Goal: Communication & Community: Answer question/provide support

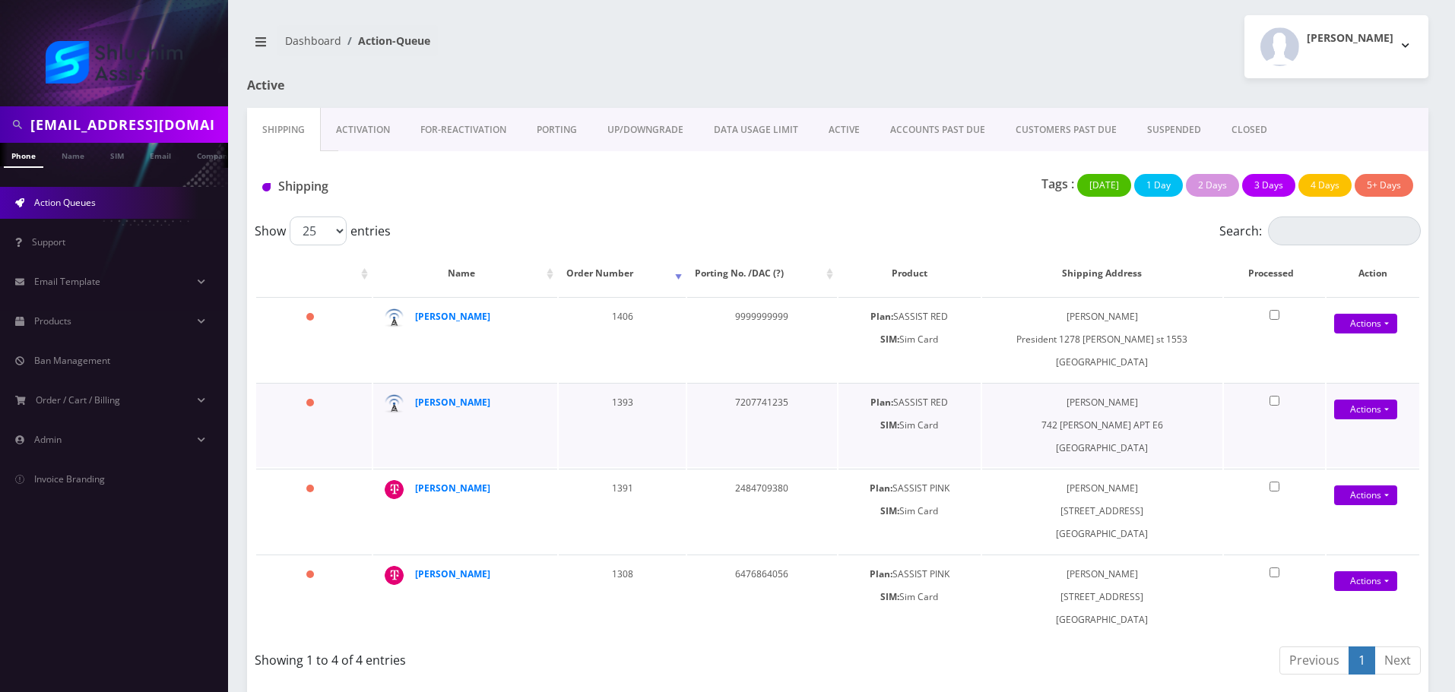
click at [446, 418] on td "Motti Sirota" at bounding box center [465, 425] width 185 height 84
click at [939, 135] on link "ACCOUNTS PAST DUE" at bounding box center [937, 130] width 125 height 44
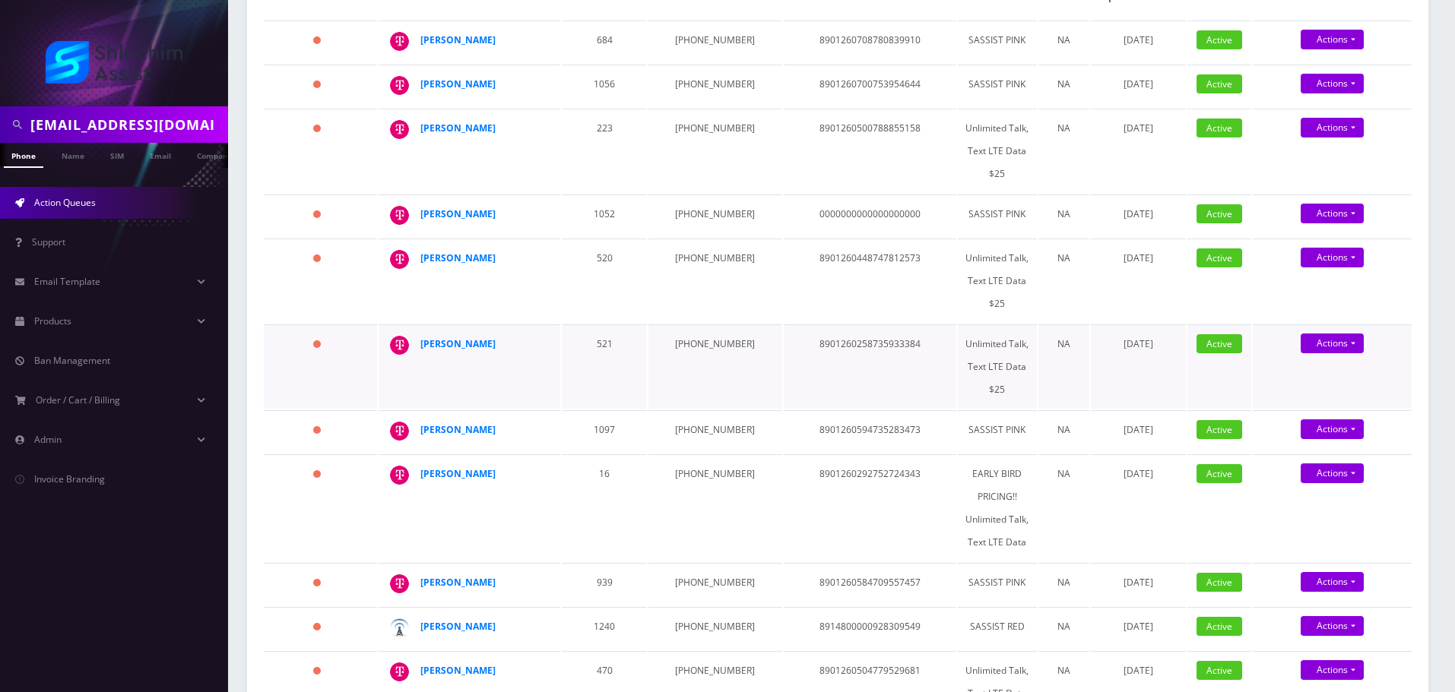
scroll to position [304, 0]
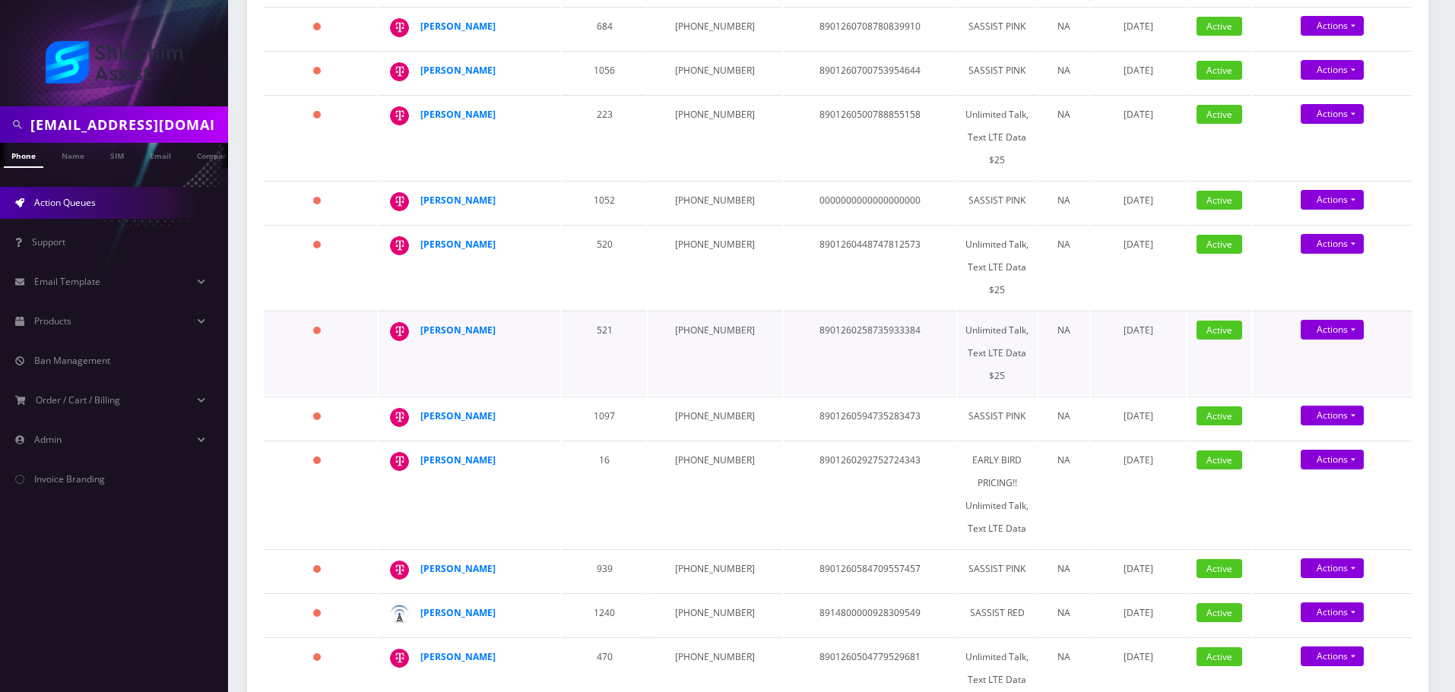
click at [708, 325] on td "929-331-8649" at bounding box center [714, 353] width 133 height 84
click at [708, 319] on td "929-331-8649" at bounding box center [714, 353] width 133 height 84
copy td "929-331-8649"
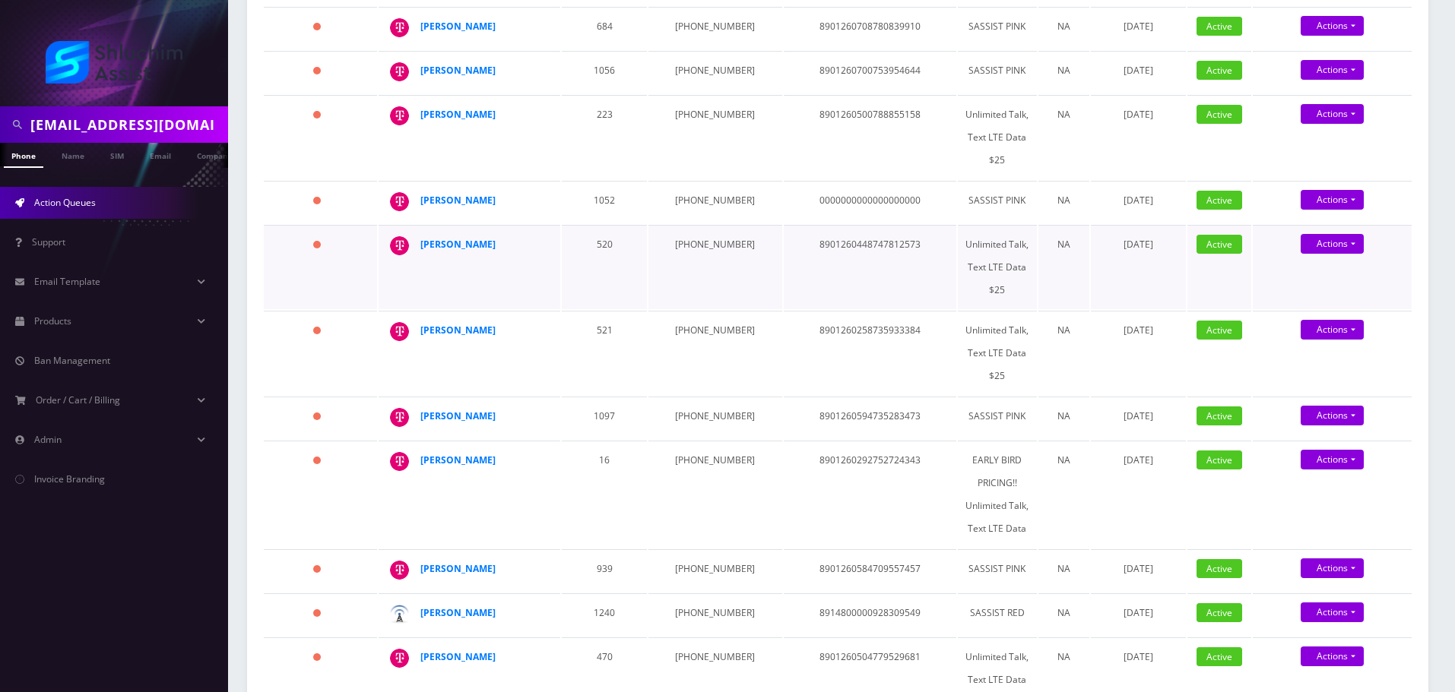
click at [697, 236] on td "917-319-2410" at bounding box center [714, 267] width 133 height 84
click at [701, 318] on td "929-331-8649" at bounding box center [714, 353] width 133 height 84
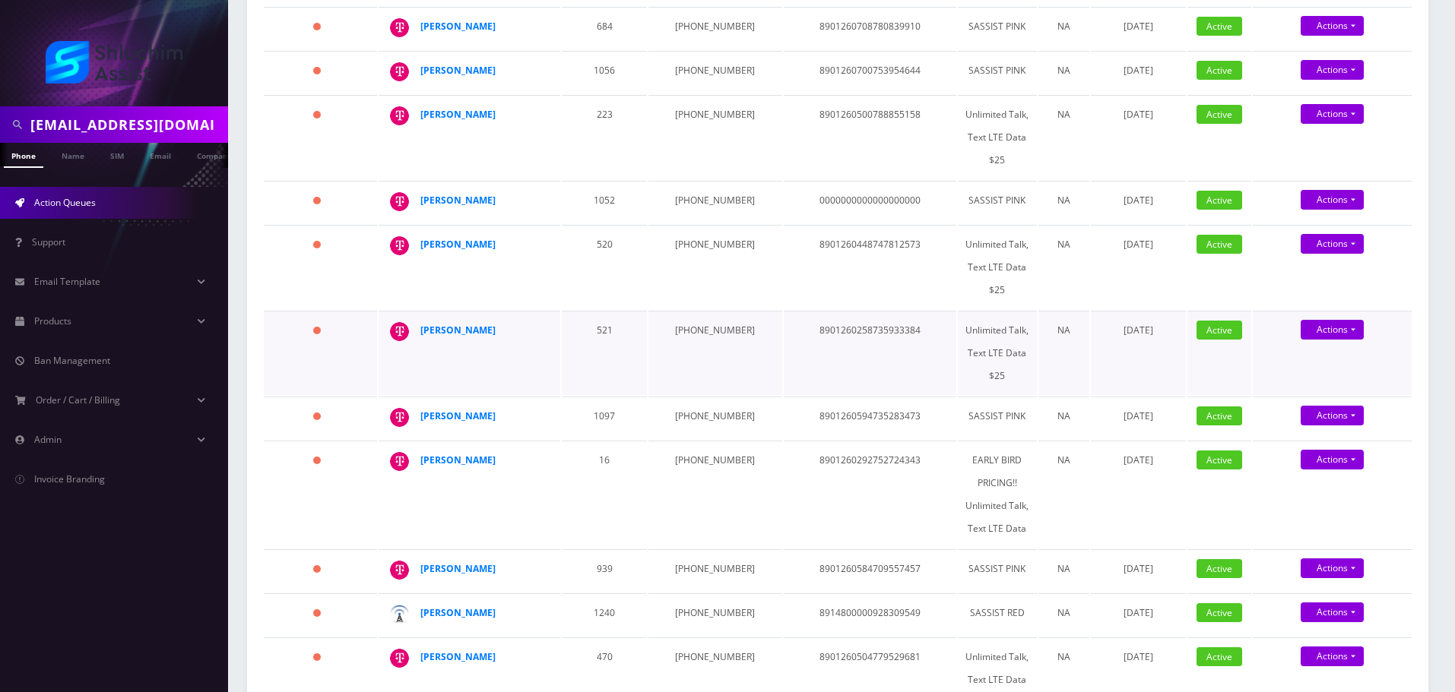
click at [717, 331] on td "929-331-8649" at bounding box center [714, 353] width 133 height 84
click at [714, 322] on td "929-331-8649" at bounding box center [714, 353] width 133 height 84
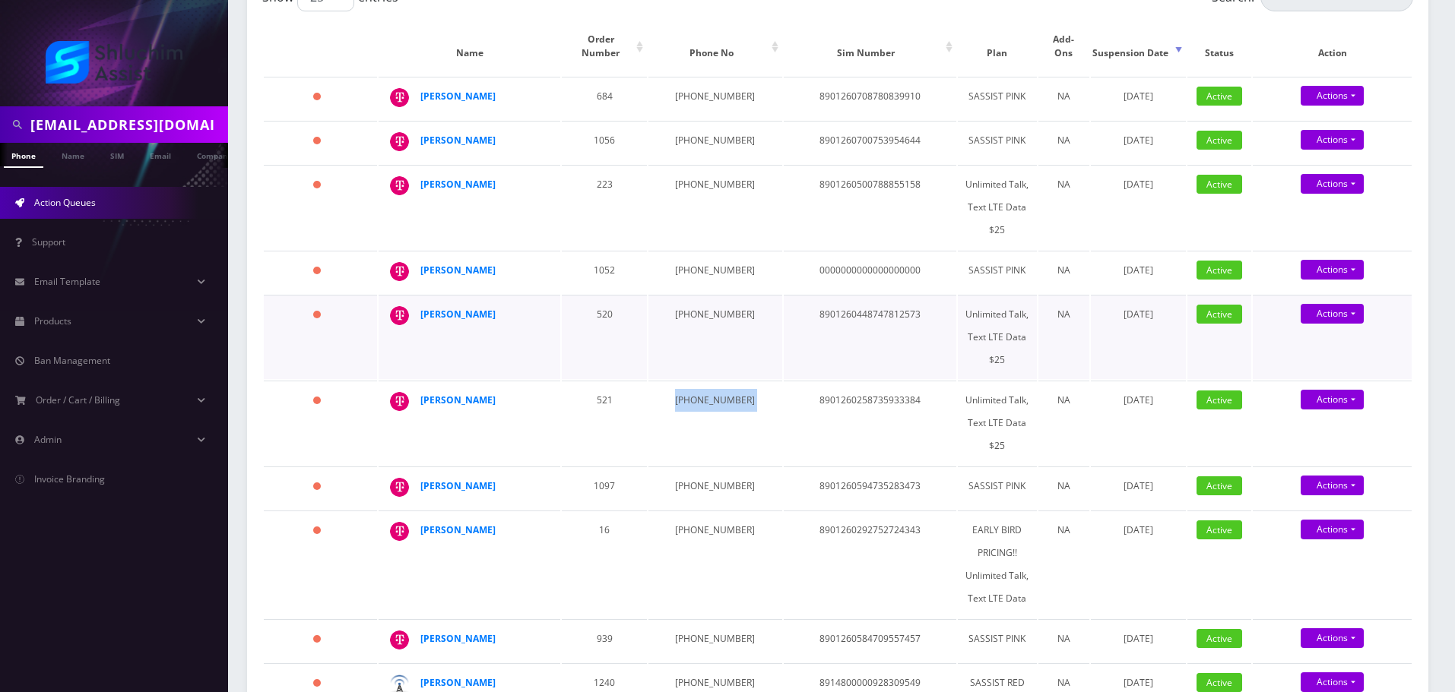
scroll to position [228, 0]
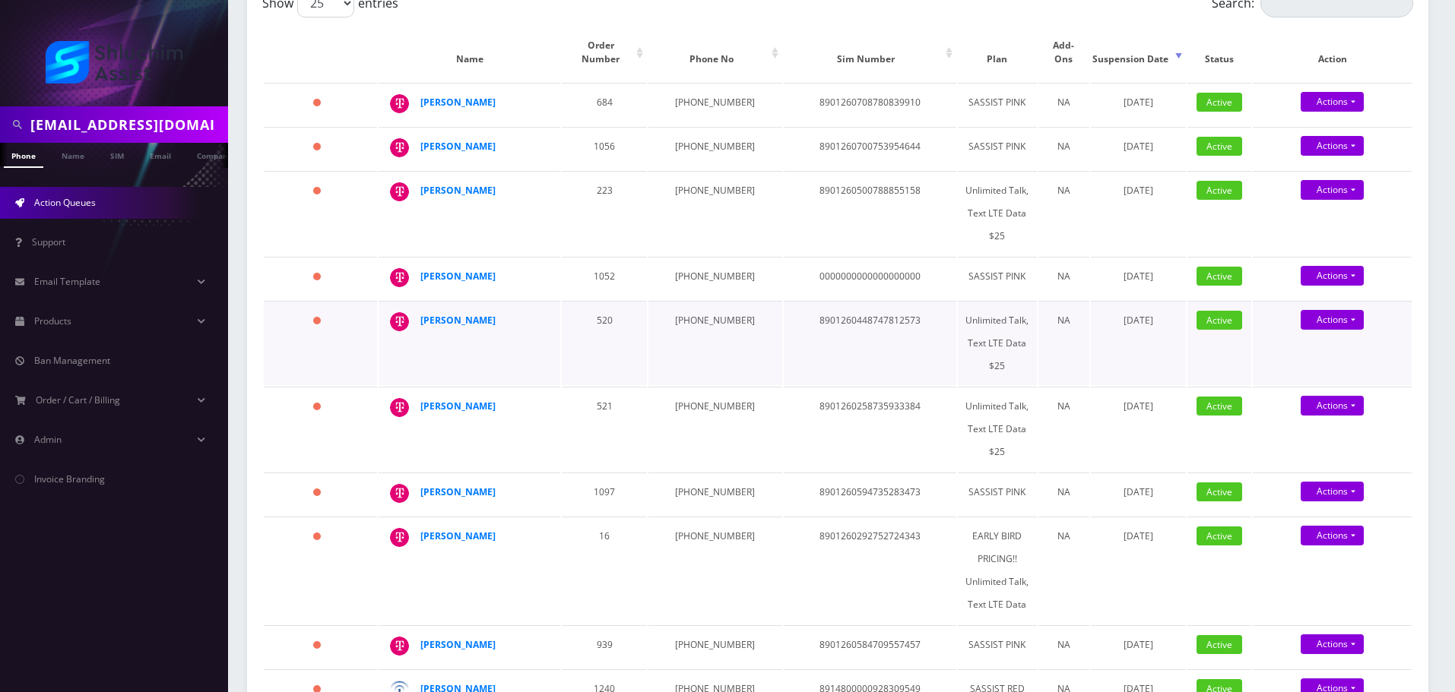
click at [689, 302] on td "917-319-2410" at bounding box center [714, 343] width 133 height 84
copy td "917-319-2410"
drag, startPoint x: 511, startPoint y: 305, endPoint x: 419, endPoint y: 306, distance: 92.0
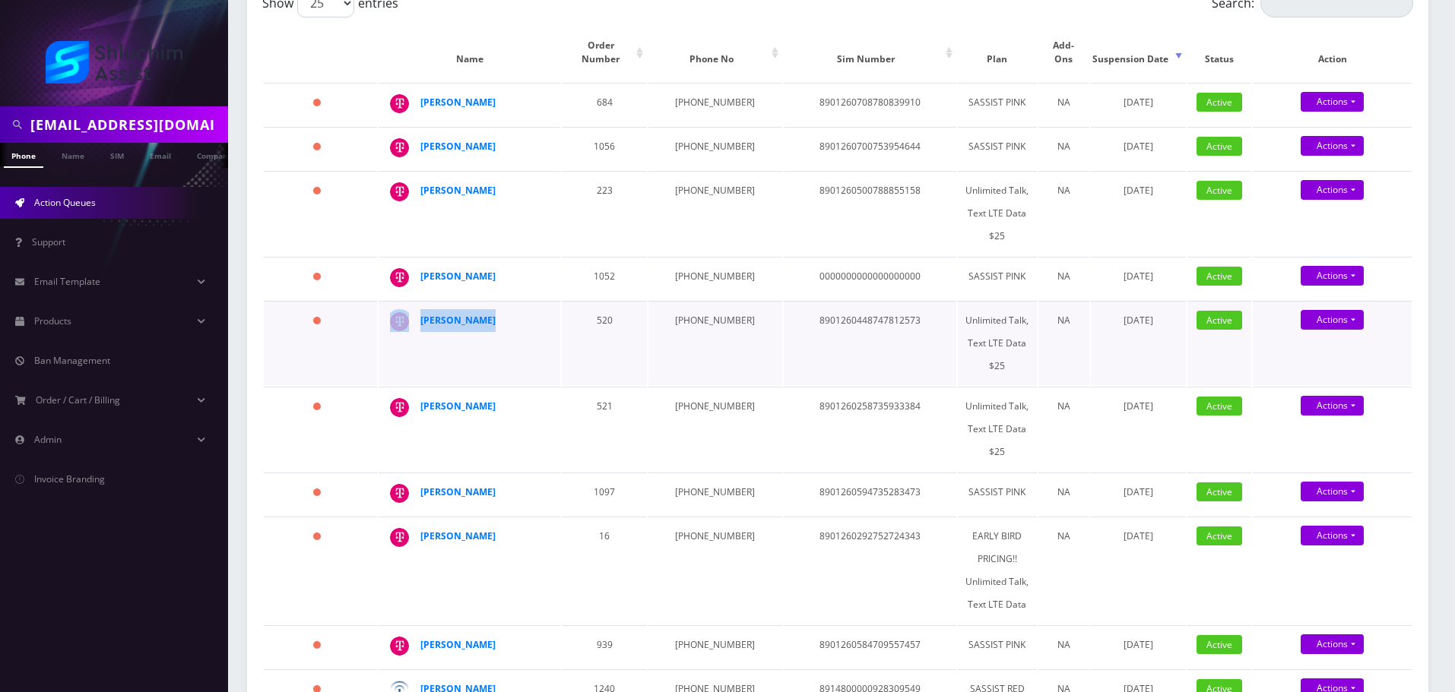
click at [419, 306] on td "Yosef Liberov" at bounding box center [469, 343] width 182 height 84
copy div "Yosef Liberov"
click at [474, 314] on strong "Yosef Liberov" at bounding box center [457, 320] width 75 height 13
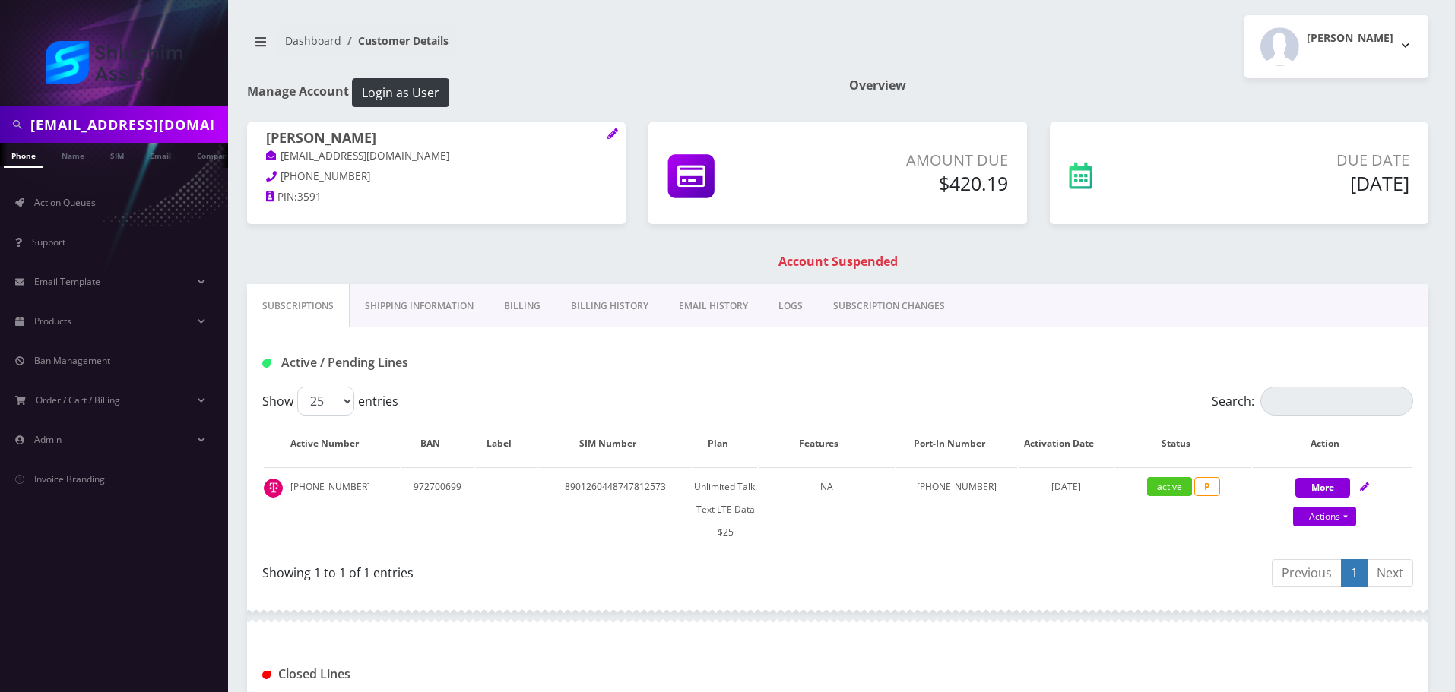
click at [698, 312] on link "EMAIL HISTORY" at bounding box center [713, 306] width 100 height 44
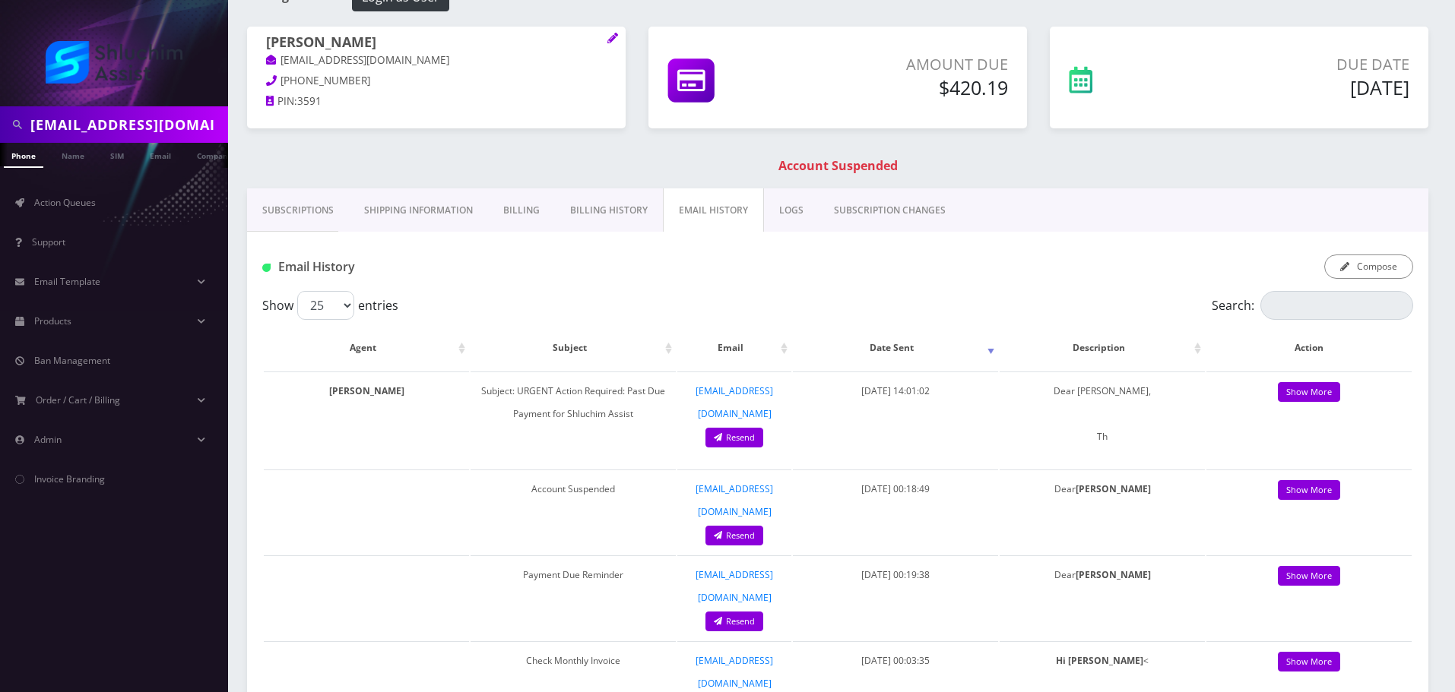
scroll to position [76, 0]
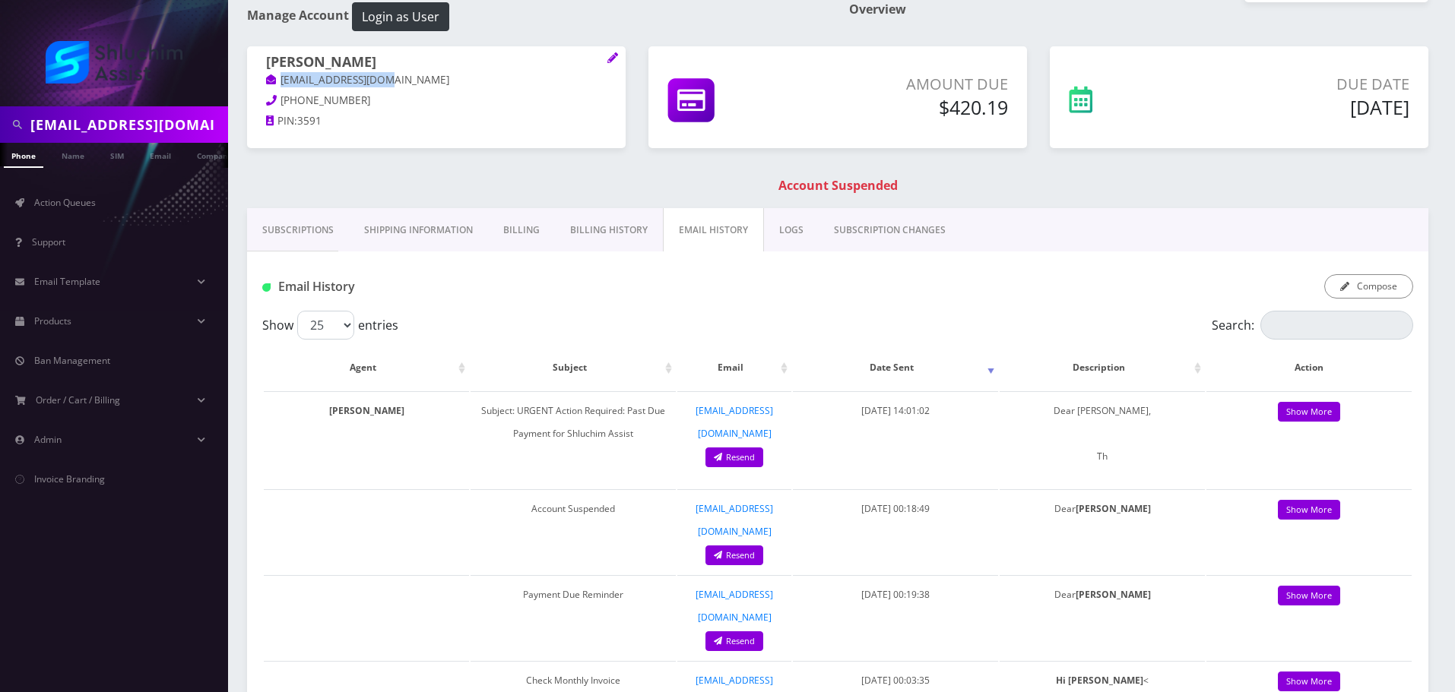
drag, startPoint x: 396, startPoint y: 81, endPoint x: 259, endPoint y: 81, distance: 136.8
click at [259, 81] on div "Yosef Liberov ycliberov@gmail.com 917-319-2410 PIN: 3591" at bounding box center [436, 93] width 378 height 95
copy link "ycliberov@gmail.com"
click at [590, 233] on link "Billing History" at bounding box center [609, 230] width 108 height 44
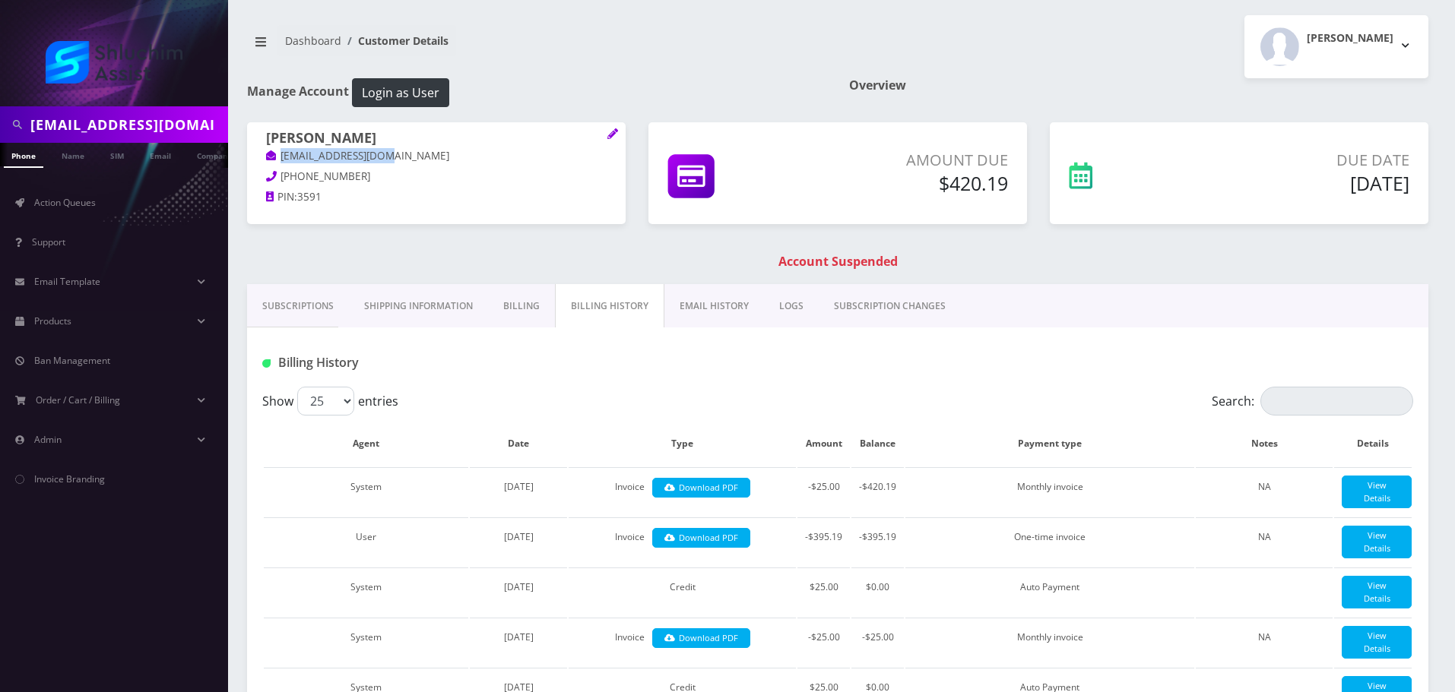
scroll to position [0, 8]
click at [103, 214] on link "Action Queues" at bounding box center [114, 203] width 228 height 32
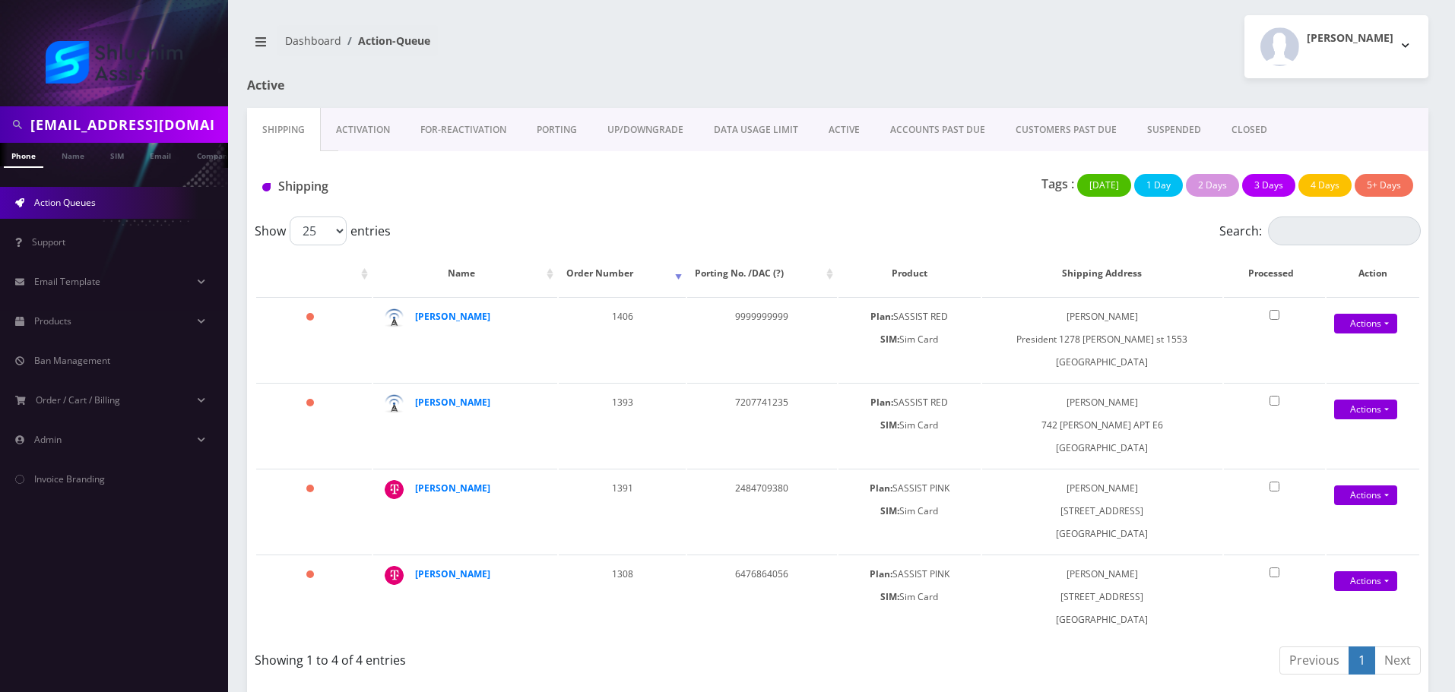
click at [922, 129] on link "ACCOUNTS PAST DUE" at bounding box center [937, 130] width 125 height 44
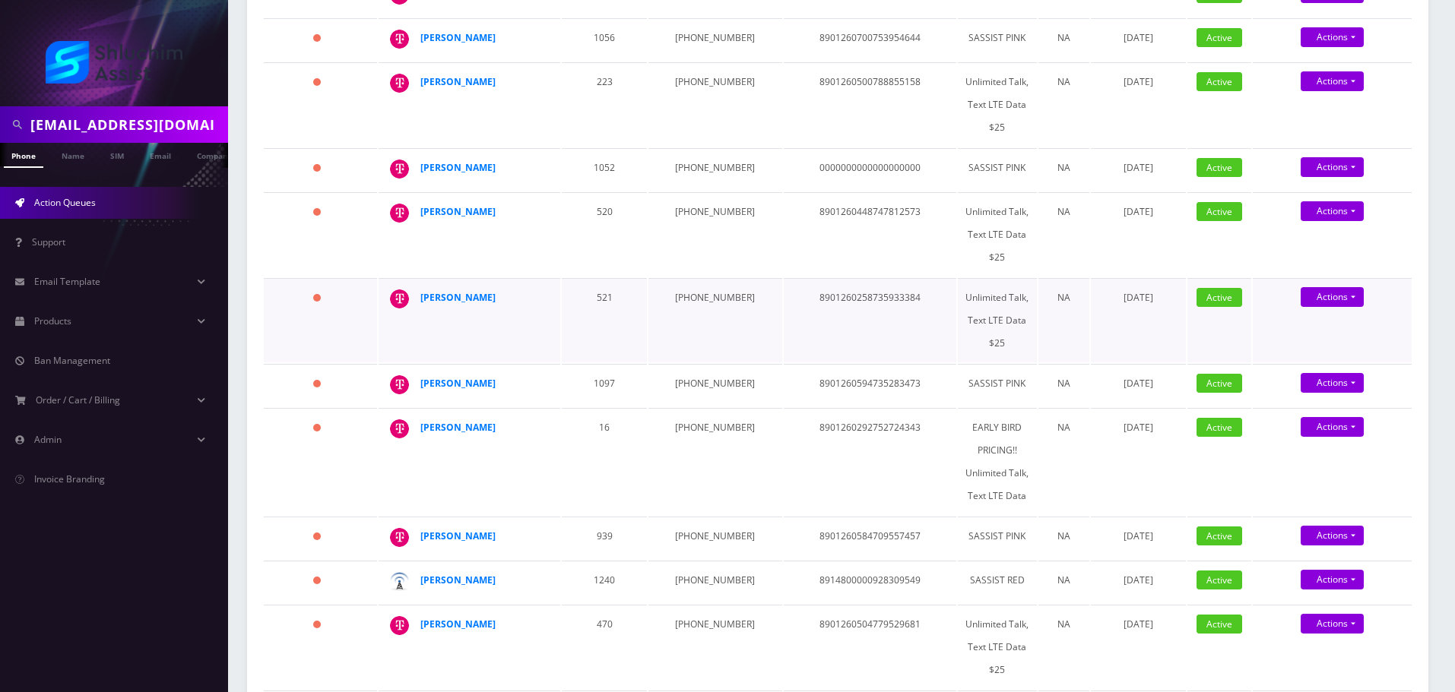
scroll to position [456, 0]
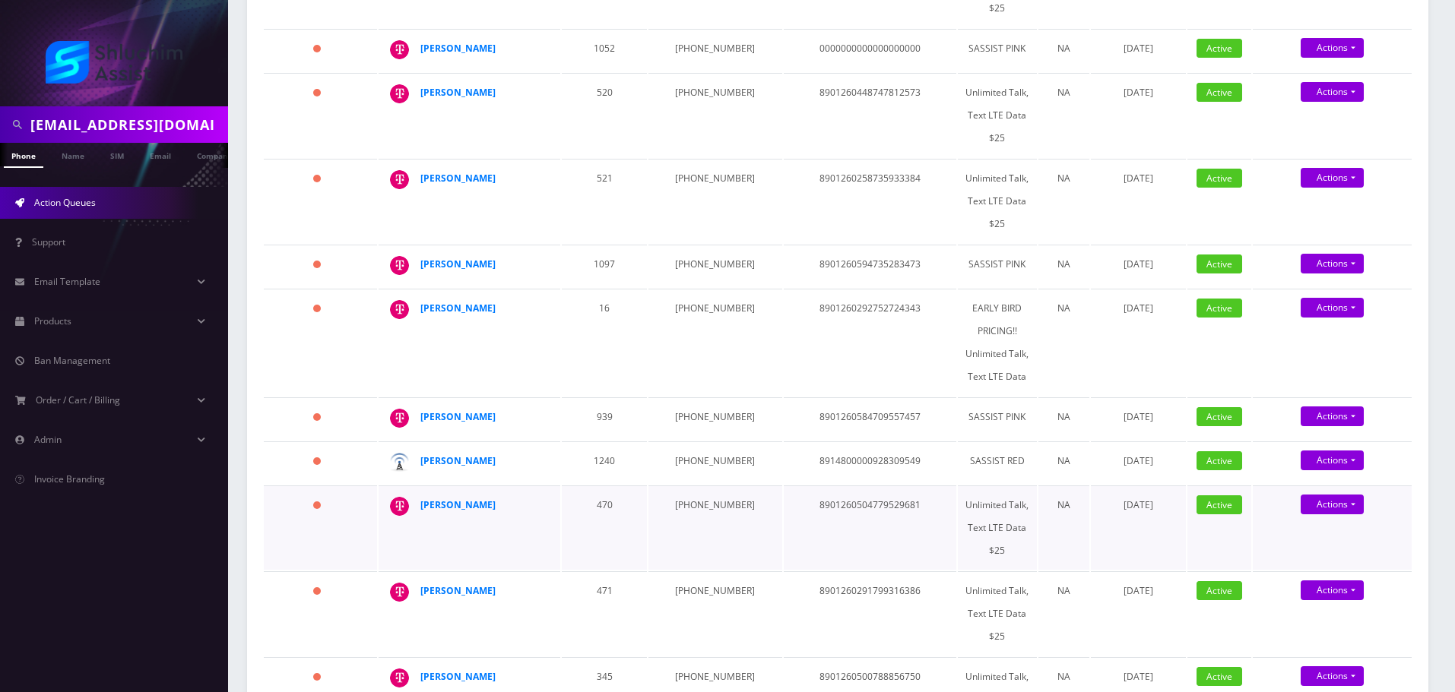
click at [594, 486] on td "470" at bounding box center [604, 528] width 85 height 84
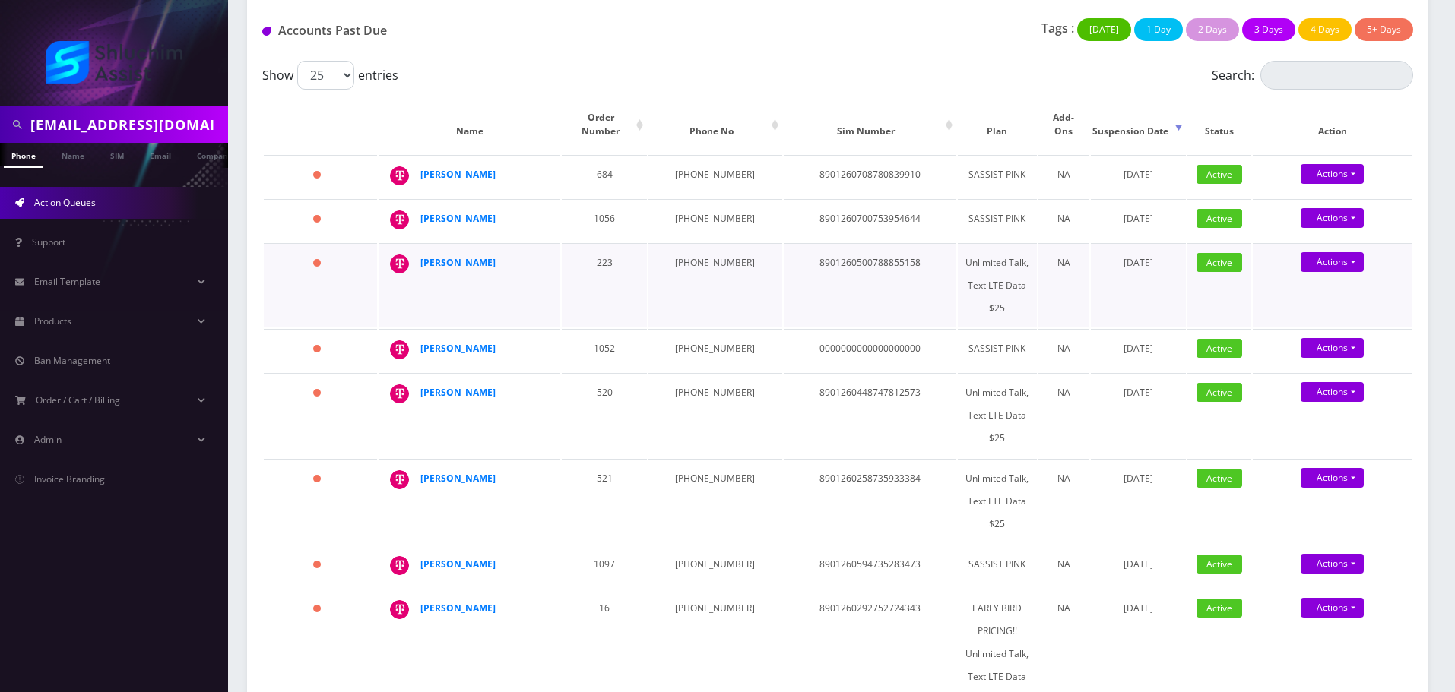
scroll to position [152, 0]
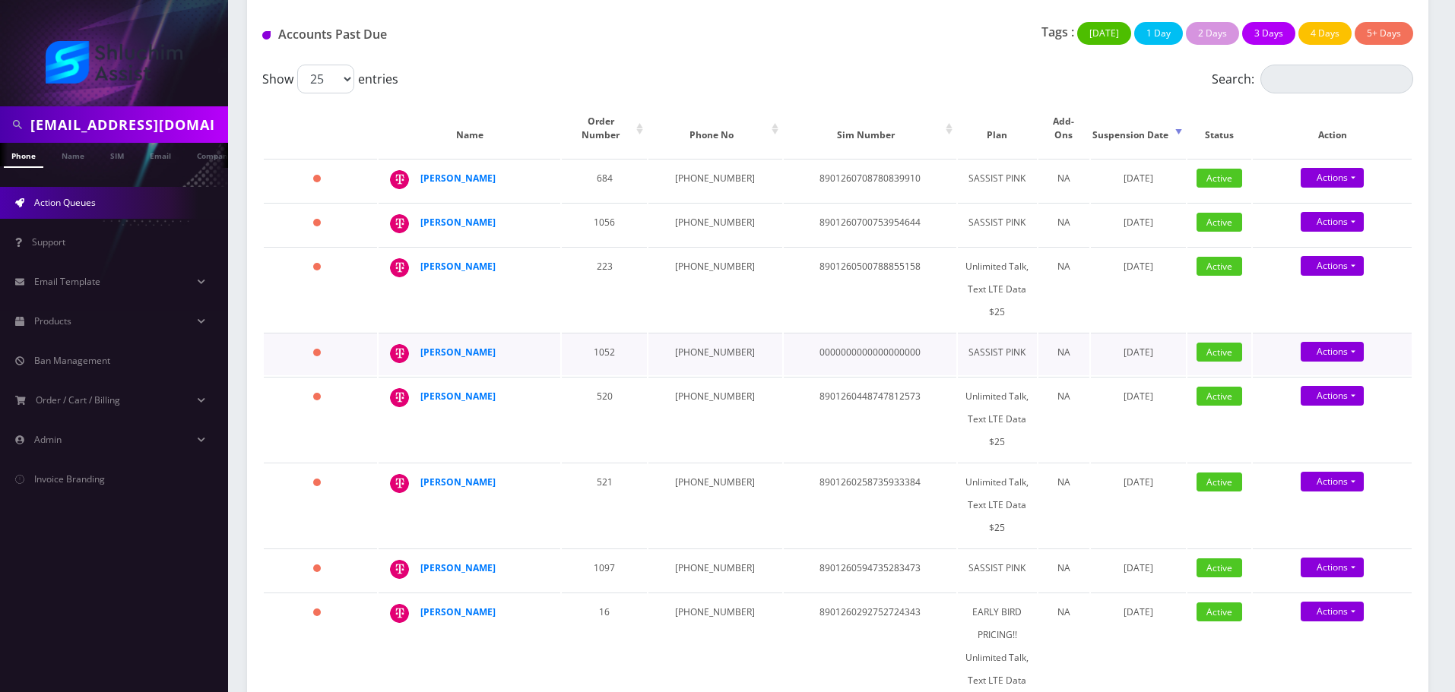
click at [708, 346] on td "[PHONE_NUMBER]" at bounding box center [714, 354] width 133 height 43
click at [708, 346] on td "845-459-9879" at bounding box center [714, 354] width 133 height 43
copy td "845-459-9879"
click at [701, 264] on td "934-223-9072" at bounding box center [714, 289] width 133 height 84
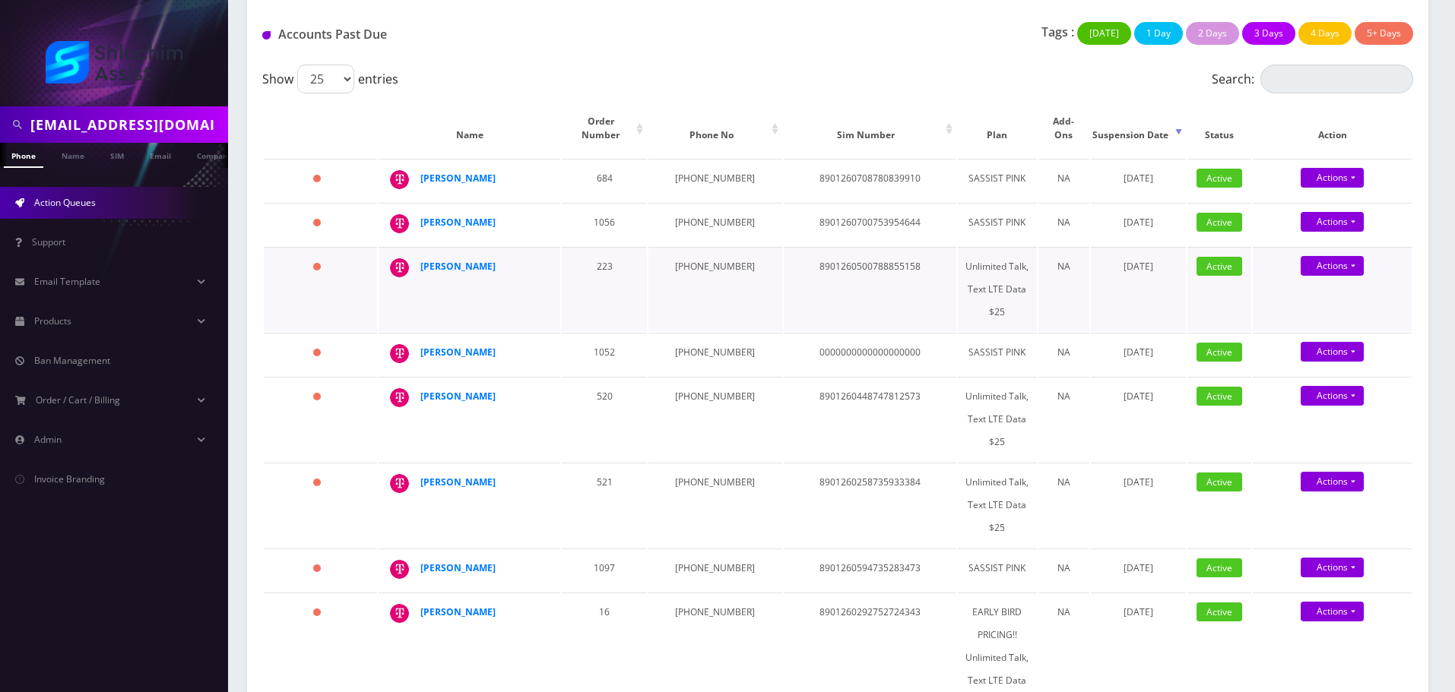
click at [704, 258] on td "934-223-9072" at bounding box center [714, 289] width 133 height 84
copy td "934-223-9072"
drag, startPoint x: 491, startPoint y: 348, endPoint x: 421, endPoint y: 343, distance: 70.1
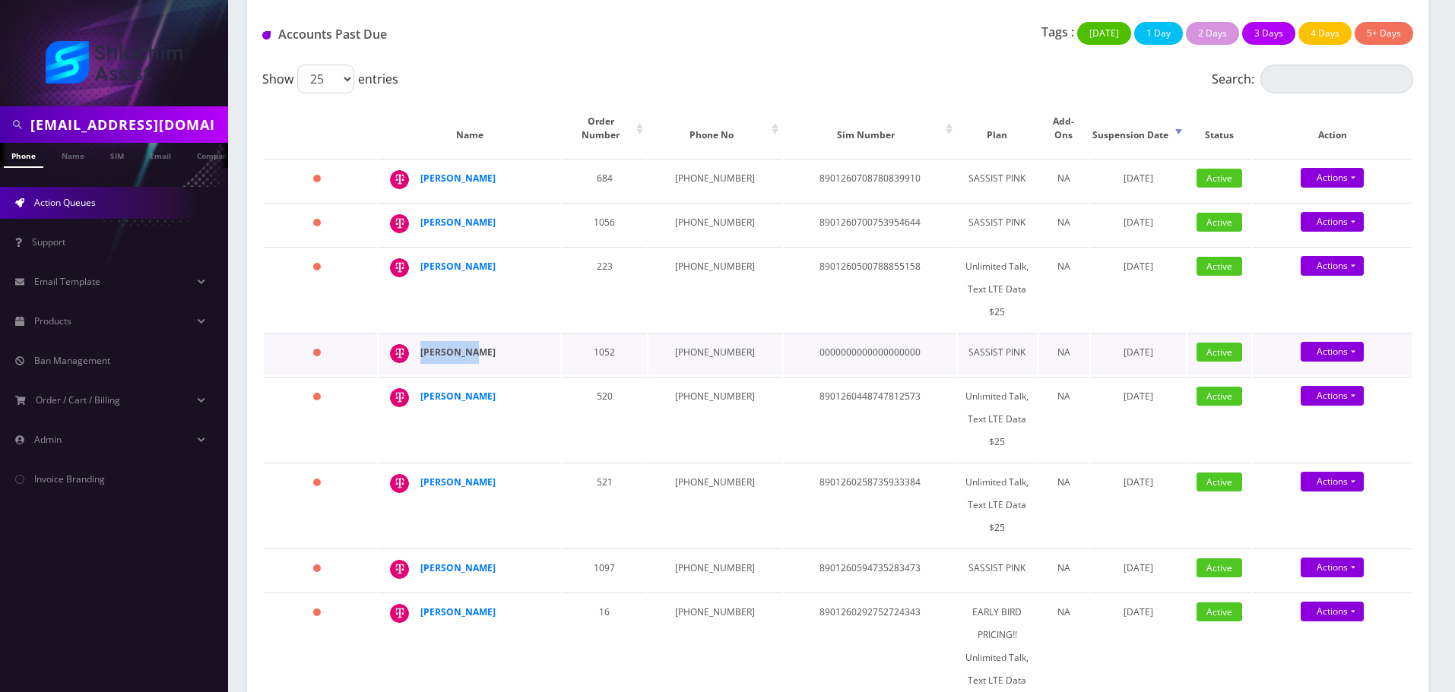
click at [421, 343] on div "Eli Rimler" at bounding box center [478, 352] width 116 height 23
copy strong "Eli Rimler"
click at [697, 255] on td "934-223-9072" at bounding box center [714, 289] width 133 height 84
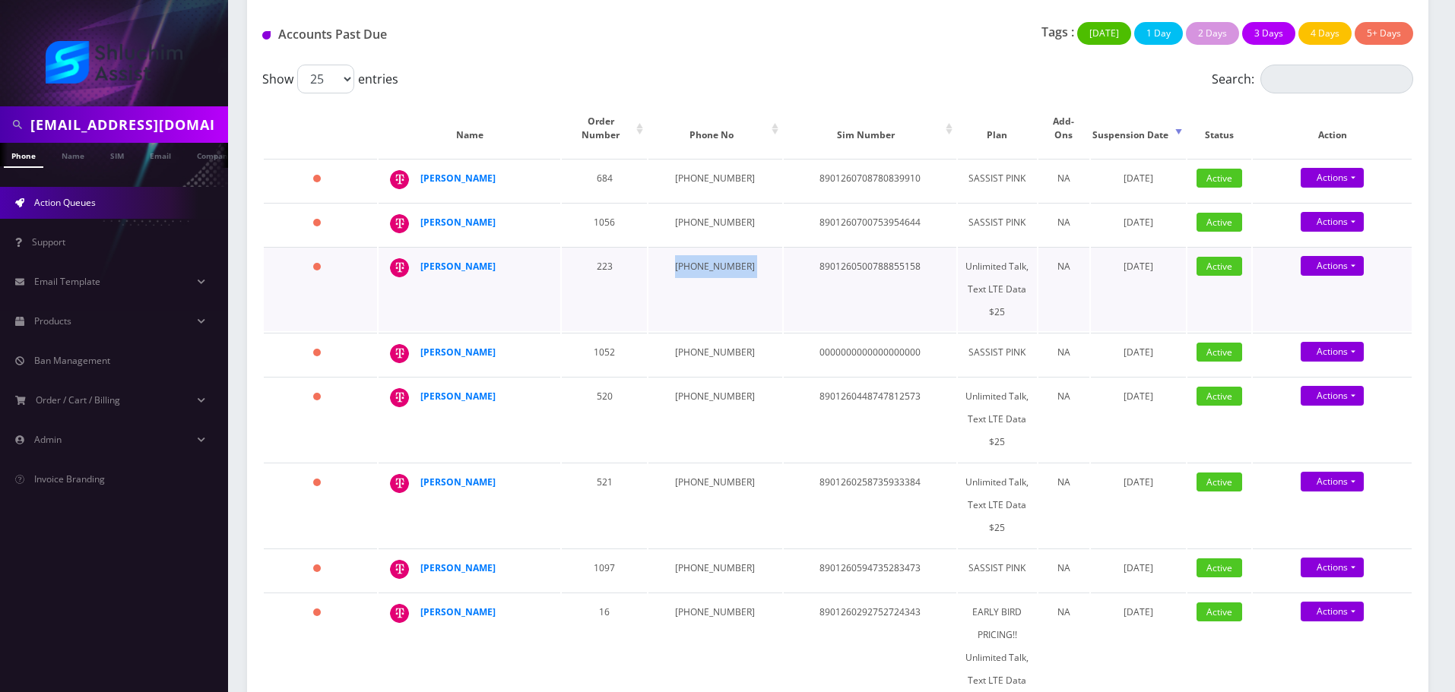
copy td "934-223-9072"
drag, startPoint x: 521, startPoint y: 255, endPoint x: 357, endPoint y: 221, distance: 167.7
click at [365, 258] on tr "1400 days Zalman Kraus 223 934-223-9072 8901260500788855158 Unlimited Talk, Tex…" at bounding box center [838, 289] width 1148 height 84
copy tr "1400 days Zalman Kraus"
click at [451, 346] on strong "[PERSON_NAME]" at bounding box center [457, 352] width 75 height 13
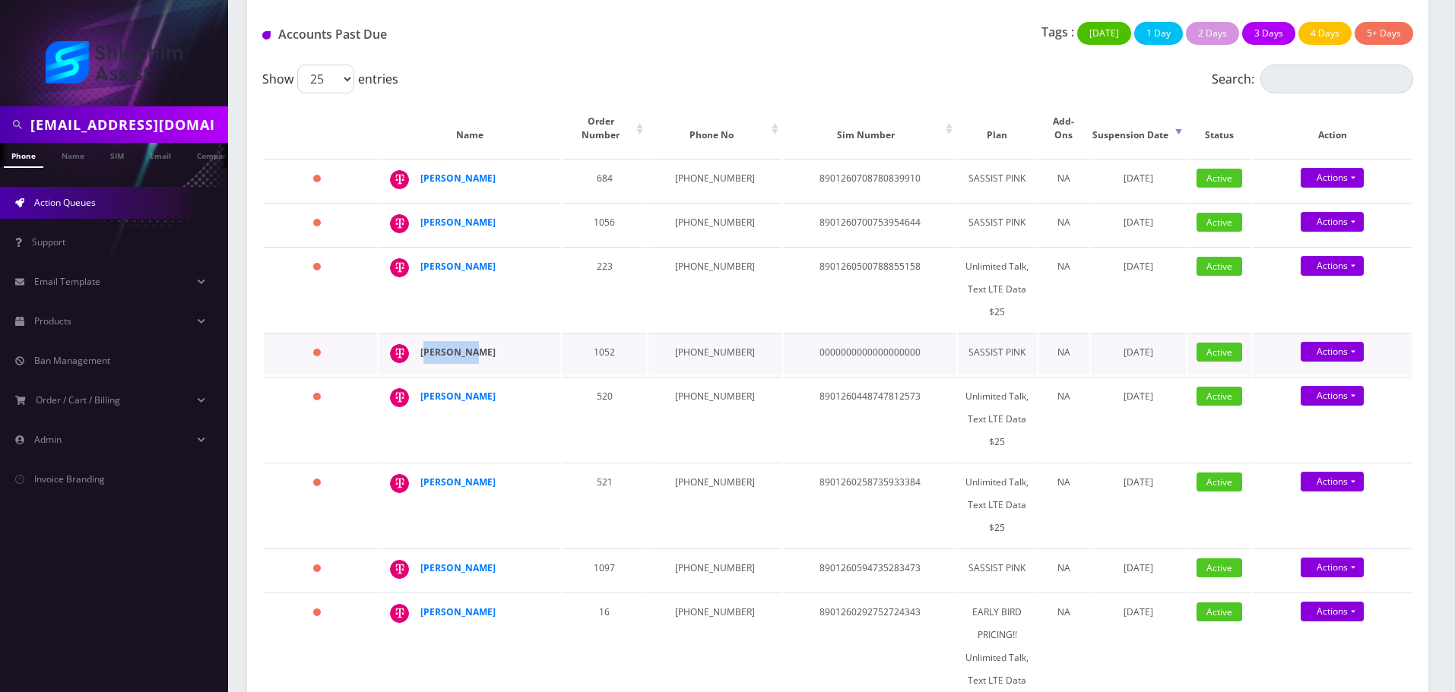
drag, startPoint x: 480, startPoint y: 345, endPoint x: 426, endPoint y: 343, distance: 54.7
click at [426, 343] on div "[PERSON_NAME]" at bounding box center [478, 352] width 116 height 23
click at [446, 346] on strong "[PERSON_NAME]" at bounding box center [457, 352] width 75 height 13
click at [461, 260] on strong "[PERSON_NAME]" at bounding box center [457, 266] width 75 height 13
click at [680, 255] on td "[PHONE_NUMBER]" at bounding box center [714, 289] width 133 height 84
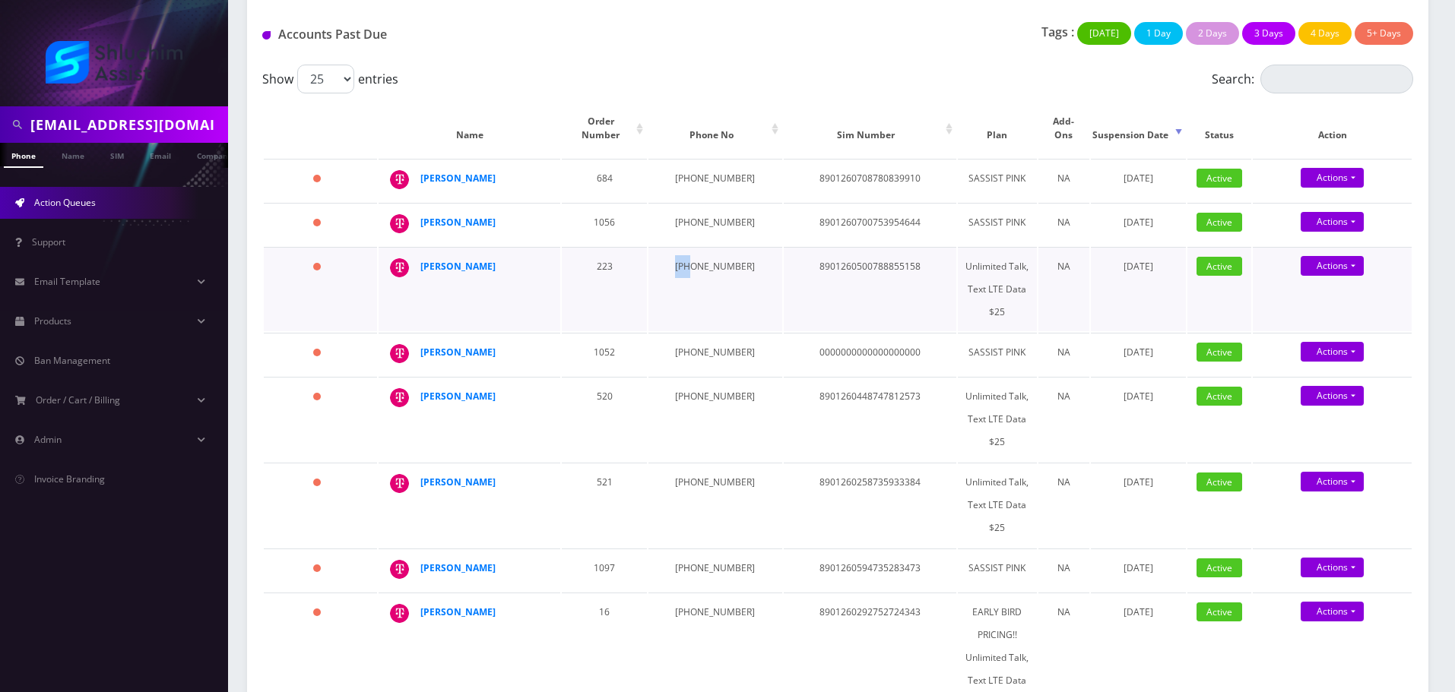
click at [680, 255] on td "[PHONE_NUMBER]" at bounding box center [714, 289] width 133 height 84
click at [678, 214] on td "929-680-5852" at bounding box center [714, 224] width 133 height 43
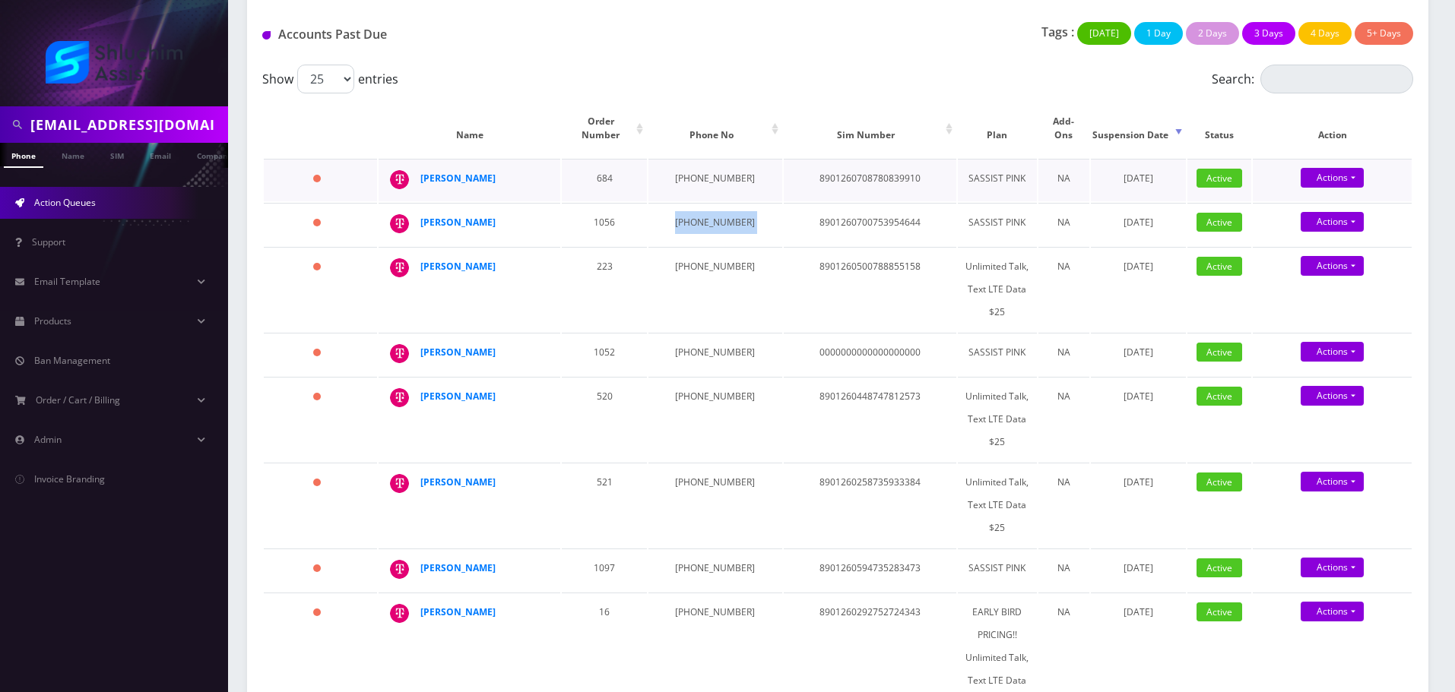
copy td "929-680-5852"
drag, startPoint x: 519, startPoint y: 222, endPoint x: 511, endPoint y: 219, distance: 8.9
click at [511, 219] on td "Levik Steinmetz" at bounding box center [469, 224] width 182 height 43
click at [530, 213] on div "Levik Steinmetz" at bounding box center [478, 222] width 116 height 23
drag, startPoint x: 473, startPoint y: 211, endPoint x: 417, endPoint y: 205, distance: 55.8
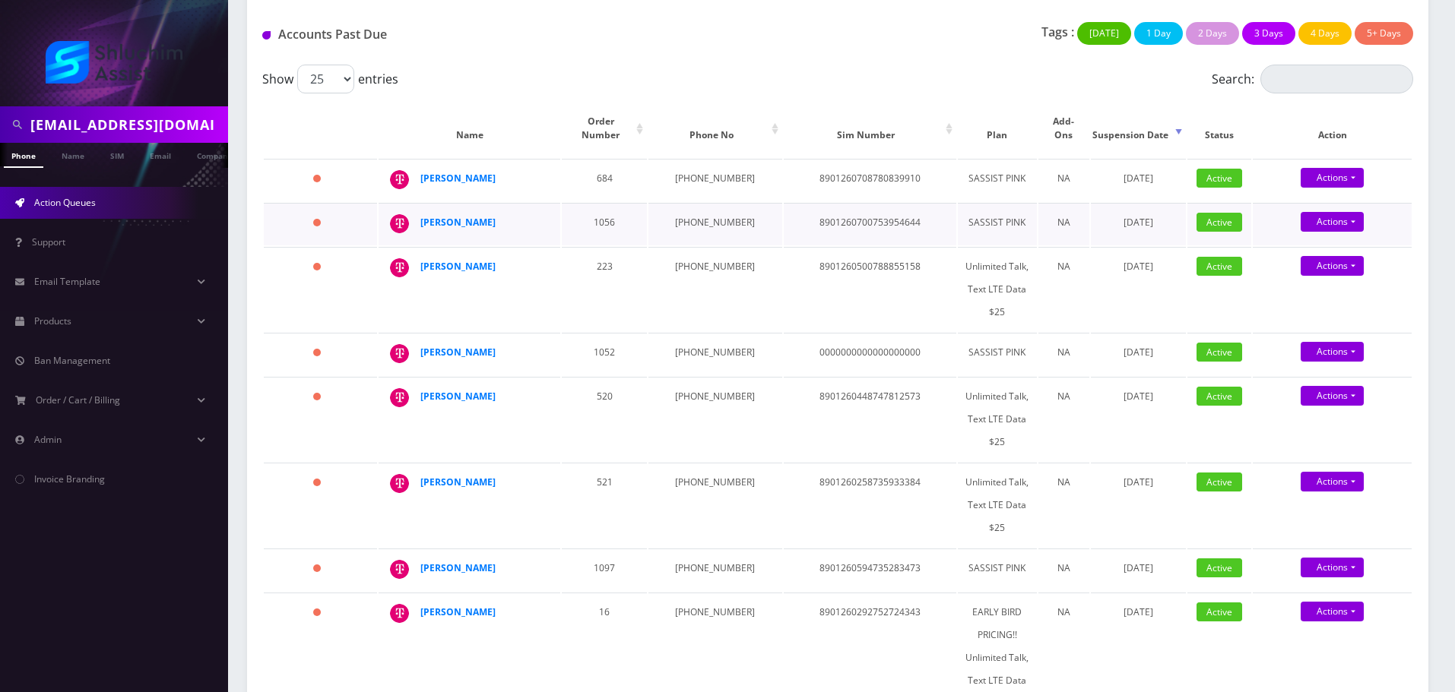
click at [545, 211] on div "Levik Steinmetz" at bounding box center [545, 211] width 0 height 0
copy div "Levik Steinmetz"
drag, startPoint x: 506, startPoint y: 166, endPoint x: 405, endPoint y: 166, distance: 101.1
click at [545, 167] on div "Eli Goldman" at bounding box center [545, 167] width 0 height 0
copy div "Eli Goldman"
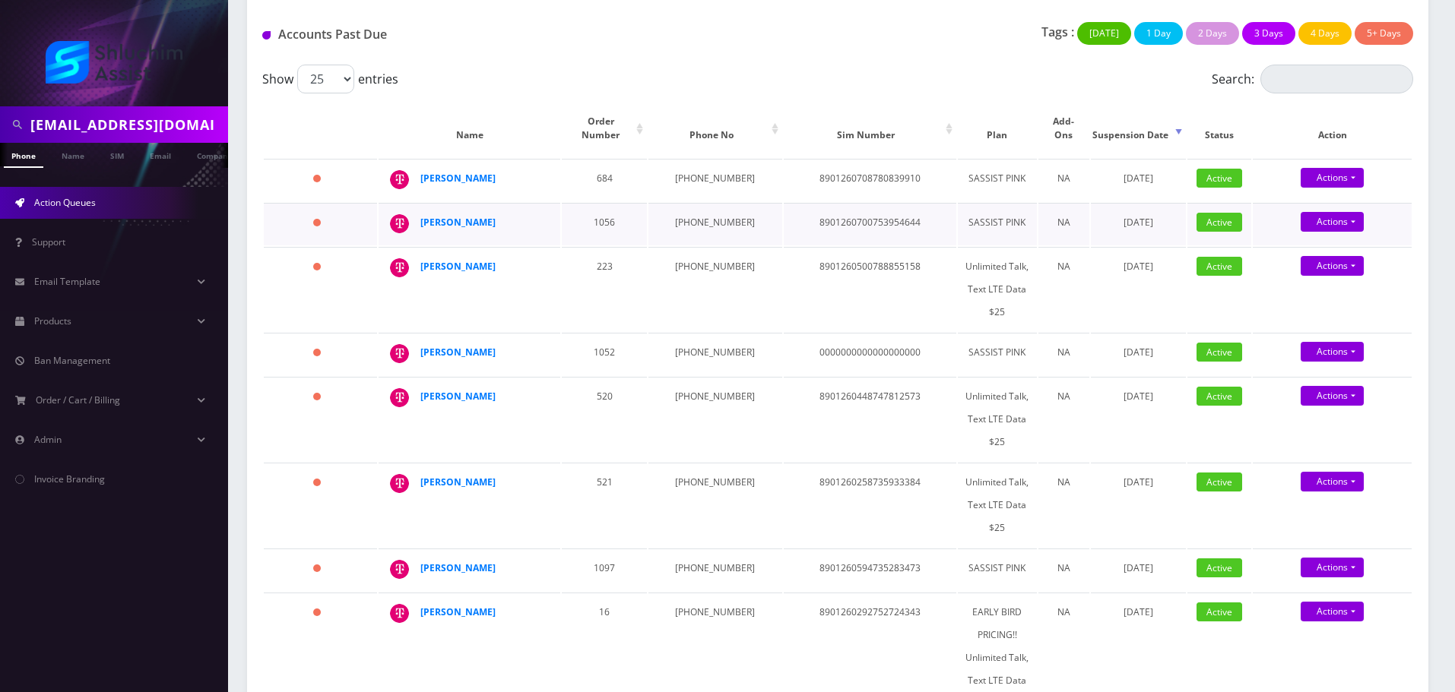
click at [669, 205] on td "929-680-5852" at bounding box center [714, 224] width 133 height 43
drag, startPoint x: 669, startPoint y: 205, endPoint x: 651, endPoint y: 199, distance: 18.5
click at [669, 206] on td "929-680-5852" at bounding box center [714, 224] width 133 height 43
copy td "929-680-5852"
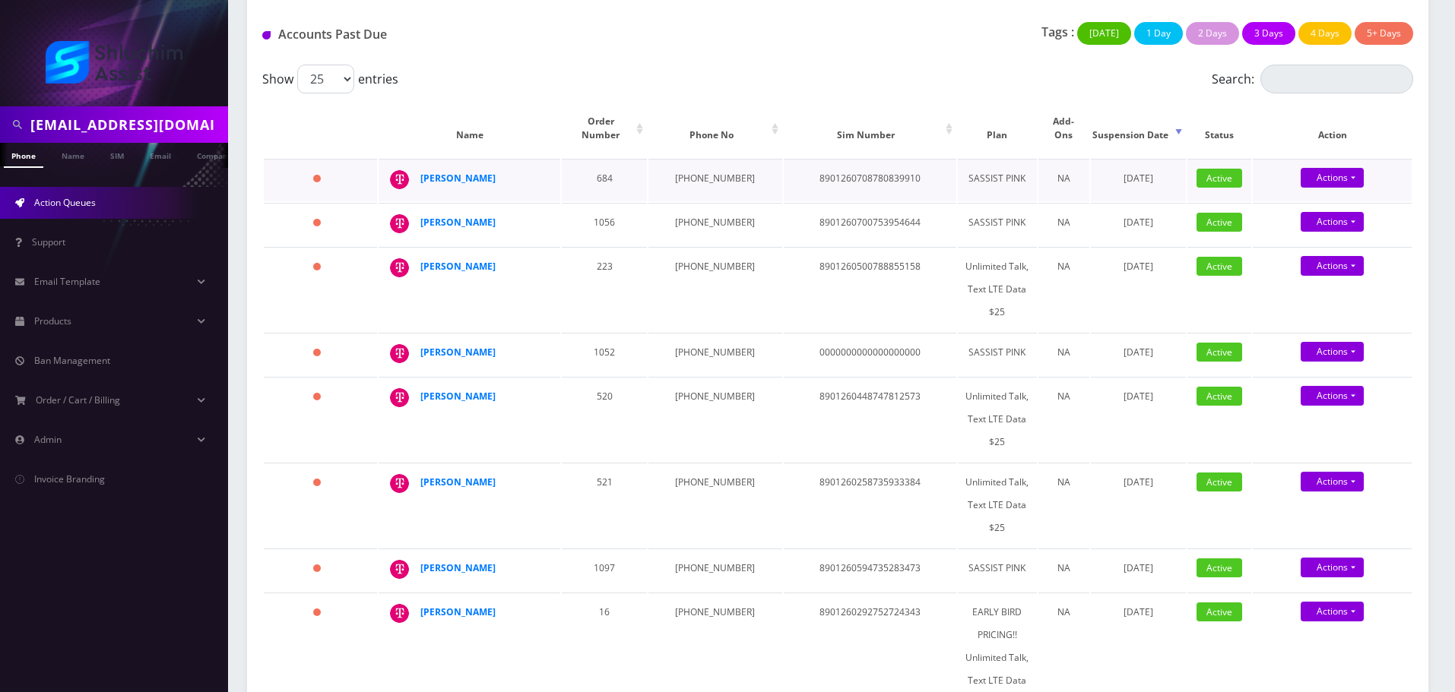
click at [683, 168] on td "215-820-6920" at bounding box center [714, 180] width 133 height 43
copy td "215-820-6920"
click at [482, 216] on strong "Levik Steinmetz" at bounding box center [457, 222] width 75 height 13
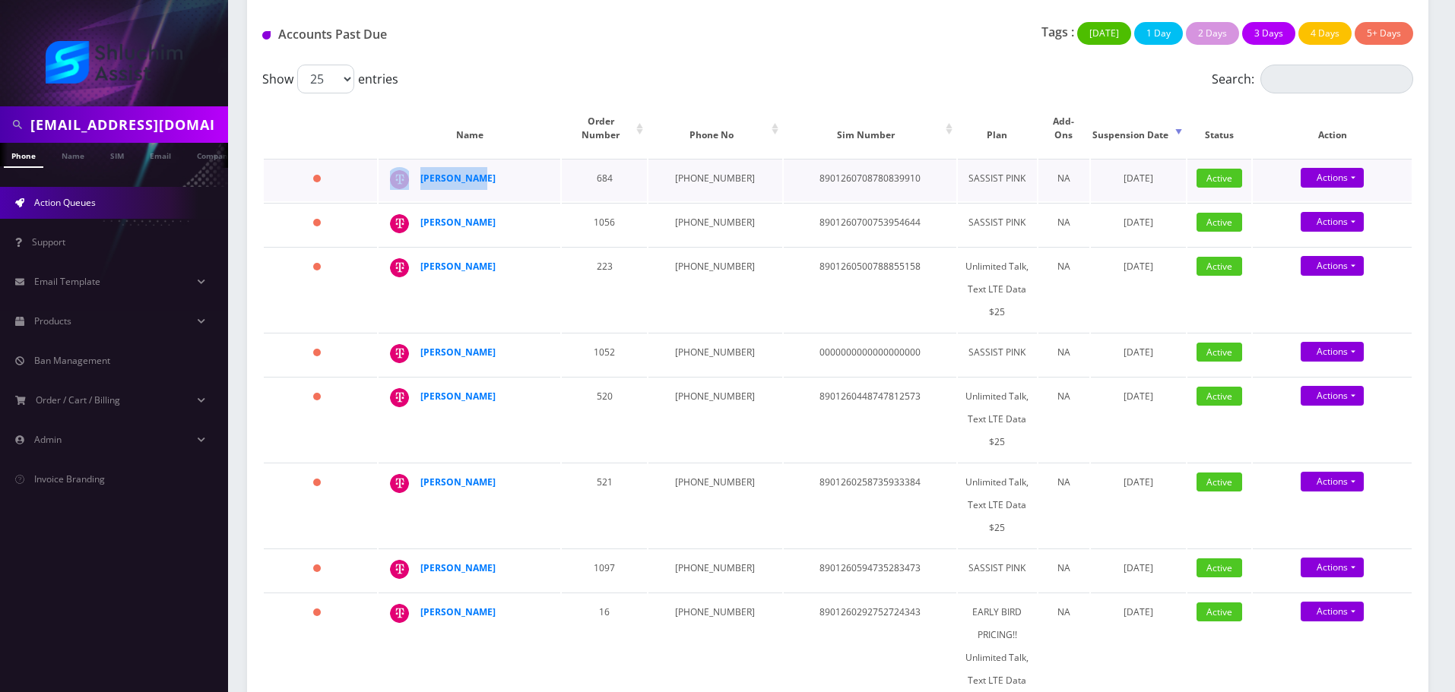
drag, startPoint x: 499, startPoint y: 166, endPoint x: 419, endPoint y: 167, distance: 79.8
click at [419, 167] on td "Eli Goldman" at bounding box center [469, 180] width 182 height 43
click at [447, 172] on strong "Eli Goldman" at bounding box center [457, 178] width 75 height 13
click at [454, 255] on div "Zalman Kraus" at bounding box center [478, 266] width 116 height 23
click at [457, 260] on strong "Zalman Kraus" at bounding box center [457, 266] width 75 height 13
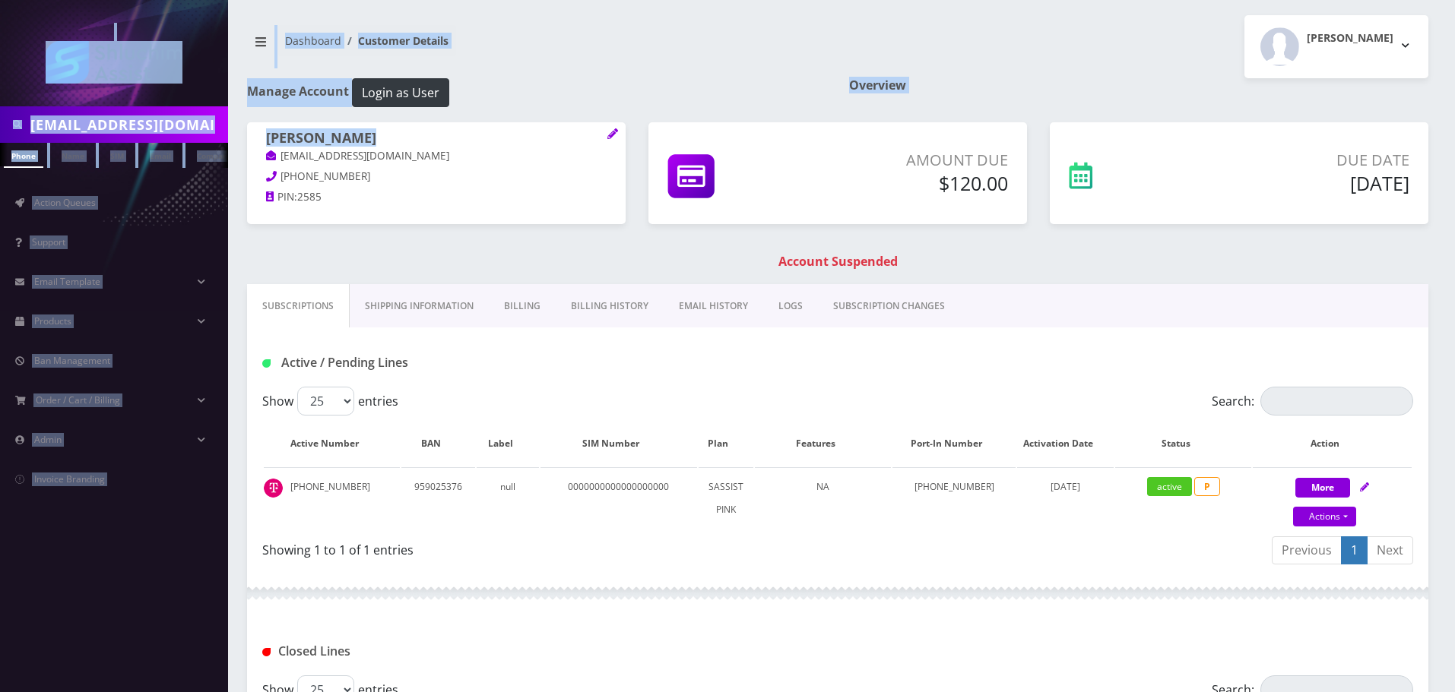
click at [280, 157] on body "[EMAIL_ADDRESS][DOMAIN_NAME] Phone Name SIM Email Company Customer Action Queue…" at bounding box center [727, 463] width 1455 height 926
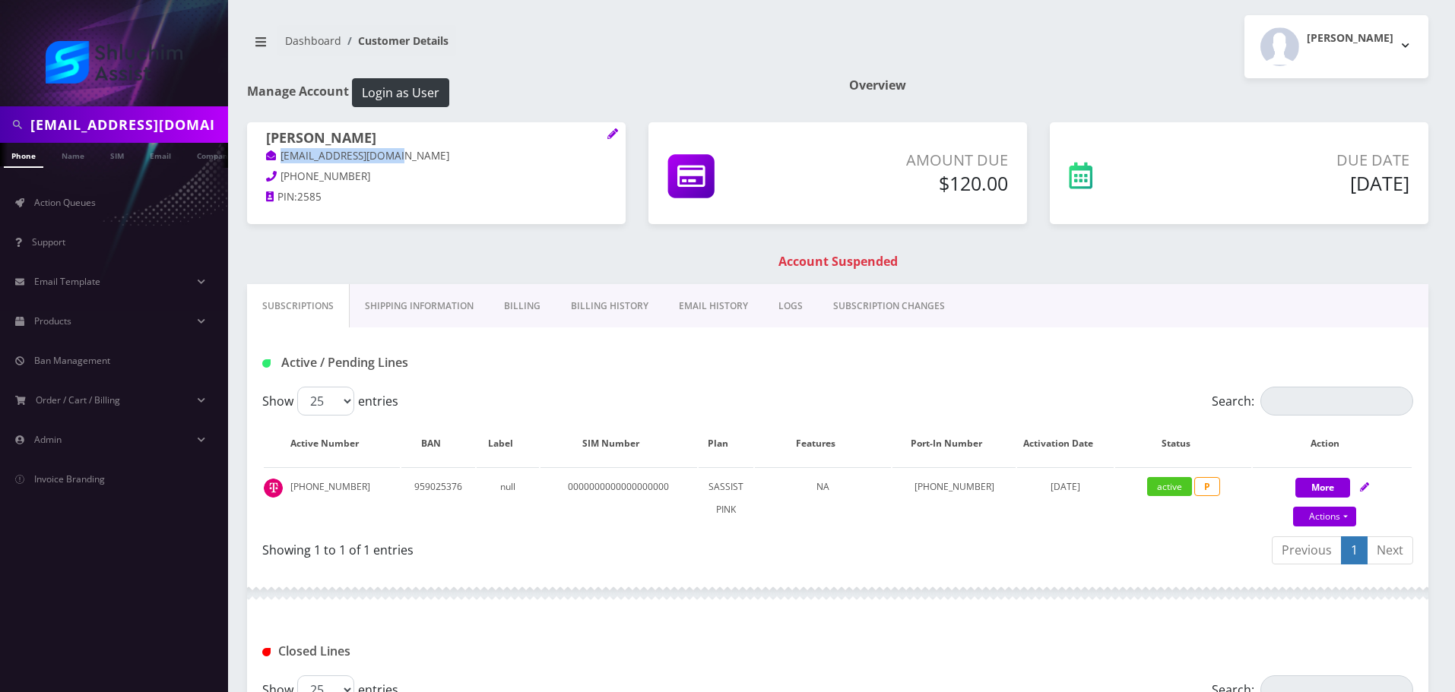
drag, startPoint x: 426, startPoint y: 157, endPoint x: 260, endPoint y: 157, distance: 166.4
click at [260, 157] on div "[PERSON_NAME] [EMAIL_ADDRESS][DOMAIN_NAME] [PHONE_NUMBER] PIN: 2585" at bounding box center [436, 169] width 378 height 95
copy link "[EMAIL_ADDRESS][DOMAIN_NAME]"
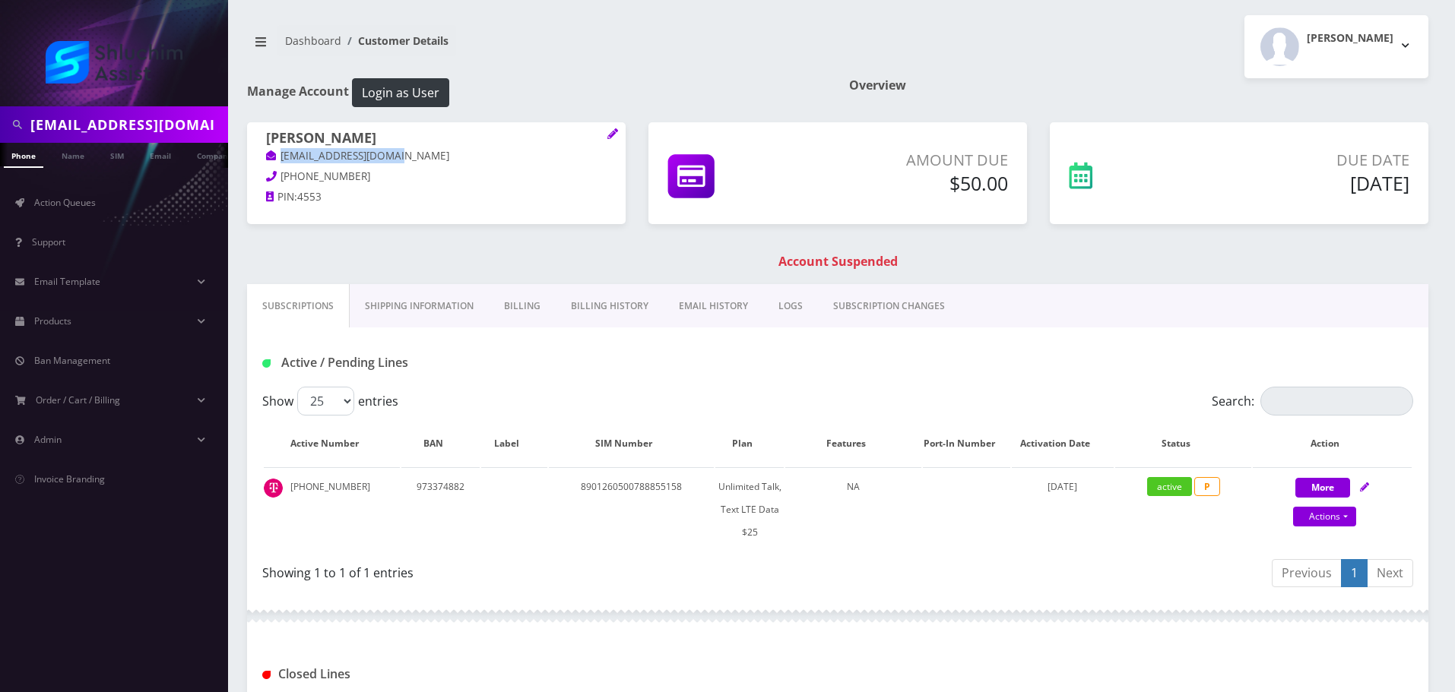
drag, startPoint x: 414, startPoint y: 160, endPoint x: 280, endPoint y: 162, distance: 133.8
click at [280, 162] on p "[EMAIL_ADDRESS][DOMAIN_NAME]" at bounding box center [436, 156] width 340 height 17
copy link "[EMAIL_ADDRESS][DOMAIN_NAME]"
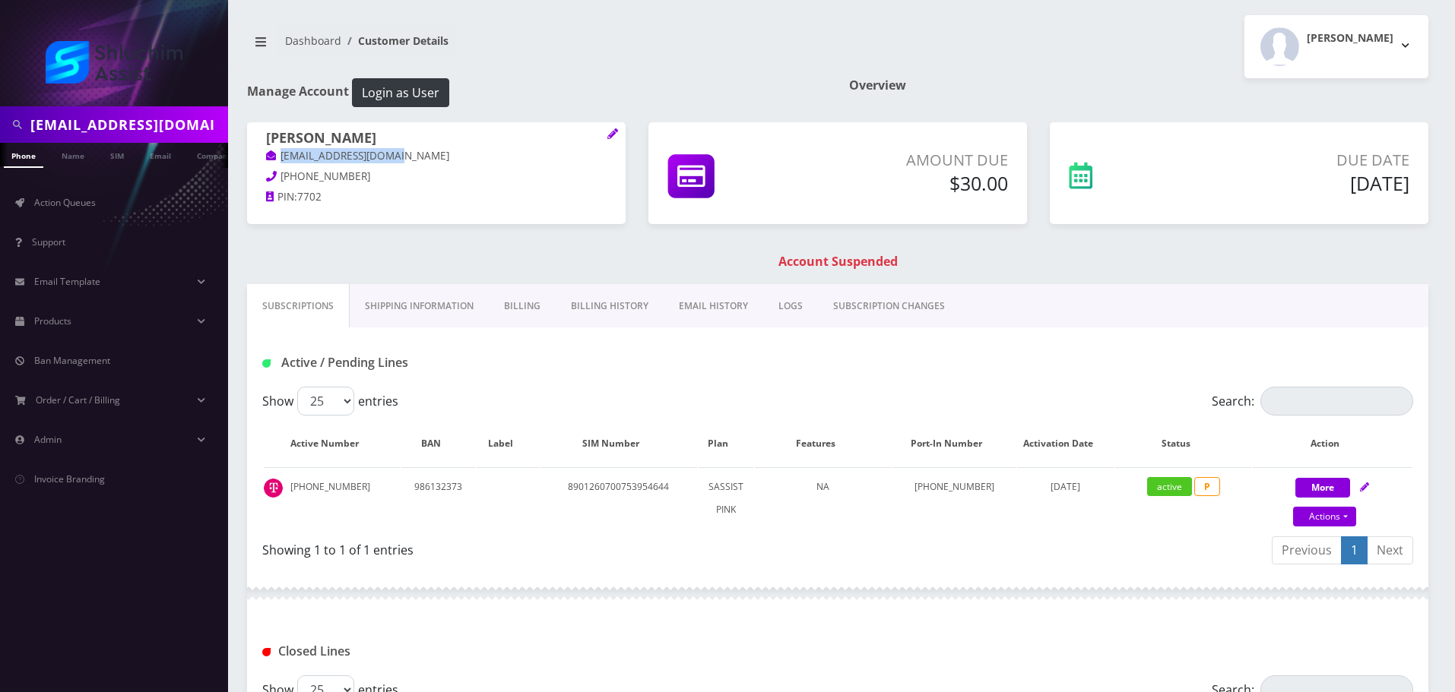
drag, startPoint x: 413, startPoint y: 155, endPoint x: 277, endPoint y: 161, distance: 135.4
click at [277, 161] on p "[EMAIL_ADDRESS][DOMAIN_NAME]" at bounding box center [436, 156] width 340 height 17
copy link "[EMAIL_ADDRESS][DOMAIN_NAME]"
drag, startPoint x: 404, startPoint y: 159, endPoint x: 270, endPoint y: 163, distance: 133.8
click at [261, 158] on div "Eli Goldman ymegoldman@gmail.com 215-820-6920 PIN: 4049" at bounding box center [436, 169] width 378 height 95
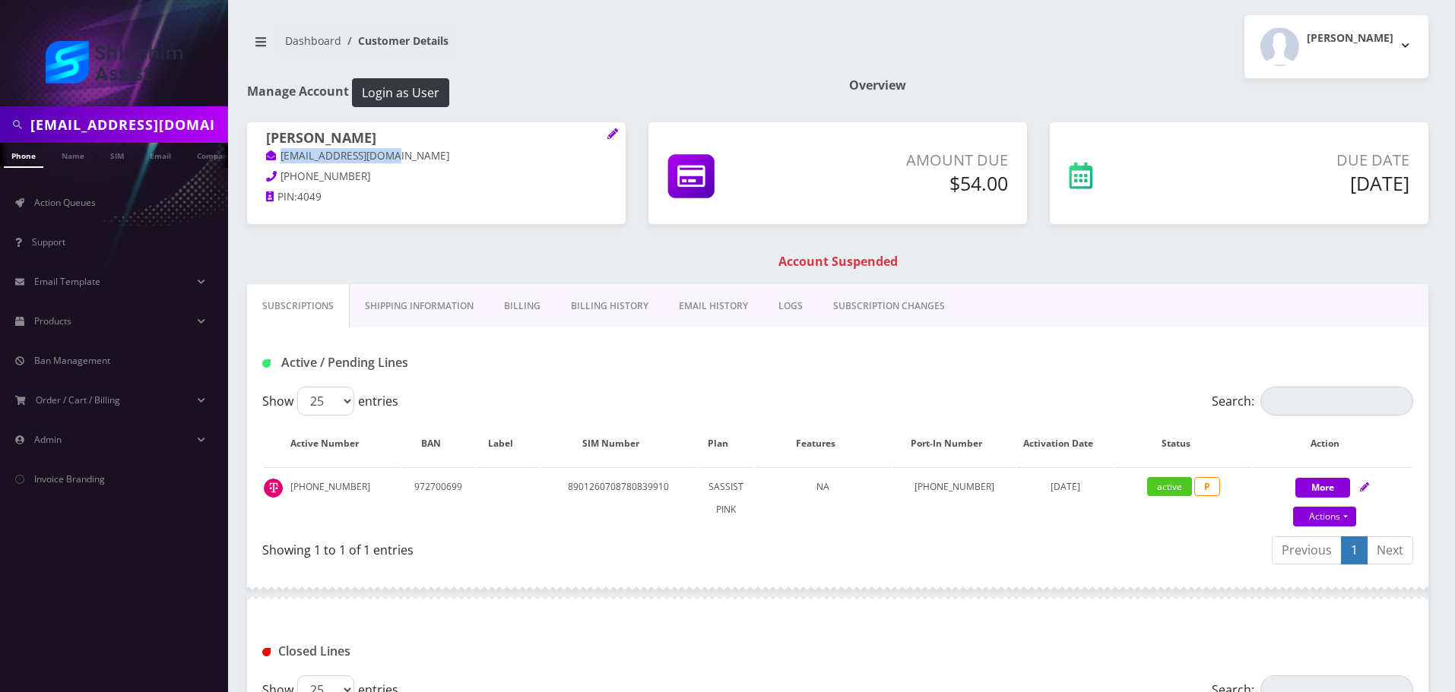
copy link "ymegoldman@gmail.com"
click at [726, 315] on link "EMAIL HISTORY" at bounding box center [713, 306] width 100 height 44
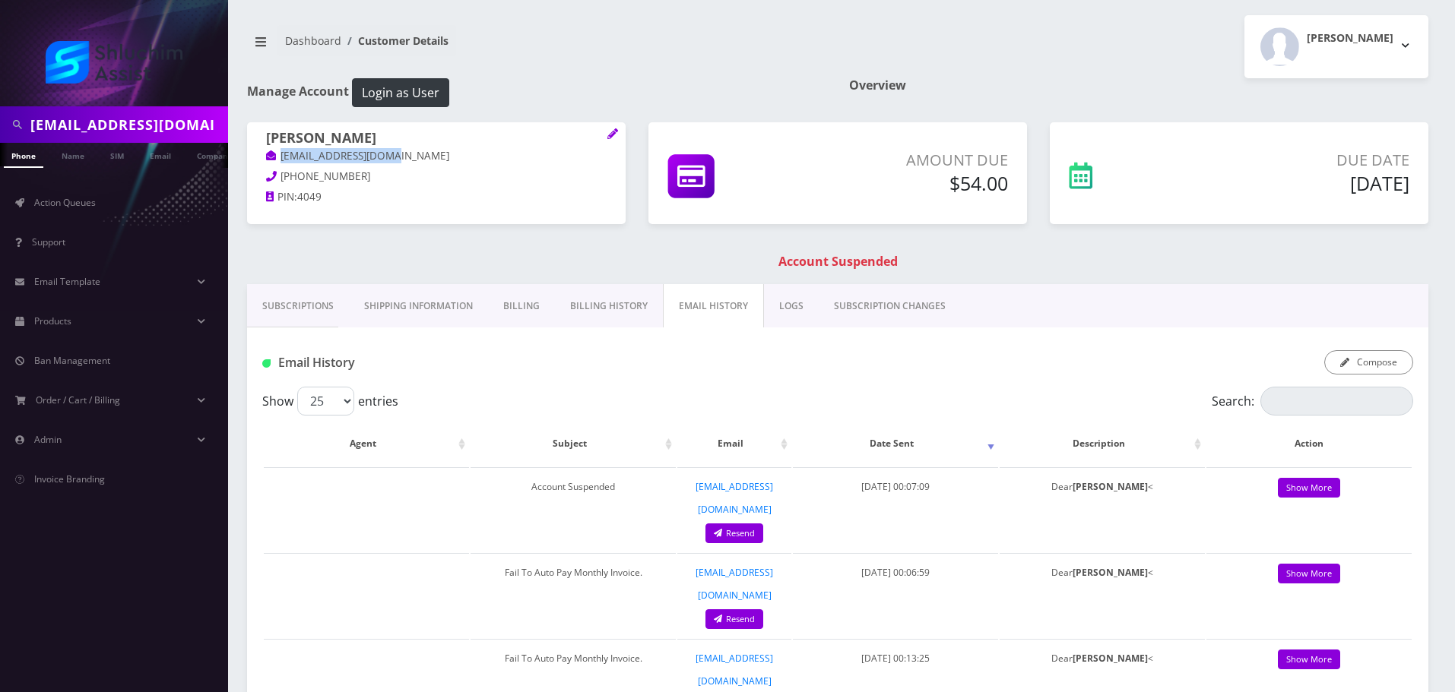
click at [608, 322] on link "Billing History" at bounding box center [609, 306] width 108 height 44
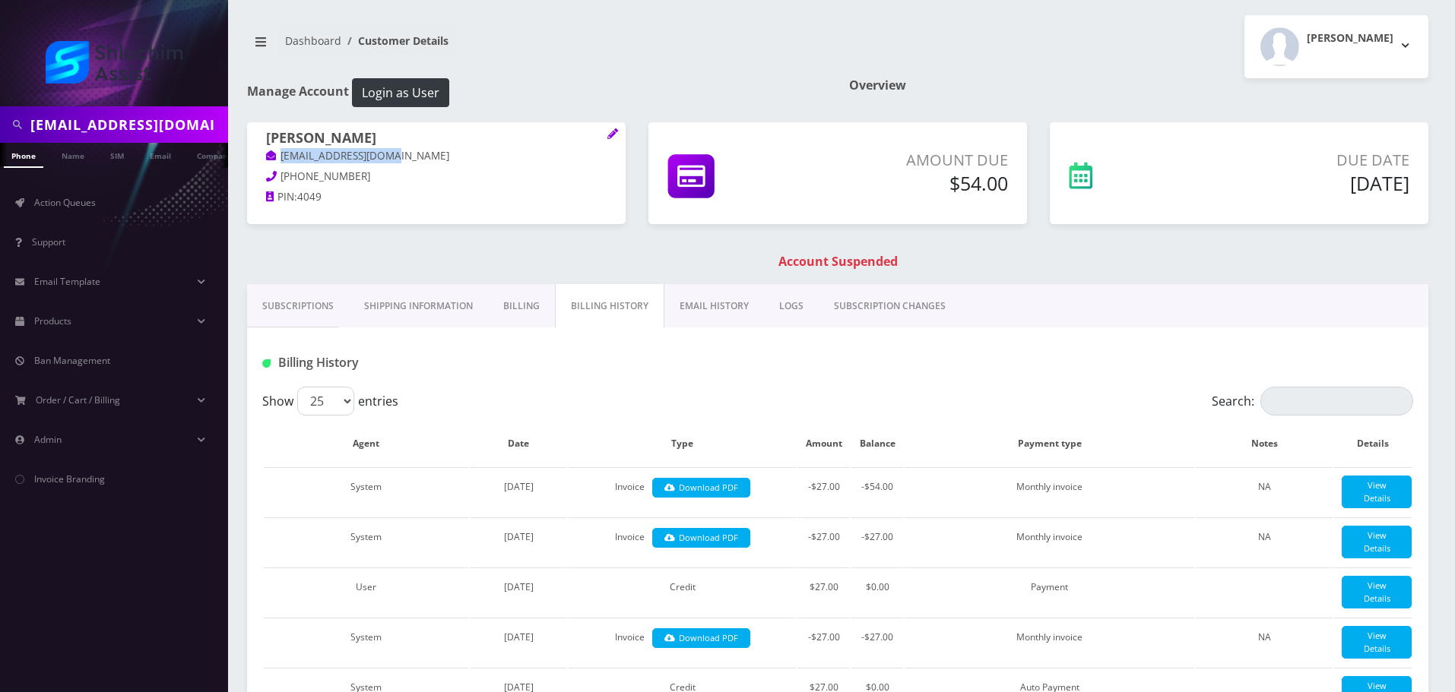
click at [723, 296] on link "EMAIL HISTORY" at bounding box center [714, 306] width 100 height 44
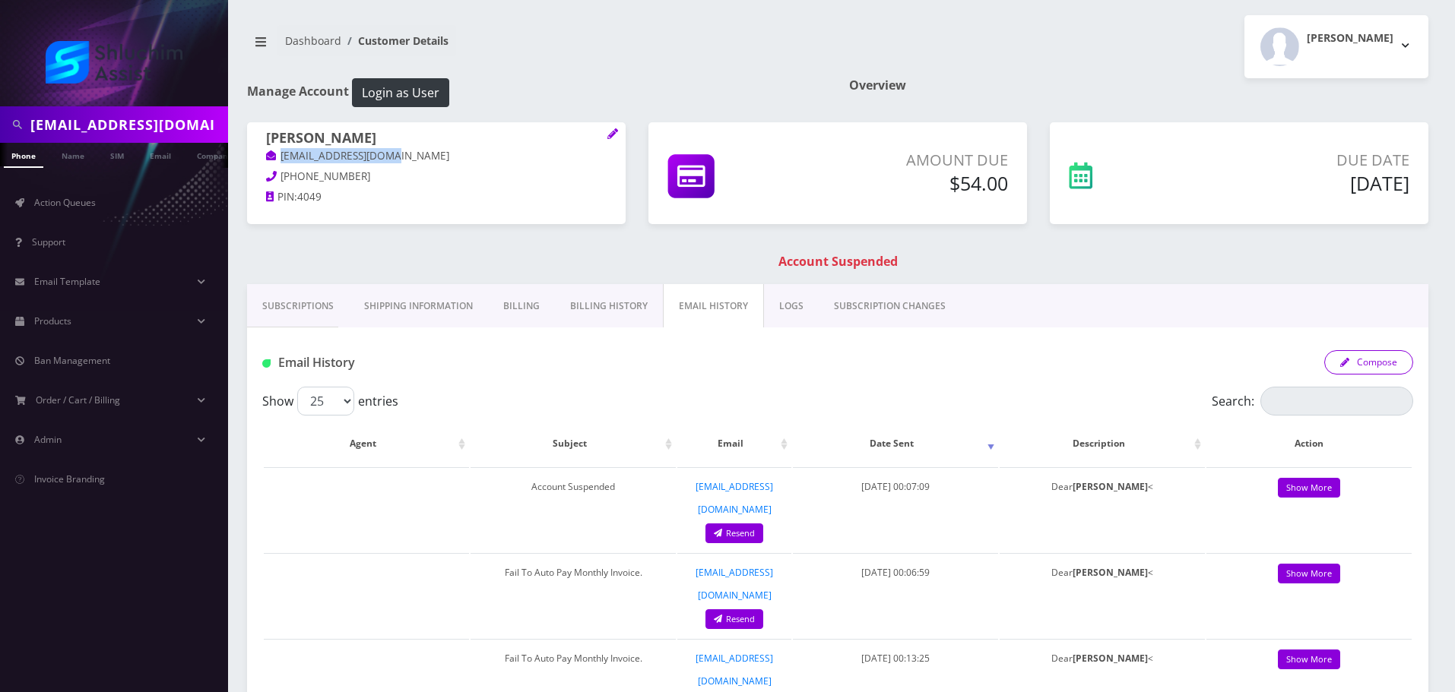
click at [1370, 365] on button "Compose" at bounding box center [1368, 362] width 89 height 24
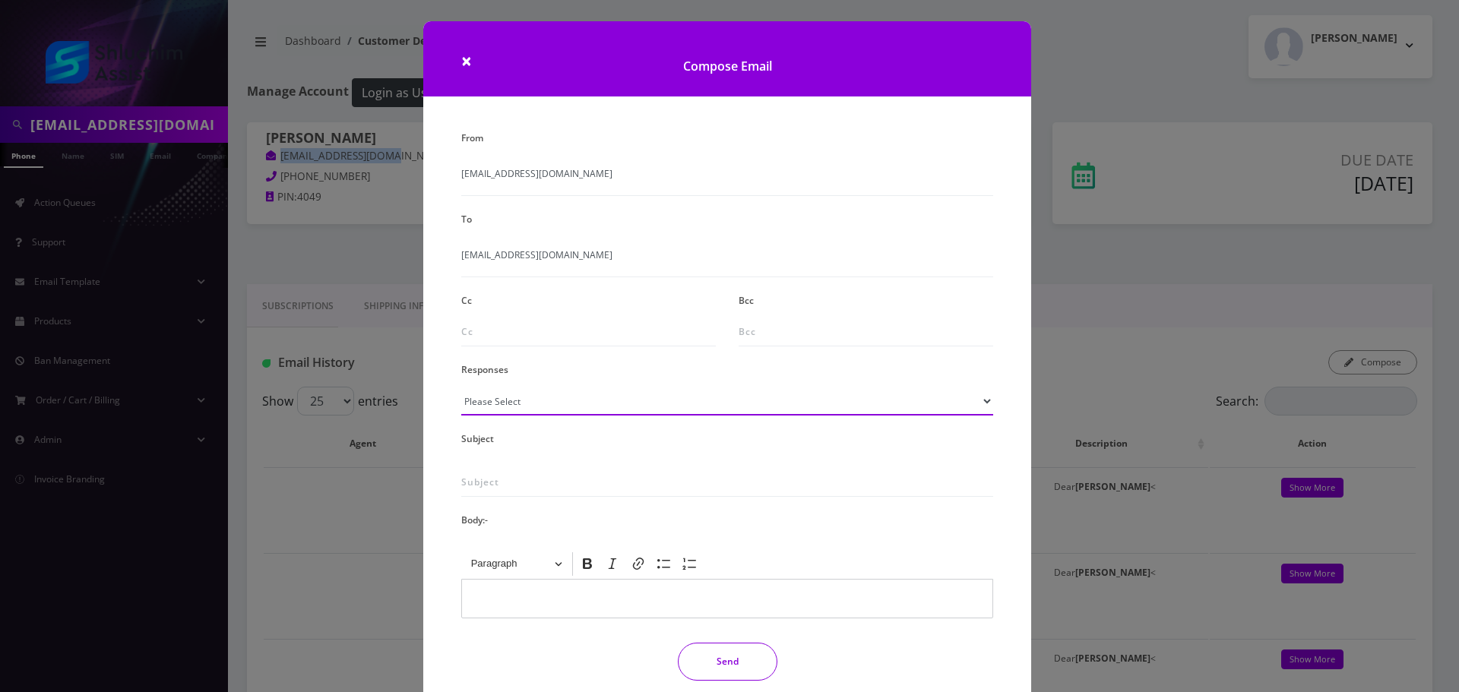
click at [606, 390] on select "Please Select TMobile port Unable to activate CH Pickup Past Due Pick up follow…" at bounding box center [727, 401] width 532 height 29
select select "29"
click at [461, 387] on select "Please Select TMobile port Unable to activate CH Pickup Past Due Pick up follow…" at bounding box center [727, 401] width 532 height 29
type input "Subject: URGENT Action Required: Past Due Payment for Shluchim Assist"
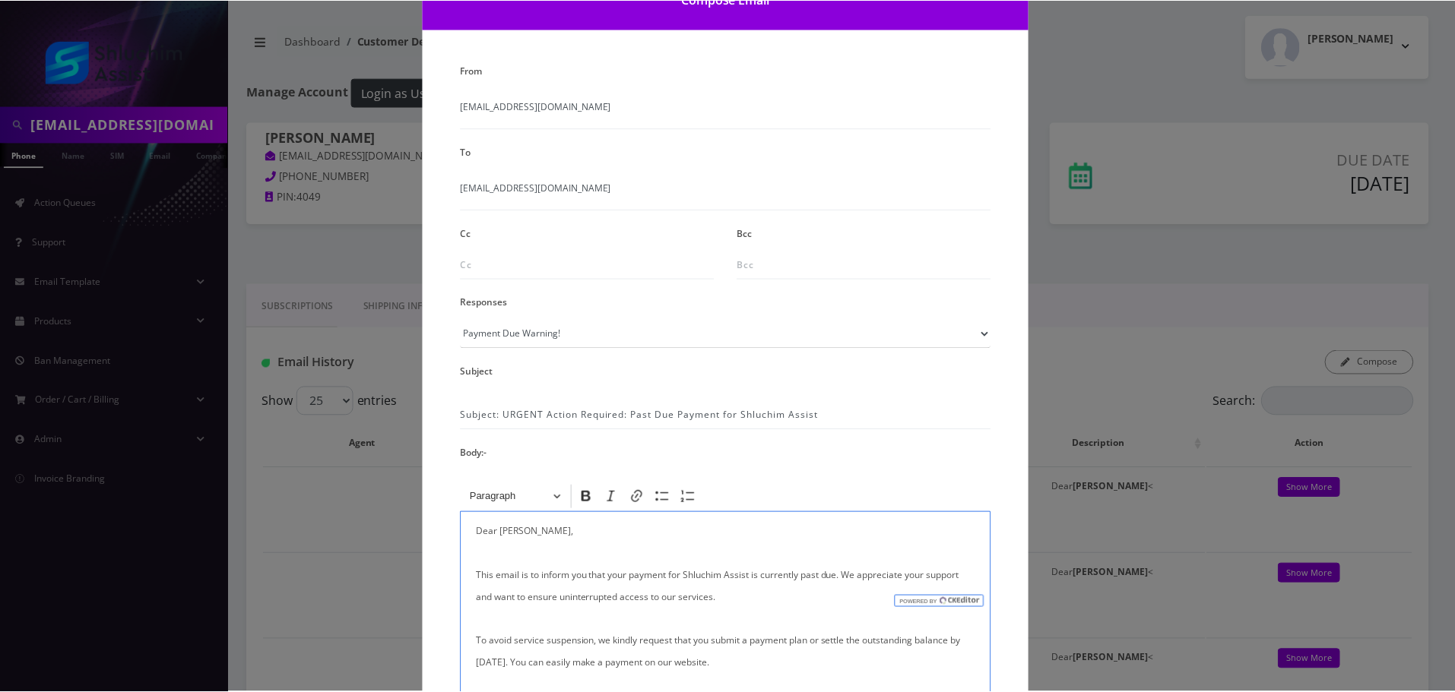
scroll to position [249, 0]
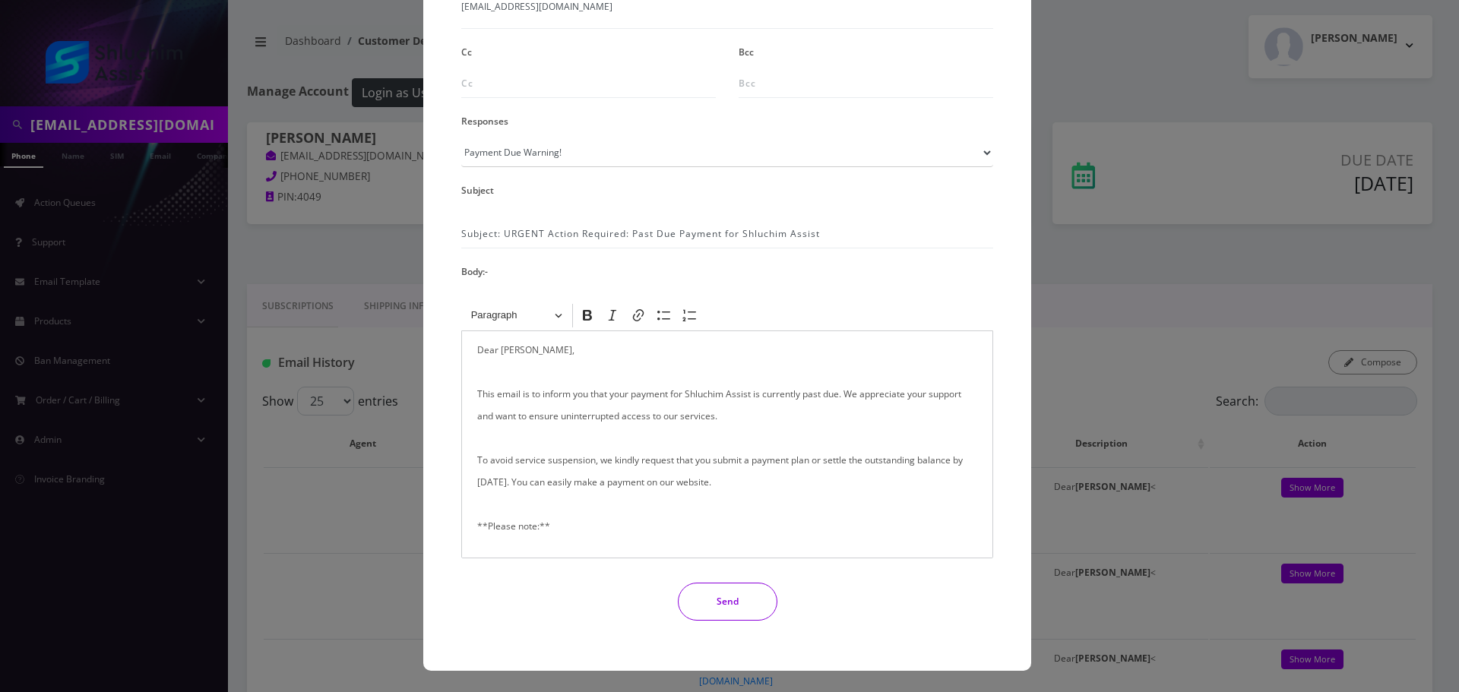
click at [698, 590] on button "Send" at bounding box center [728, 602] width 100 height 38
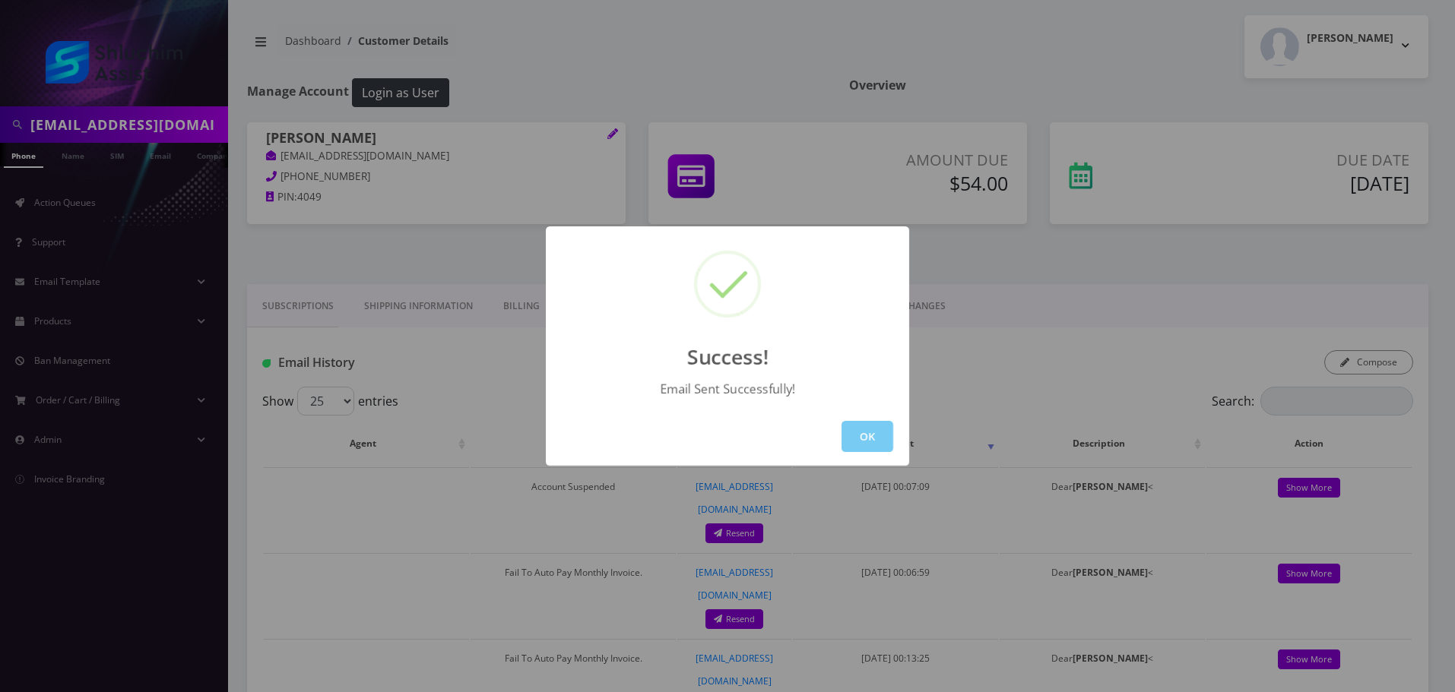
click at [871, 437] on button "OK" at bounding box center [867, 436] width 52 height 31
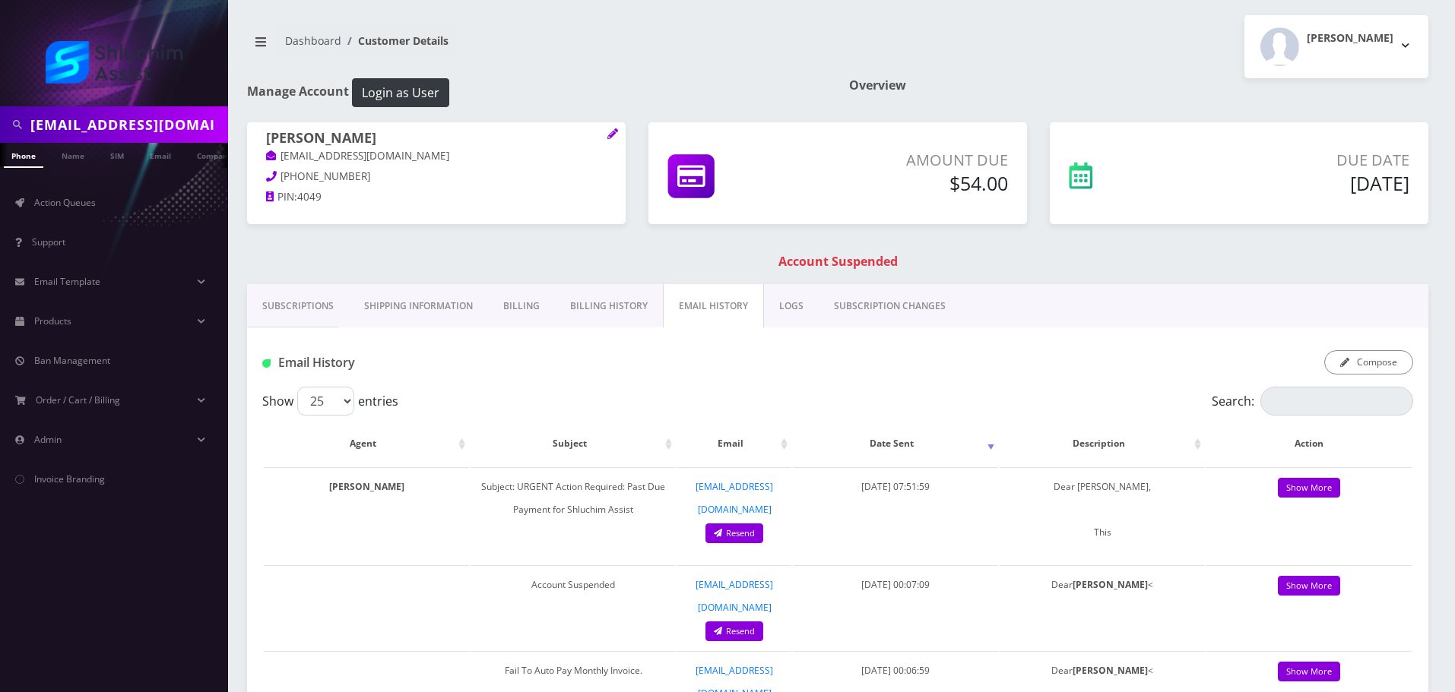
click at [135, 130] on input "dbulman13@gmail.com" at bounding box center [127, 124] width 194 height 29
paste input "elimusic6"
type input "elimusic613@gmail.com"
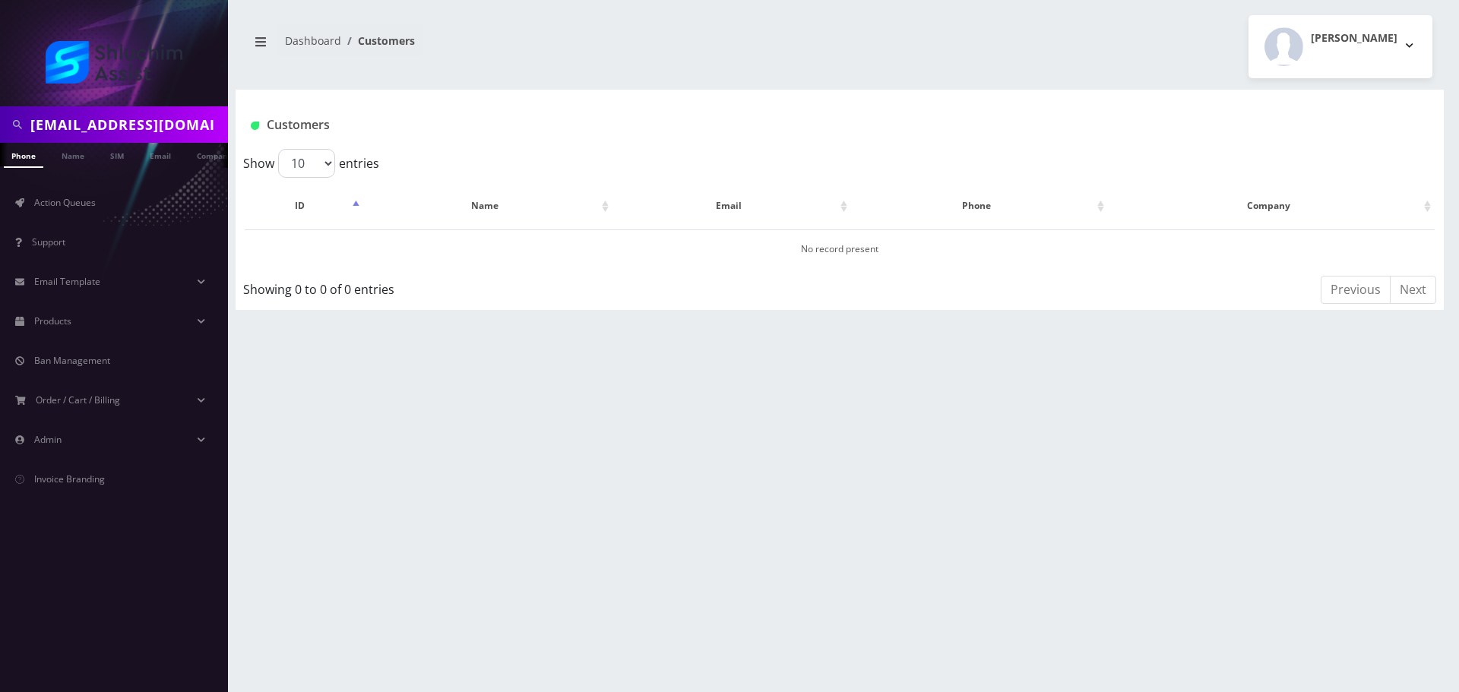
scroll to position [0, 8]
click at [156, 158] on link "Email" at bounding box center [145, 155] width 36 height 25
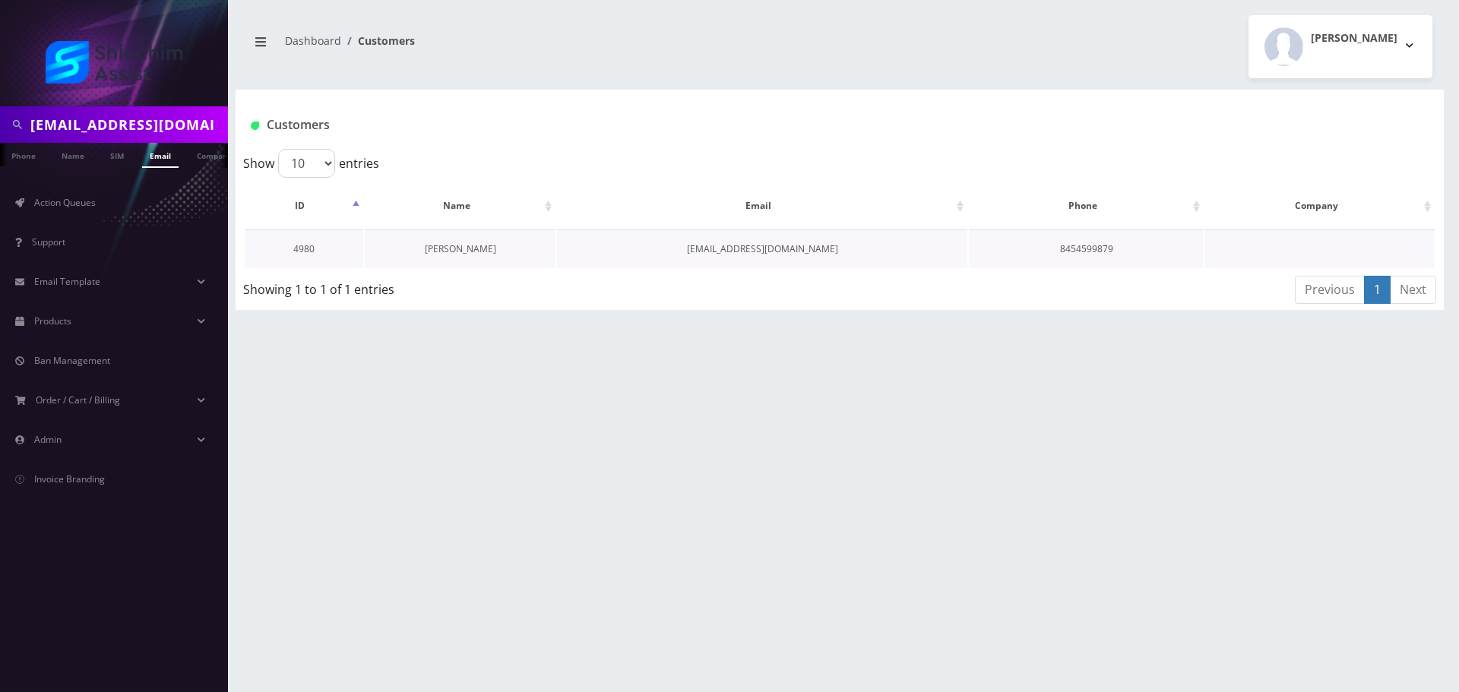
click at [473, 248] on link "Eli Rimler" at bounding box center [460, 248] width 71 height 13
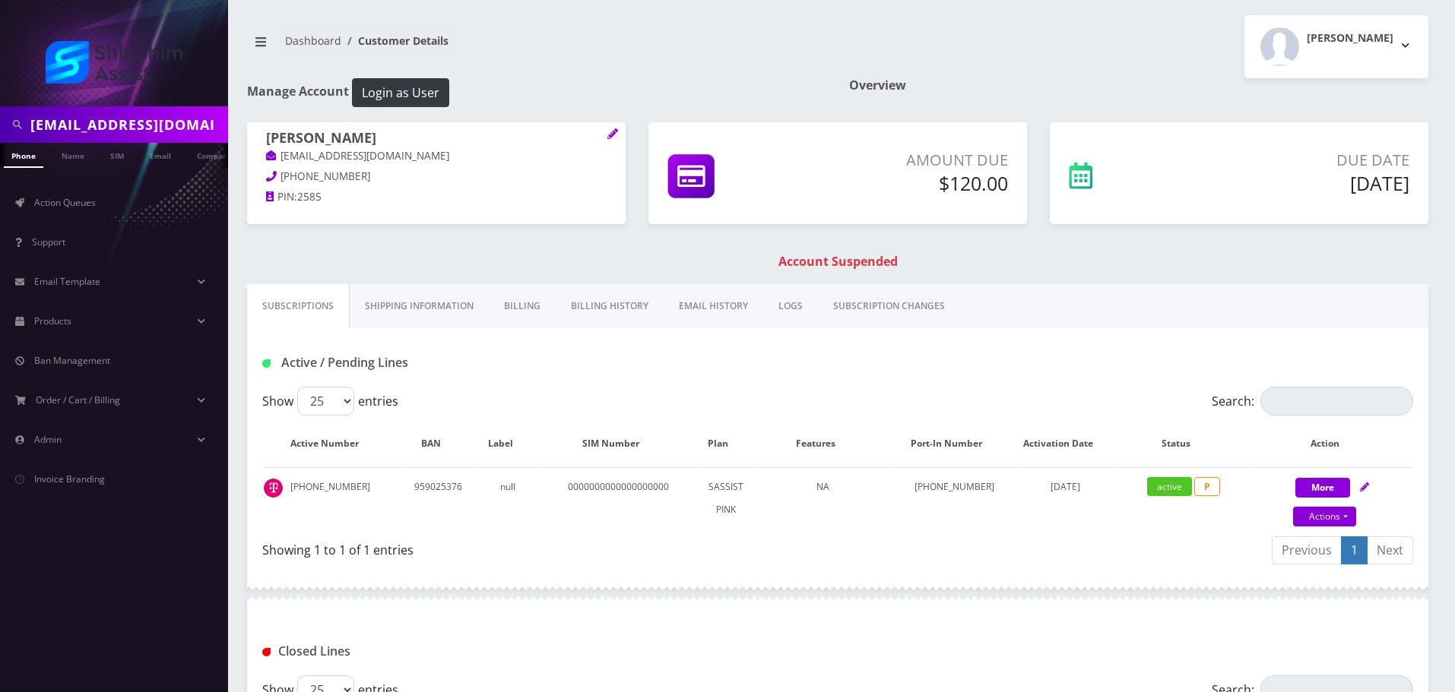
scroll to position [0, 8]
click at [185, 124] on input "[EMAIL_ADDRESS][DOMAIN_NAME]" at bounding box center [127, 124] width 194 height 29
paste input "[PHONE_NUMBER]"
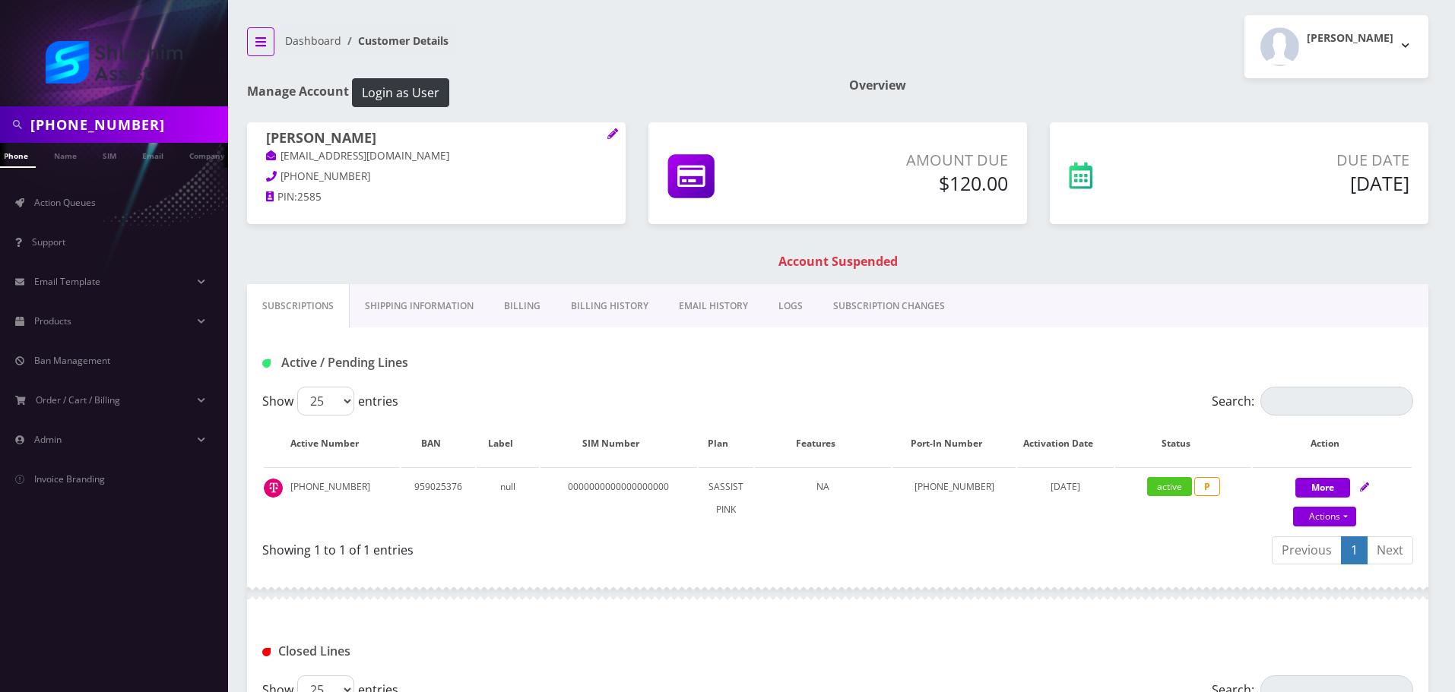
type input "[PHONE_NUMBER]"
click at [593, 337] on div "Active / Pending Lines" at bounding box center [837, 357] width 1181 height 59
click at [628, 314] on link "Billing History" at bounding box center [610, 306] width 108 height 44
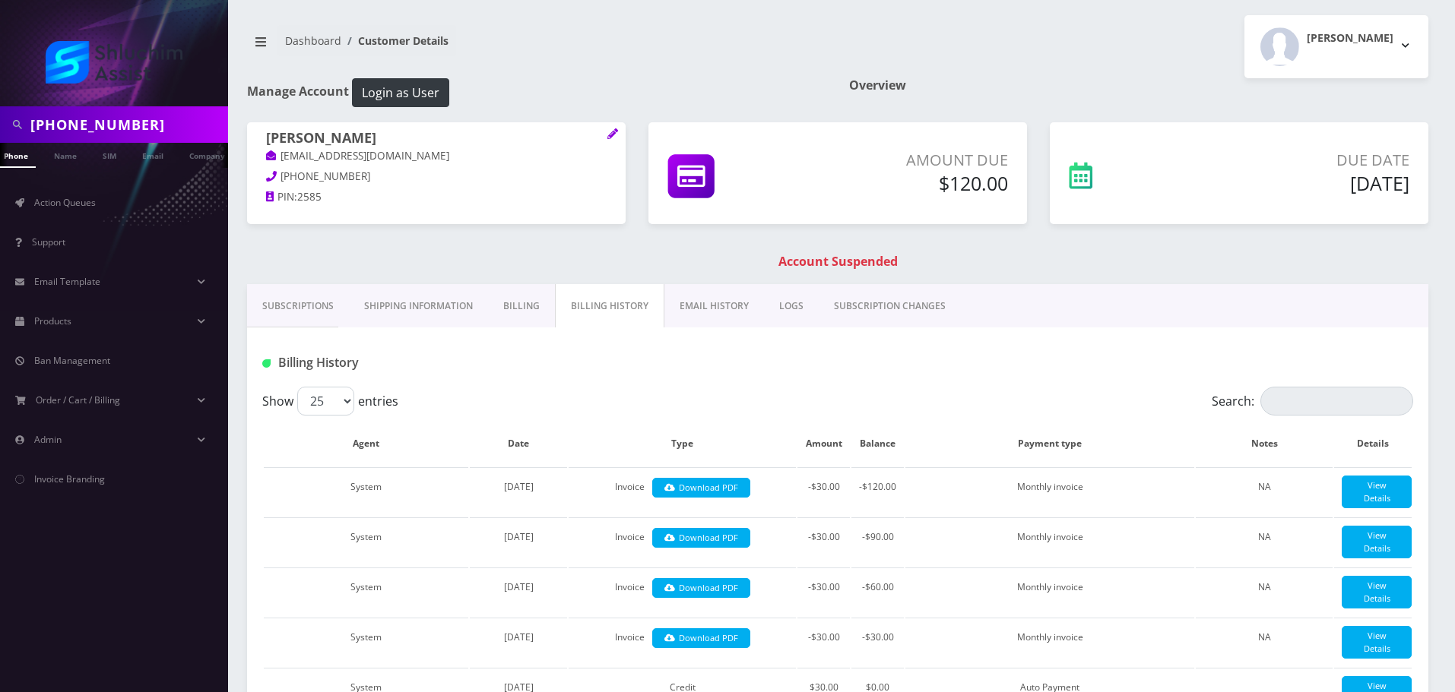
click at [718, 323] on link "EMAIL HISTORY" at bounding box center [714, 306] width 100 height 44
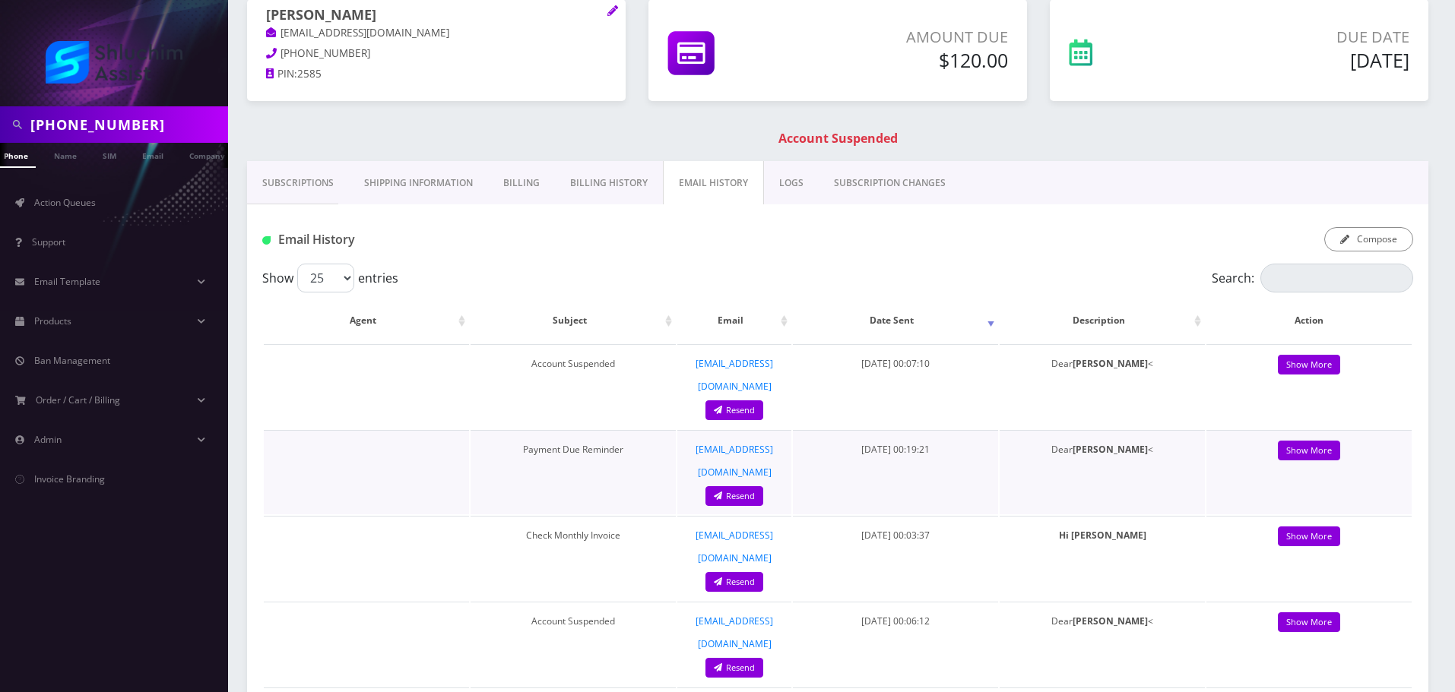
scroll to position [152, 0]
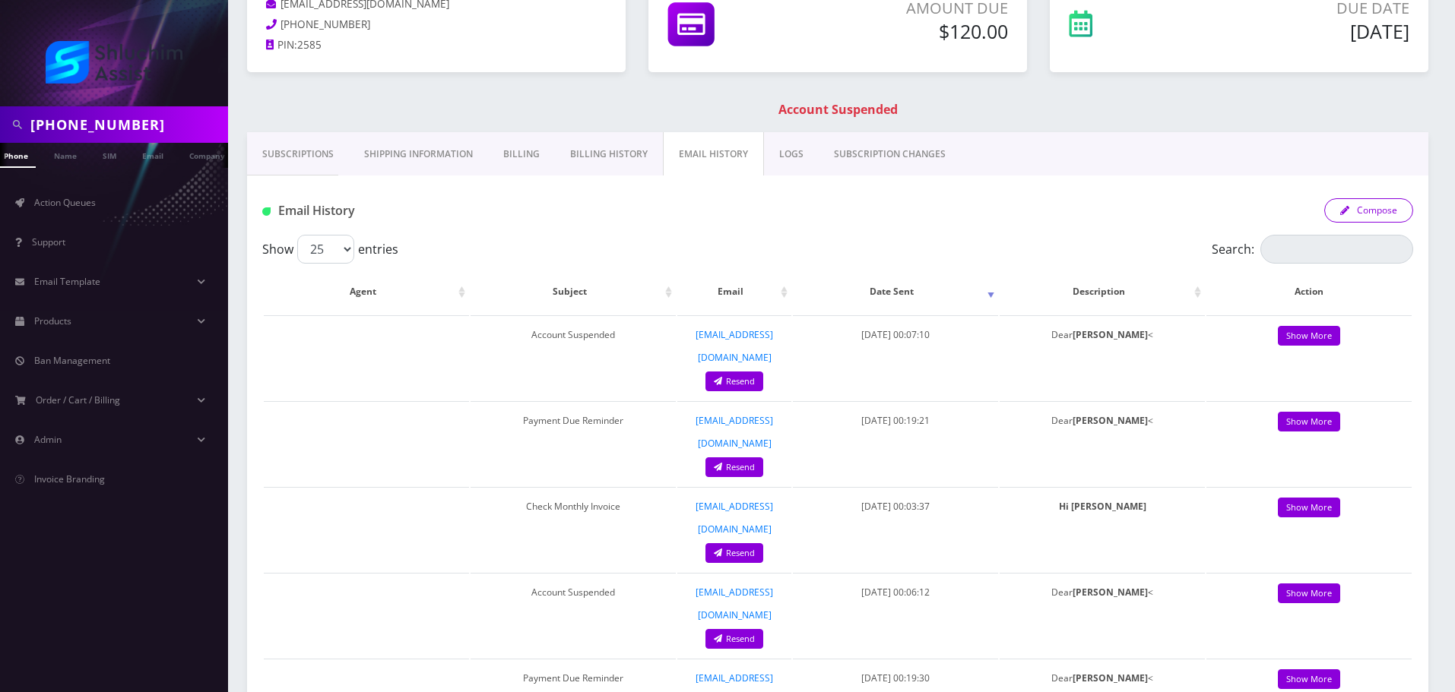
click at [1375, 207] on button "Compose" at bounding box center [1368, 210] width 89 height 24
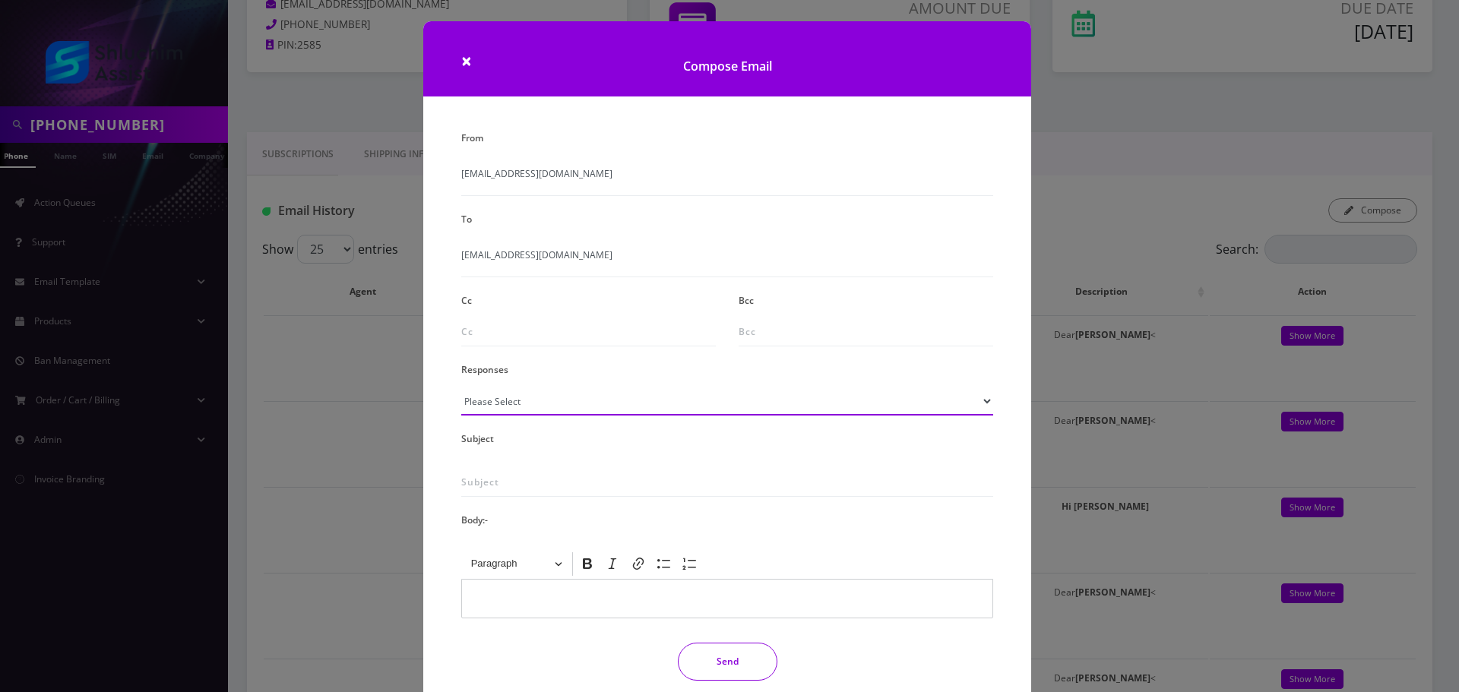
click at [579, 407] on select "Please Select TMobile port Unable to activate CH Pickup Past Due Pick up follow…" at bounding box center [727, 401] width 532 height 29
select select "29"
click at [461, 387] on select "Please Select TMobile port Unable to activate CH Pickup Past Due Pick up follow…" at bounding box center [727, 401] width 532 height 29
type input "Subject: URGENT Action Required: Past Due Payment for Shluchim Assist"
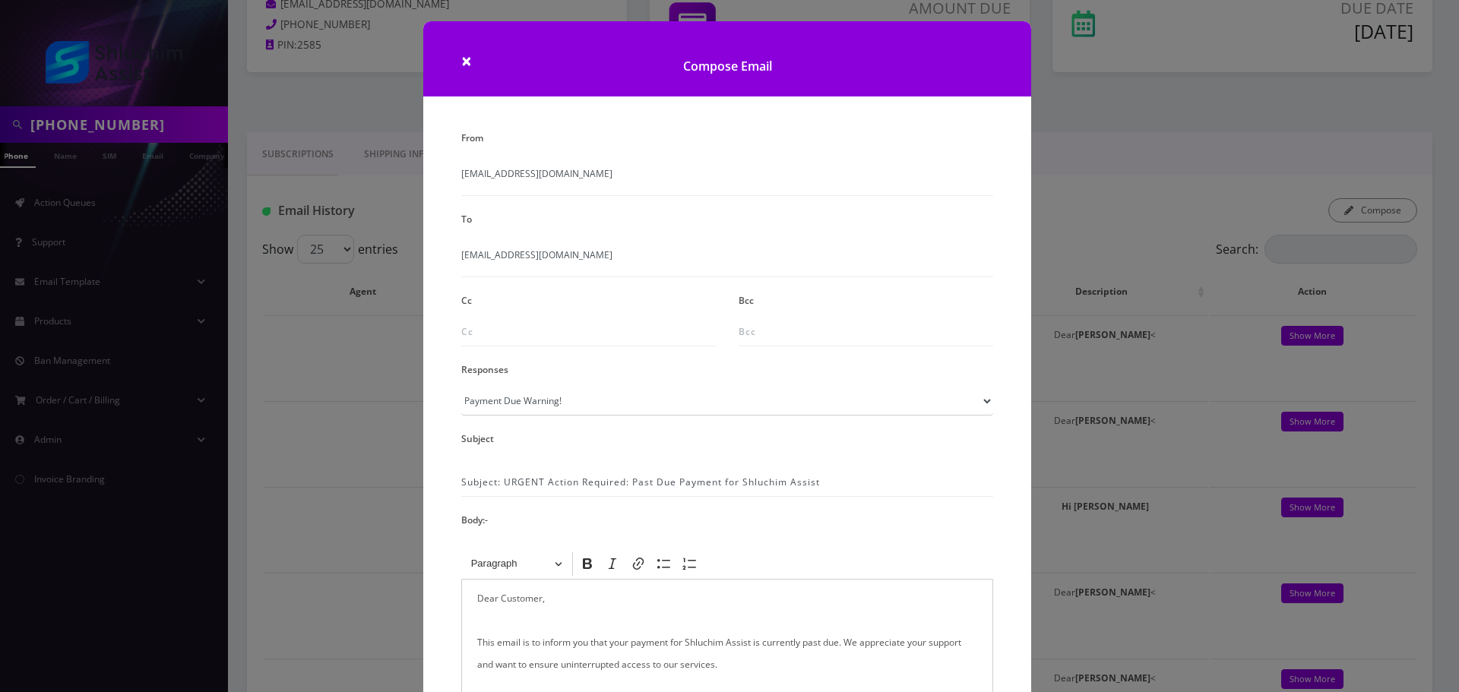
click at [458, 60] on h1 "Compose Email" at bounding box center [727, 58] width 608 height 75
click at [476, 68] on h1 "Compose Email" at bounding box center [727, 58] width 608 height 75
click at [465, 62] on span "×" at bounding box center [466, 60] width 11 height 25
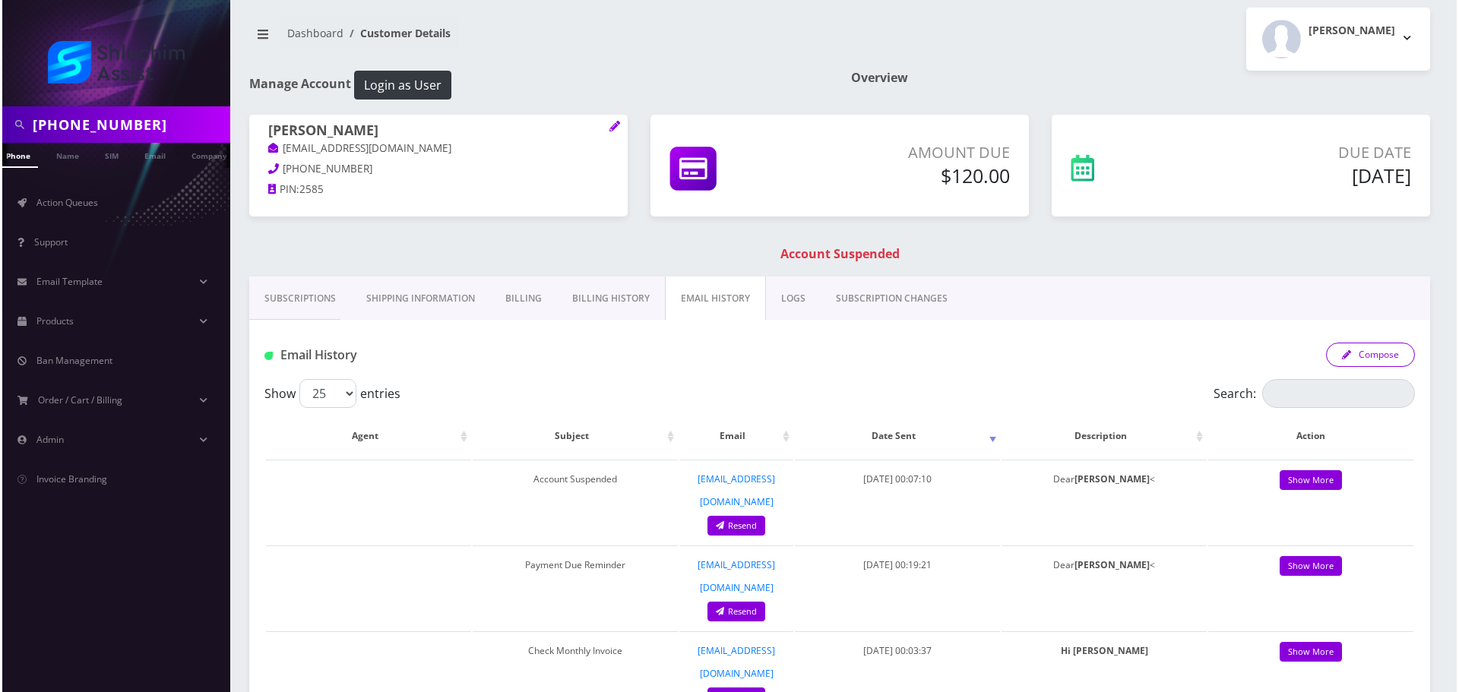
scroll to position [0, 0]
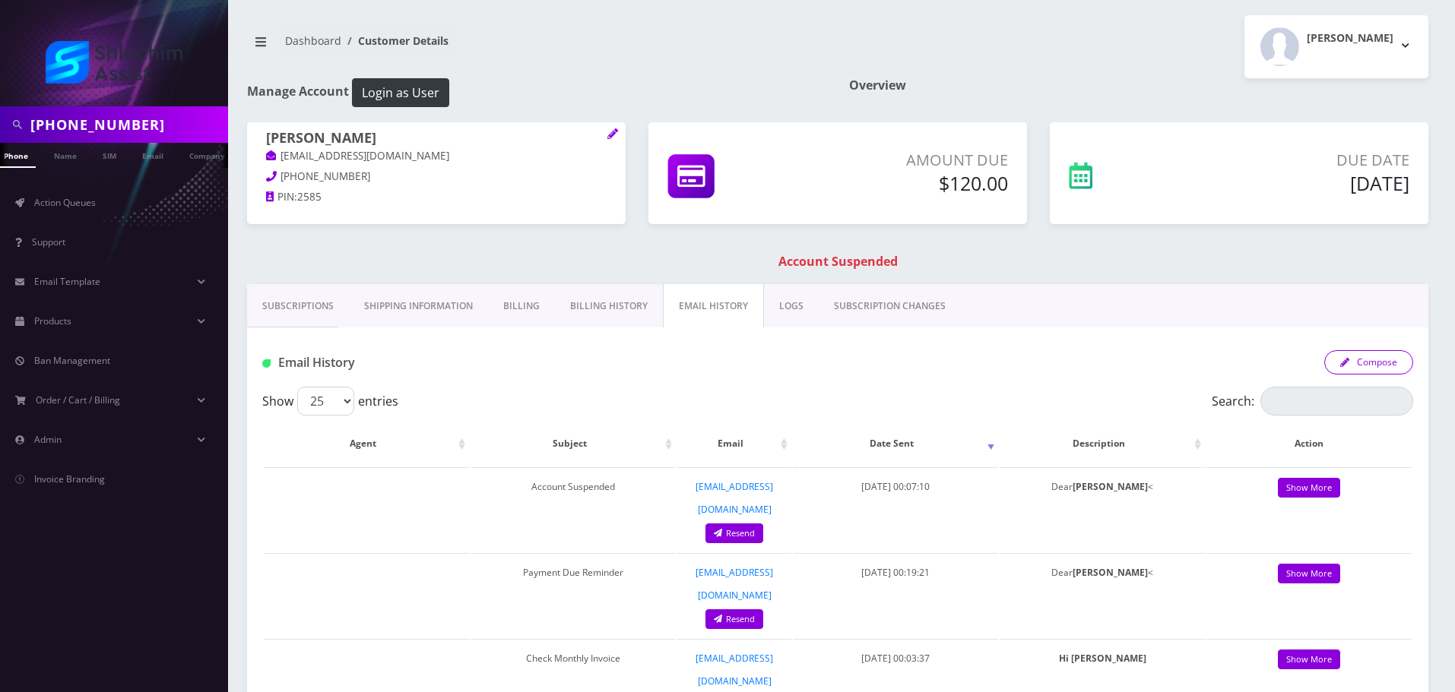
click at [1365, 361] on button "Compose" at bounding box center [1368, 362] width 89 height 24
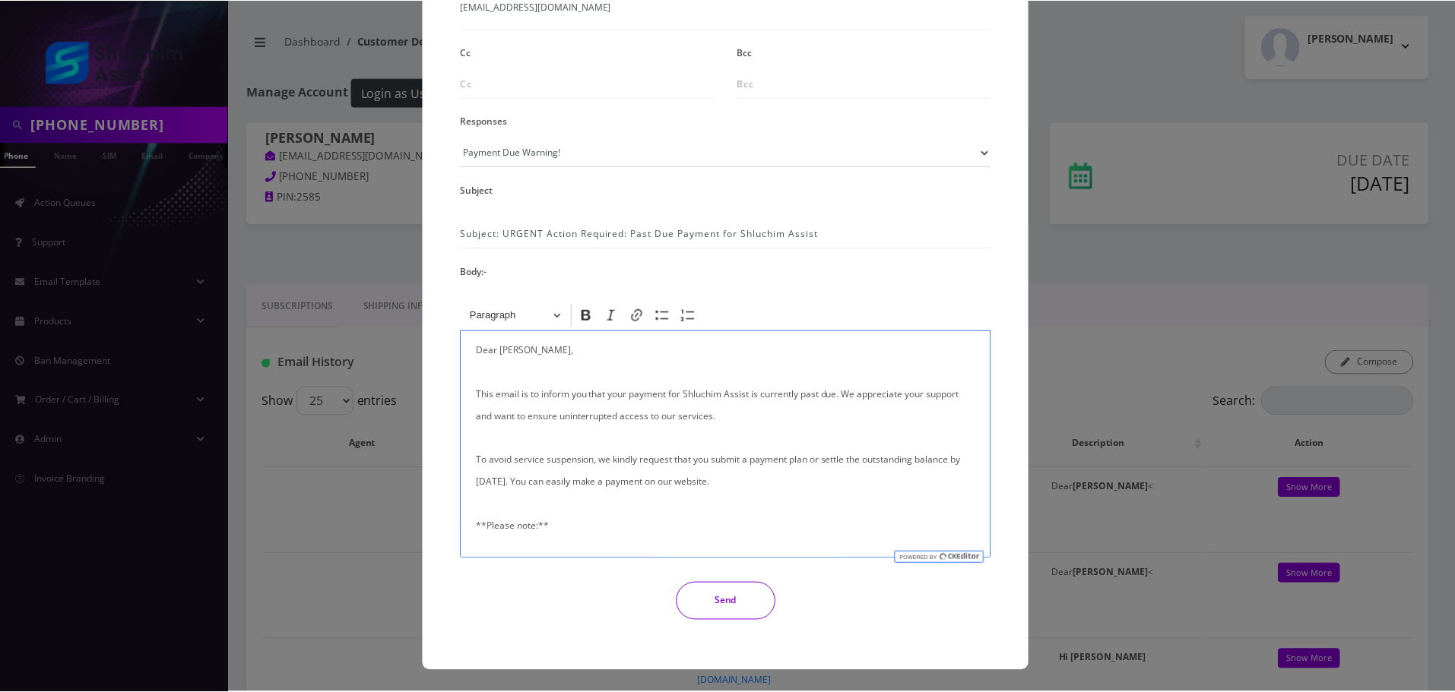
scroll to position [362, 0]
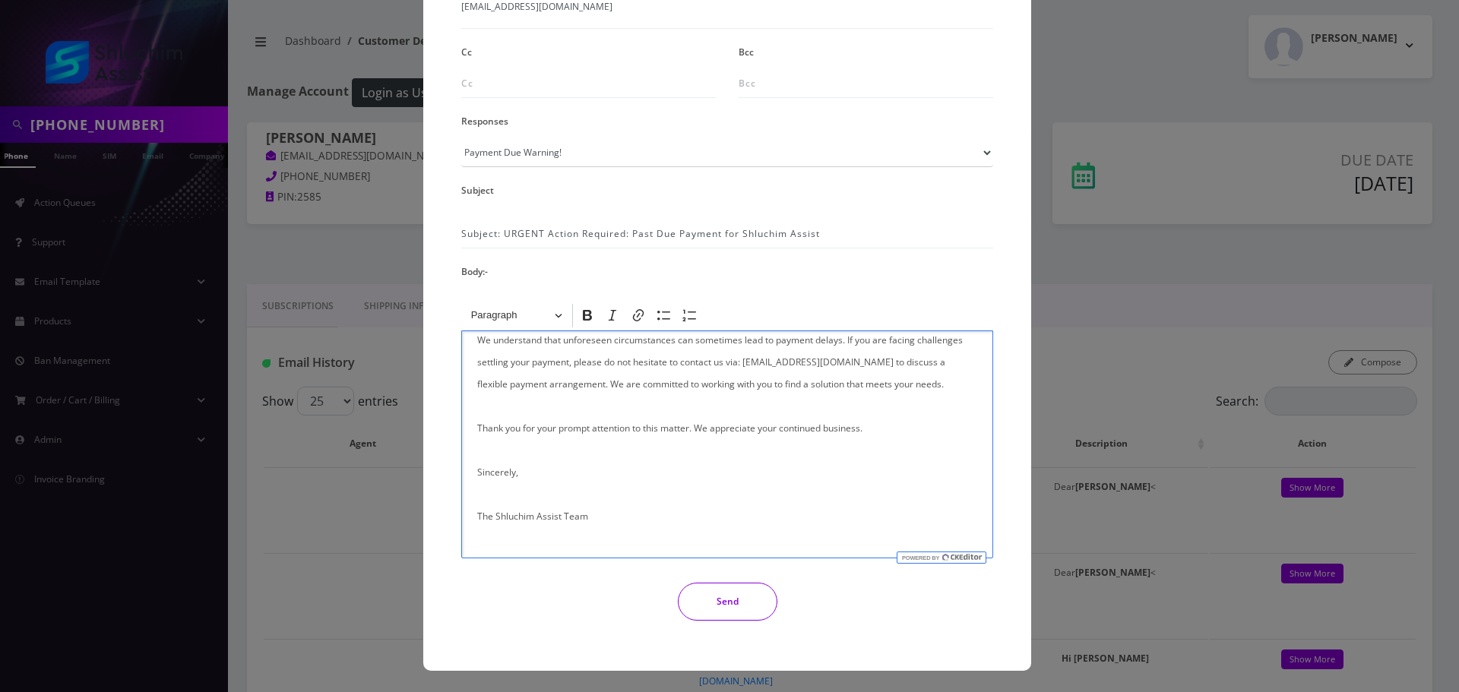
click at [697, 606] on button "Send" at bounding box center [728, 602] width 100 height 38
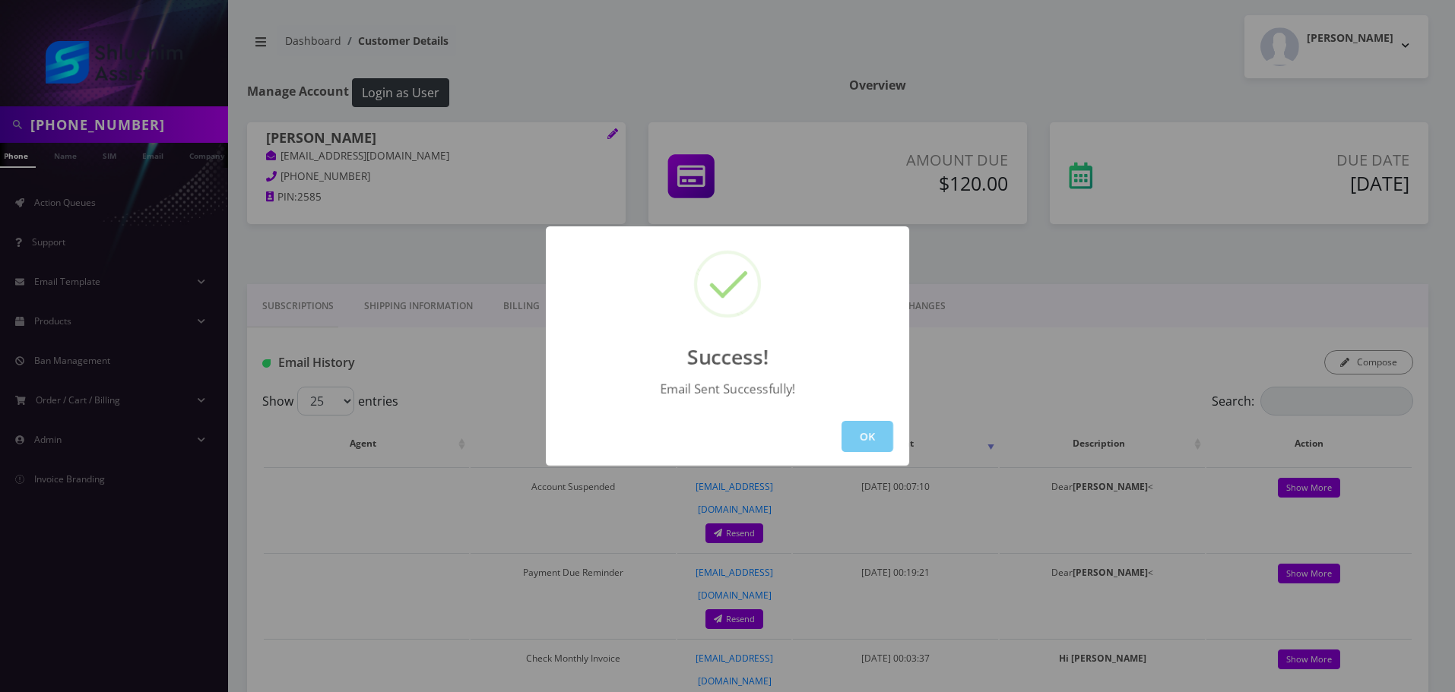
click at [871, 442] on button "OK" at bounding box center [867, 436] width 52 height 31
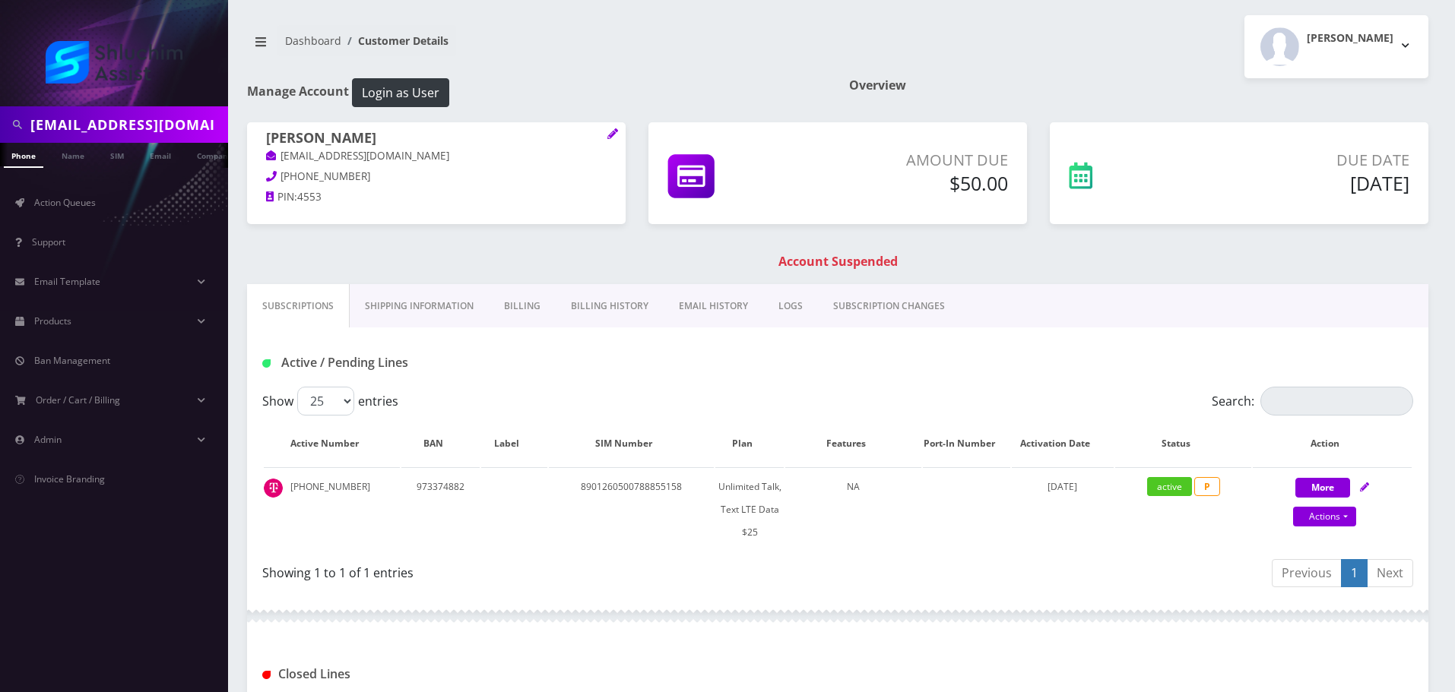
click at [590, 313] on link "Billing History" at bounding box center [610, 306] width 108 height 44
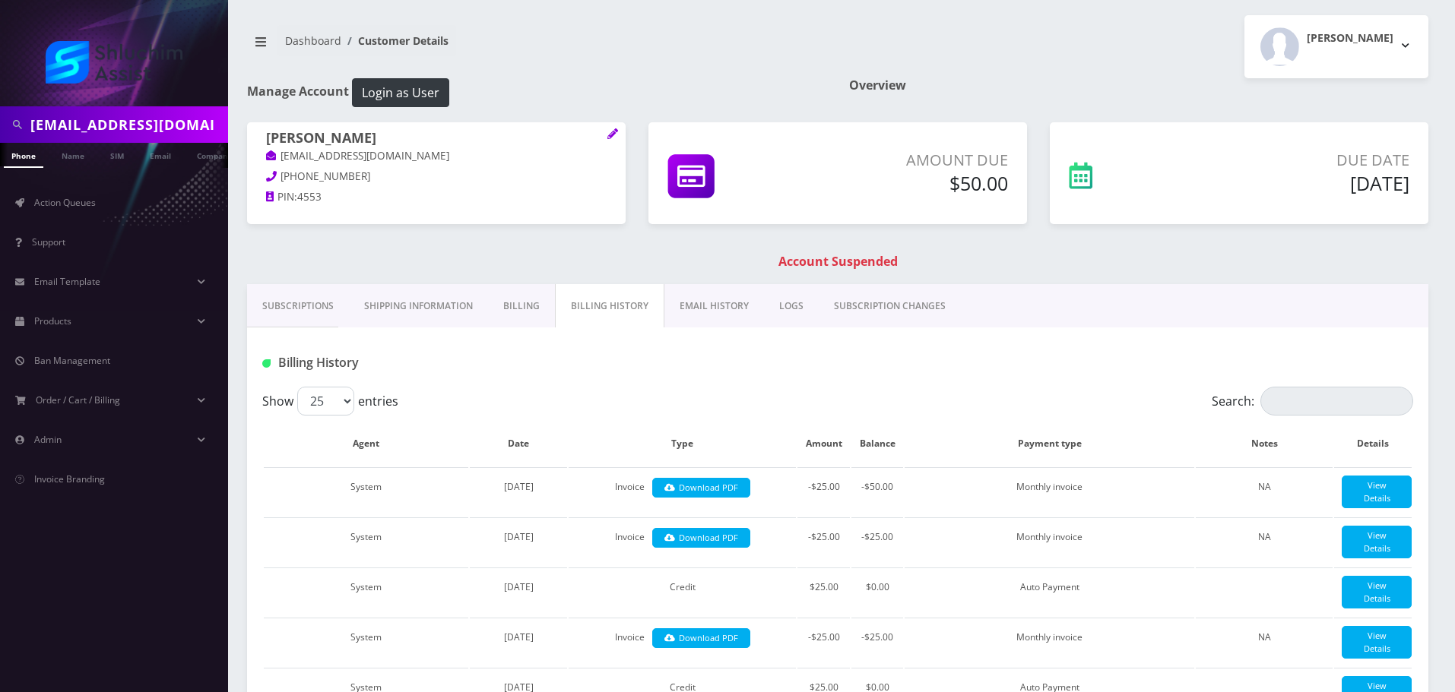
click at [698, 305] on link "EMAIL HISTORY" at bounding box center [714, 306] width 100 height 44
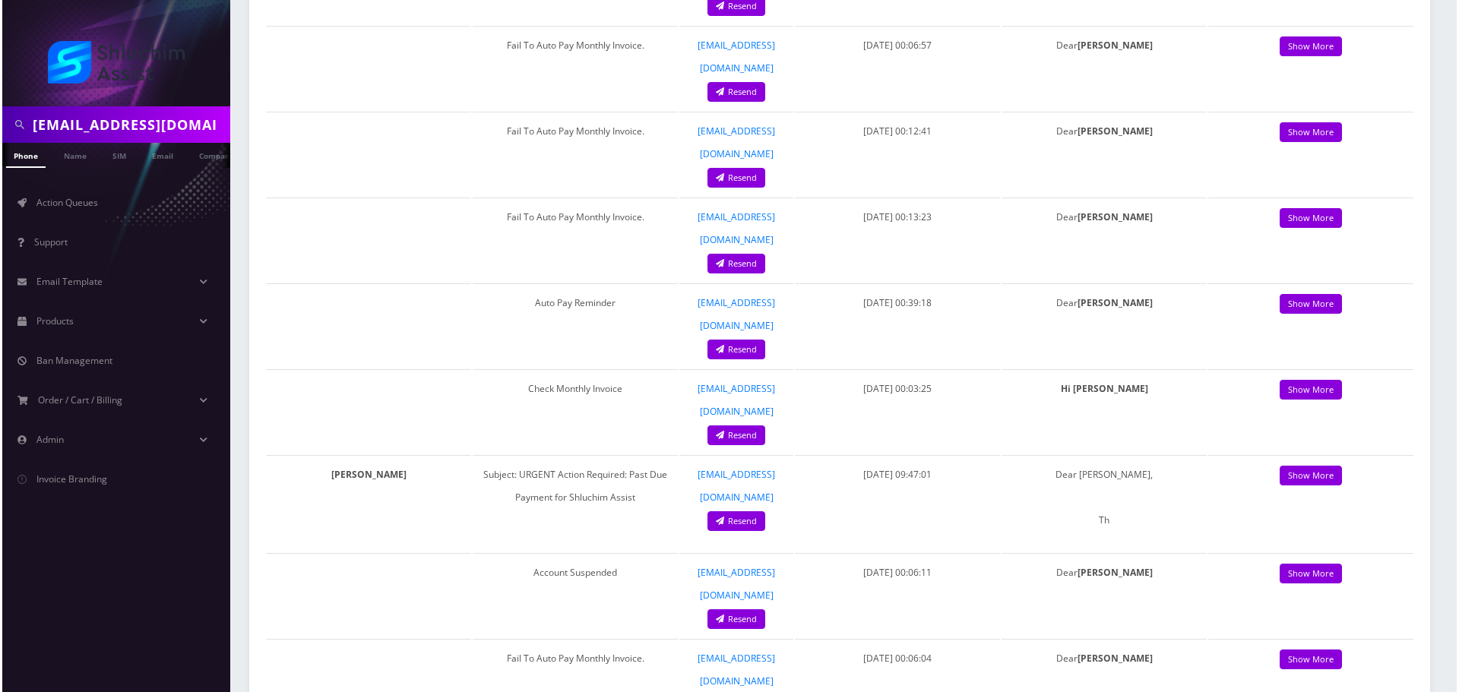
scroll to position [228, 0]
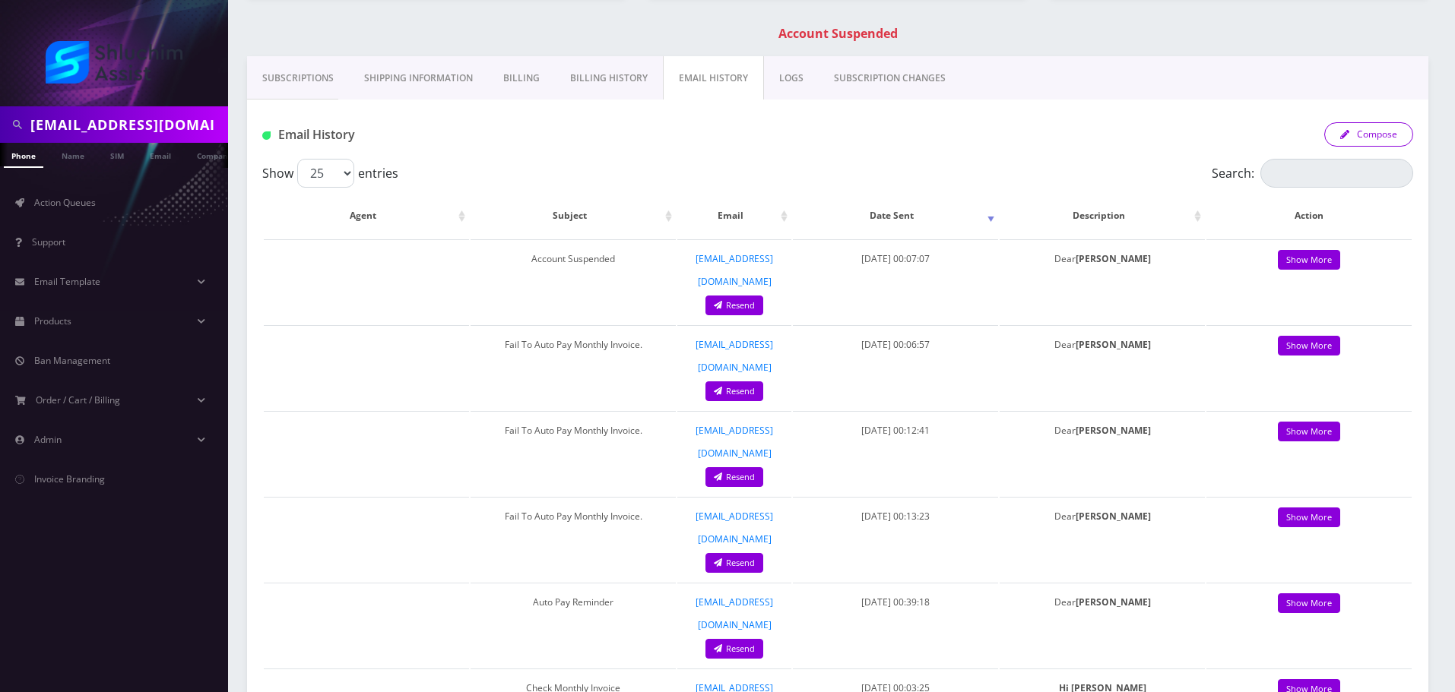
click at [1371, 131] on button "Compose" at bounding box center [1368, 134] width 89 height 24
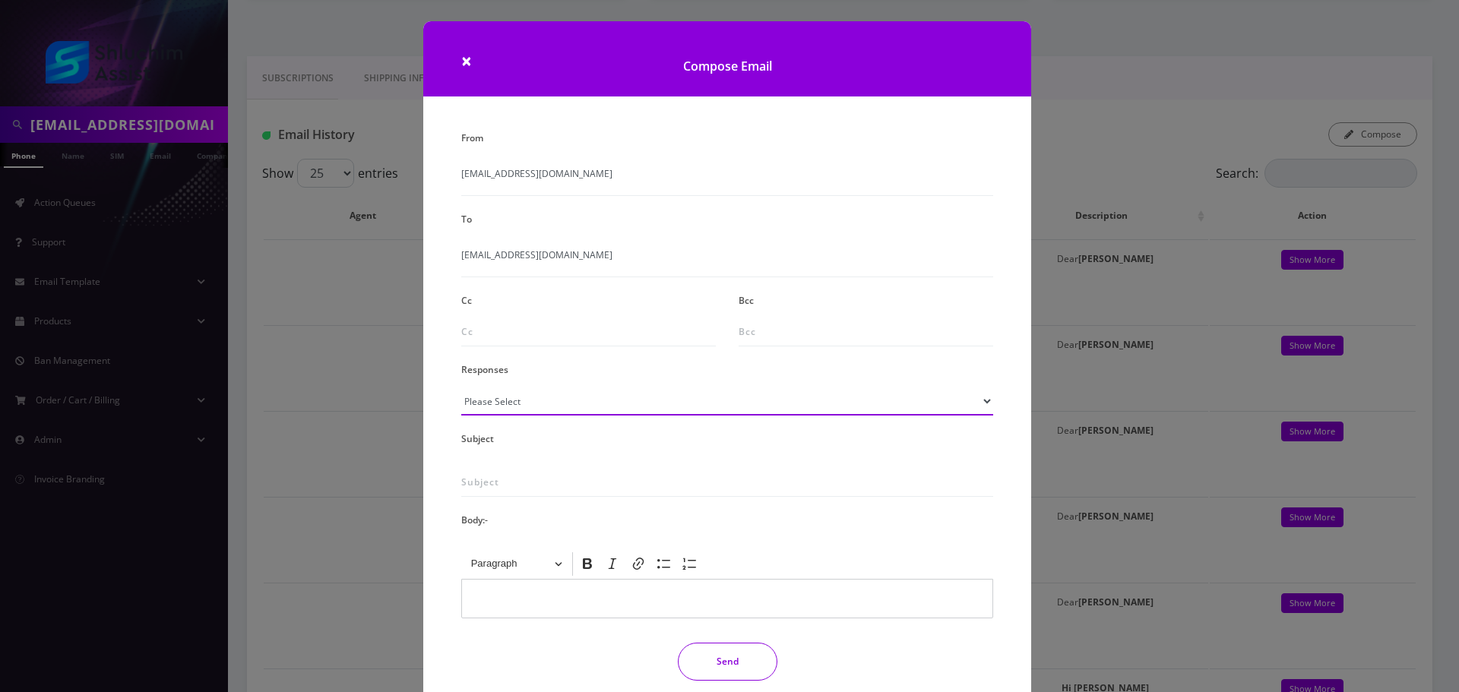
click at [577, 402] on select "Please Select TMobile port Unable to activate CH Pickup Past Due Pick up follow…" at bounding box center [727, 401] width 532 height 29
select select "29"
click at [461, 387] on select "Please Select TMobile port Unable to activate CH Pickup Past Due Pick up follow…" at bounding box center [727, 401] width 532 height 29
type input "Subject: URGENT Action Required: Past Due Payment for Shluchim Assist"
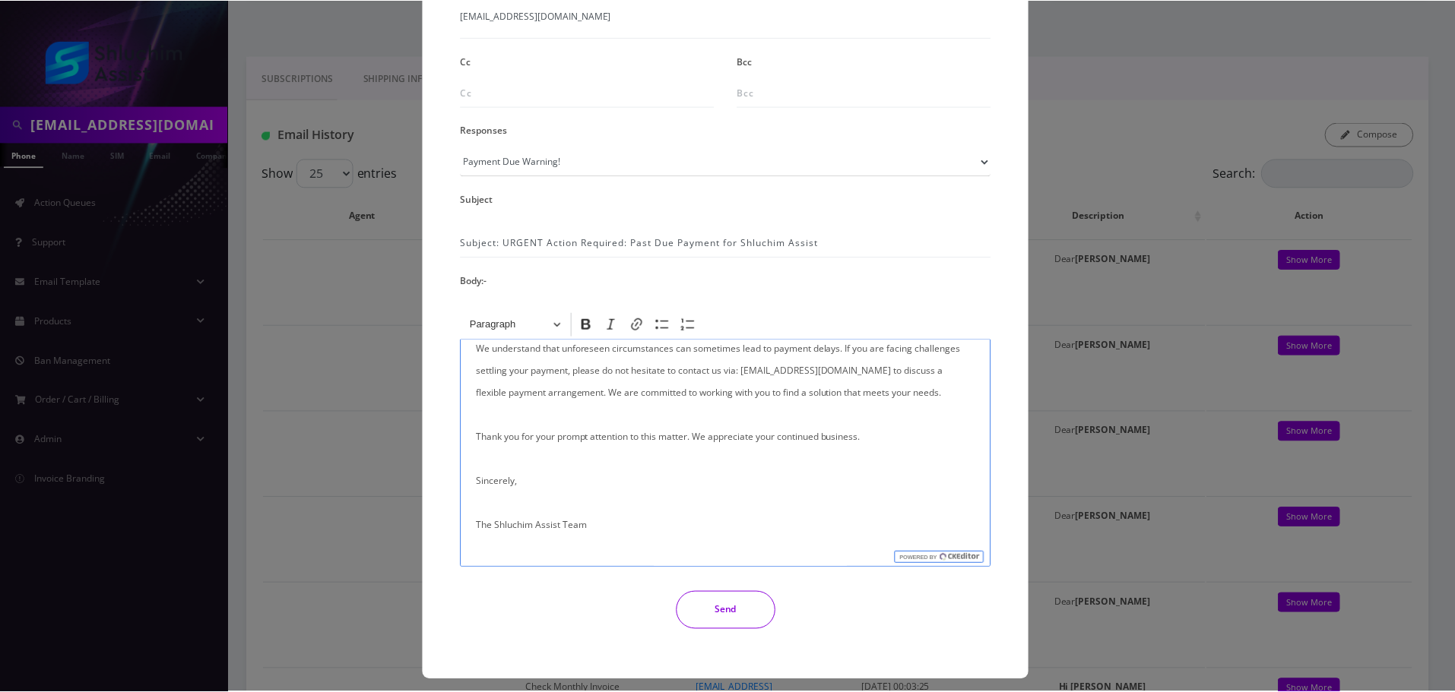
scroll to position [249, 0]
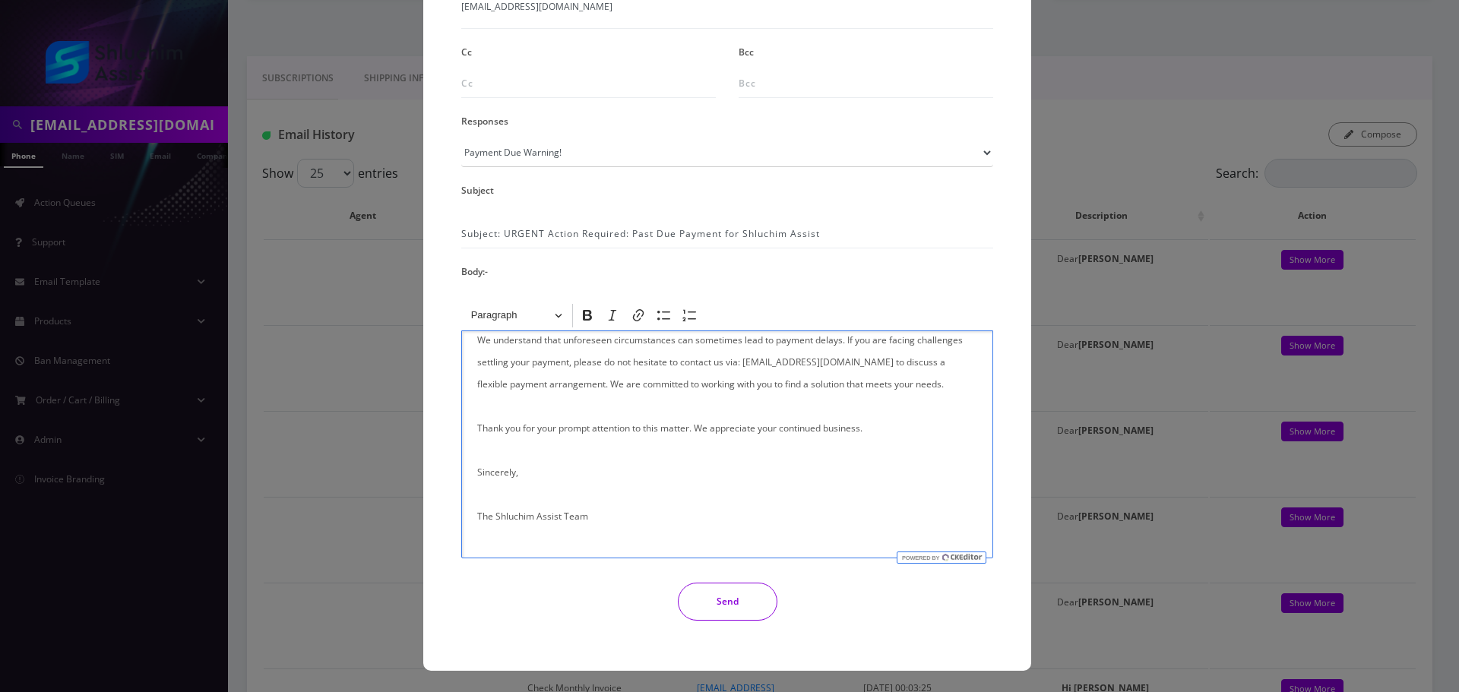
click at [712, 604] on button "Send" at bounding box center [728, 602] width 100 height 38
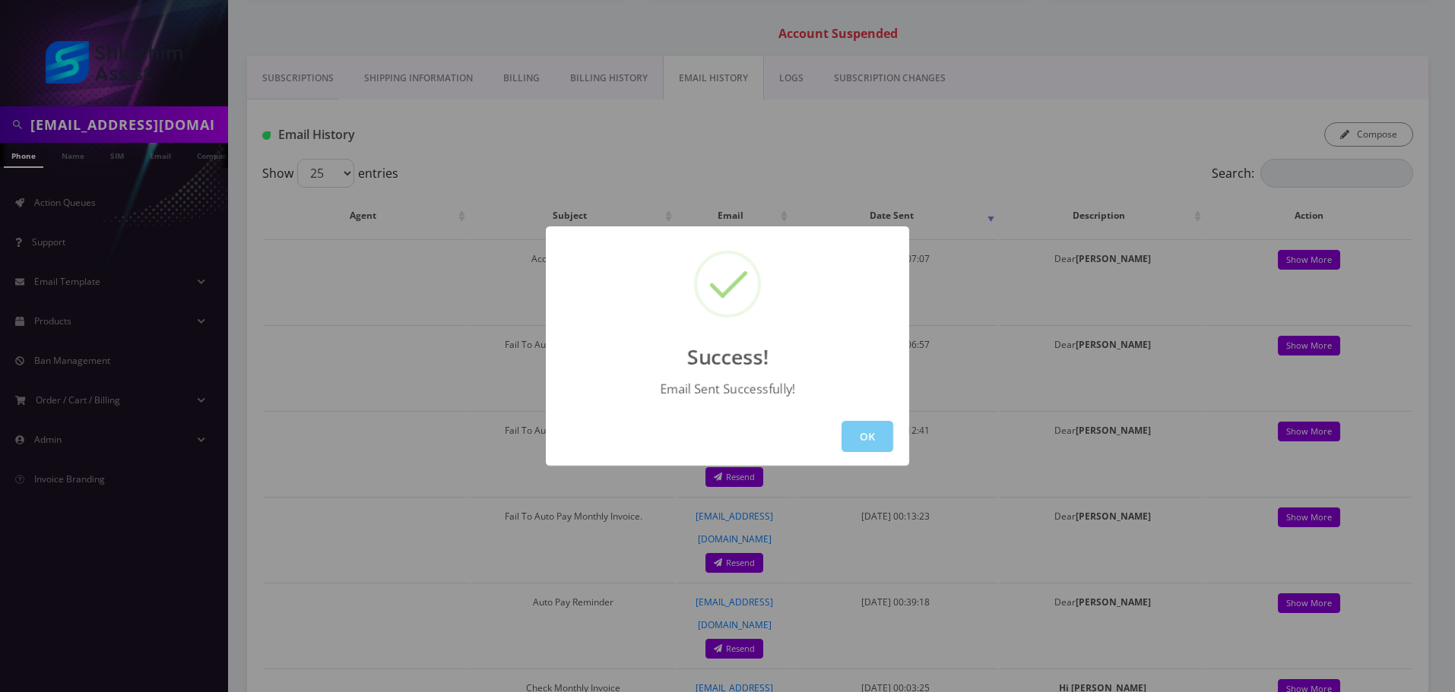
click at [887, 437] on button "OK" at bounding box center [867, 436] width 52 height 31
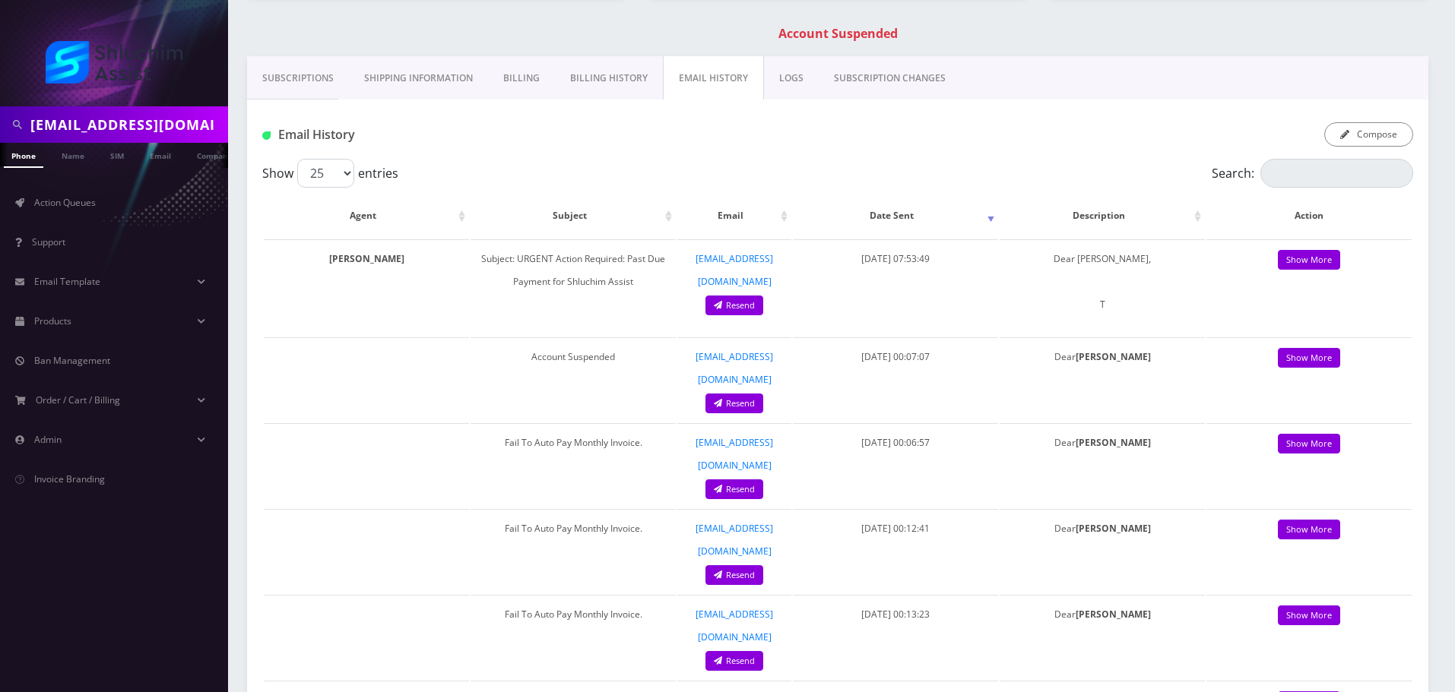
click at [153, 122] on input "elimusic613@gmail.com" at bounding box center [127, 124] width 194 height 29
paste input "lysteinmetz"
type input "[EMAIL_ADDRESS][DOMAIN_NAME]"
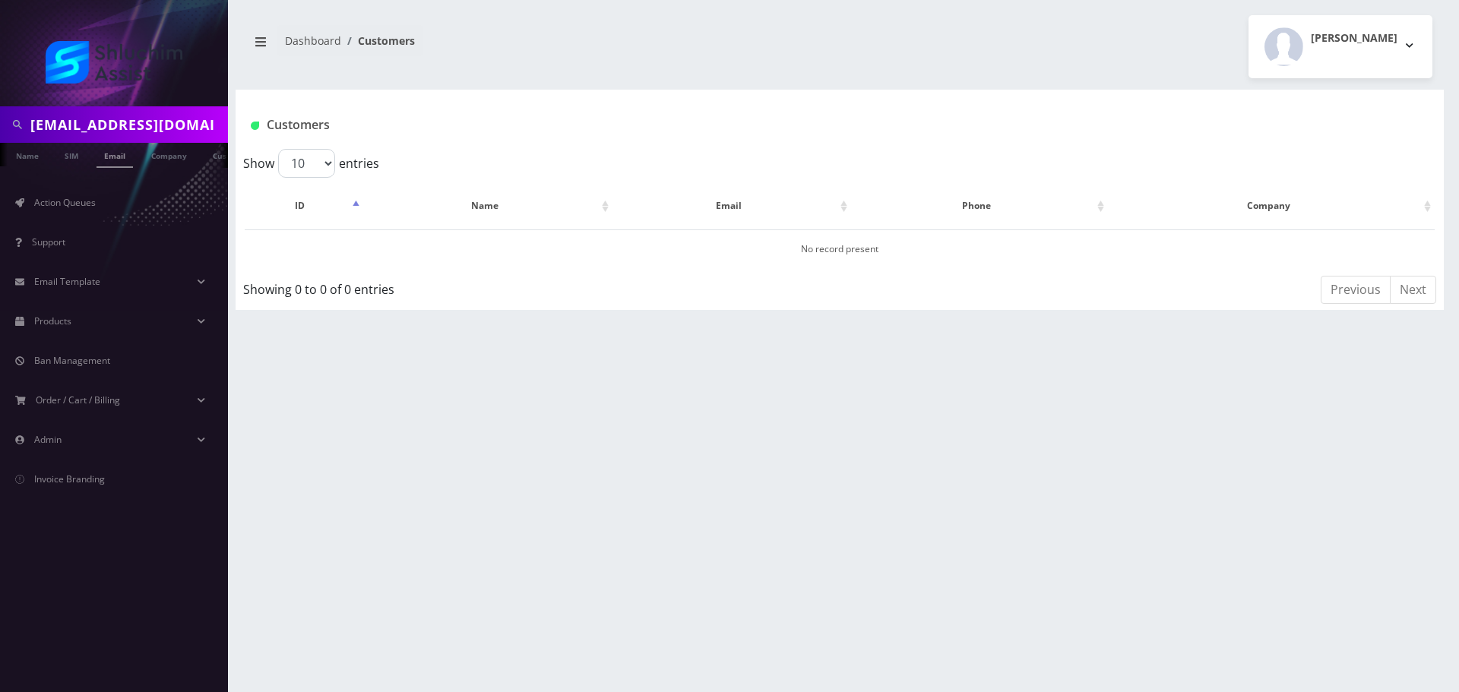
click at [136, 160] on li "Email" at bounding box center [115, 155] width 44 height 25
click at [123, 157] on link "Email" at bounding box center [115, 155] width 36 height 25
click at [517, 252] on link "[PERSON_NAME]" at bounding box center [496, 248] width 71 height 13
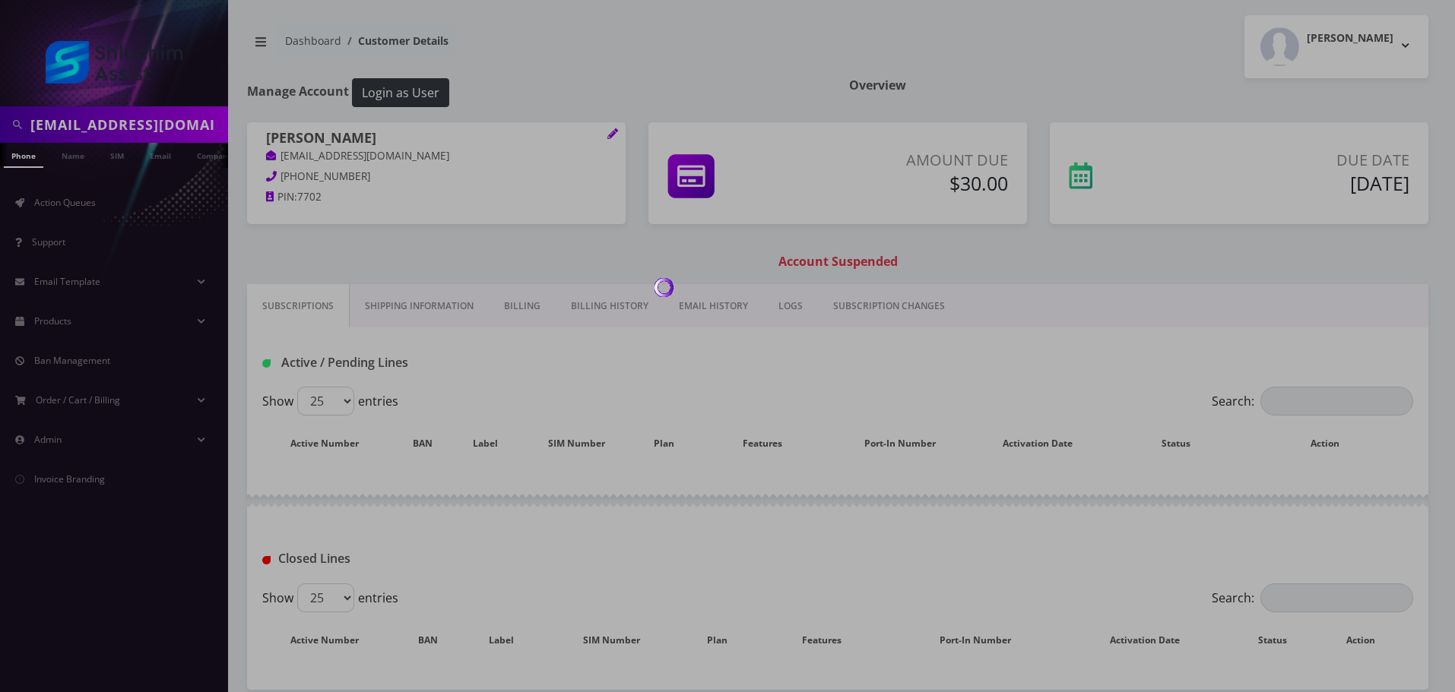
click at [726, 309] on link "EMAIL HISTORY" at bounding box center [713, 306] width 100 height 44
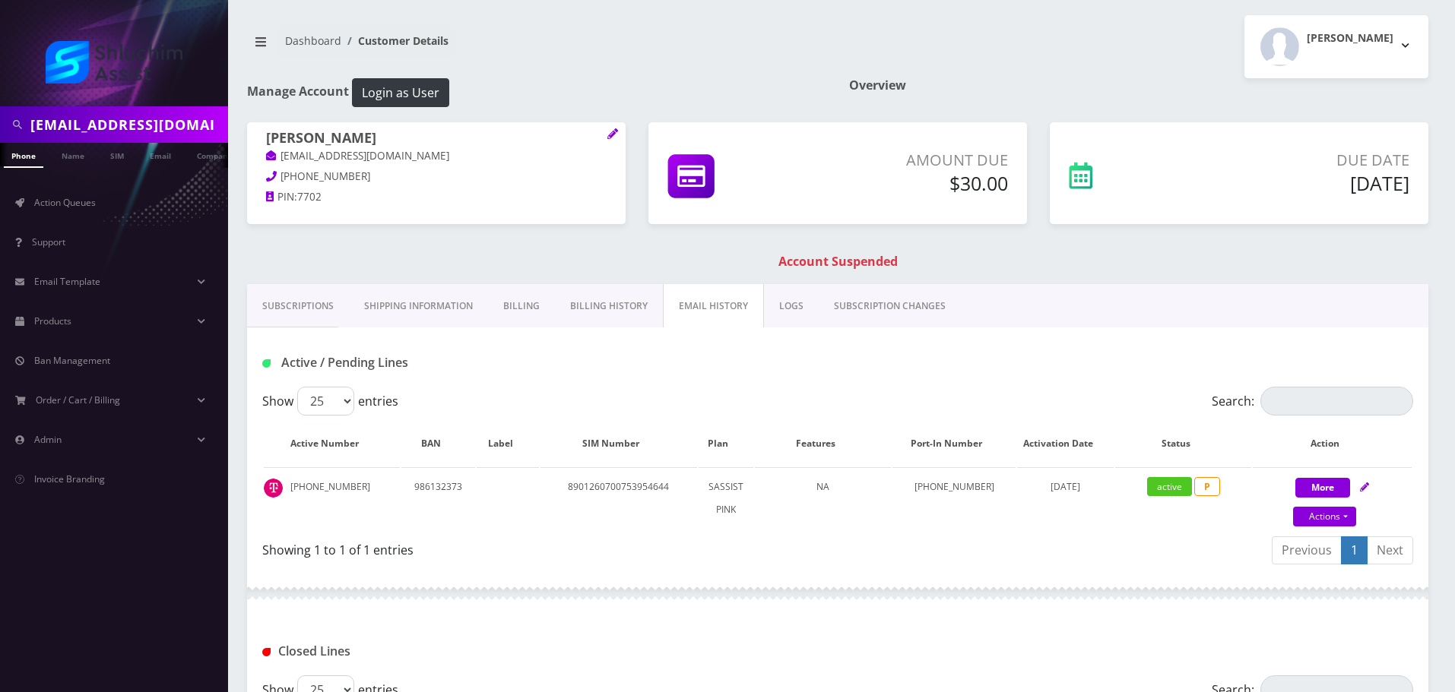
click at [726, 309] on link "EMAIL HISTORY" at bounding box center [713, 306] width 101 height 44
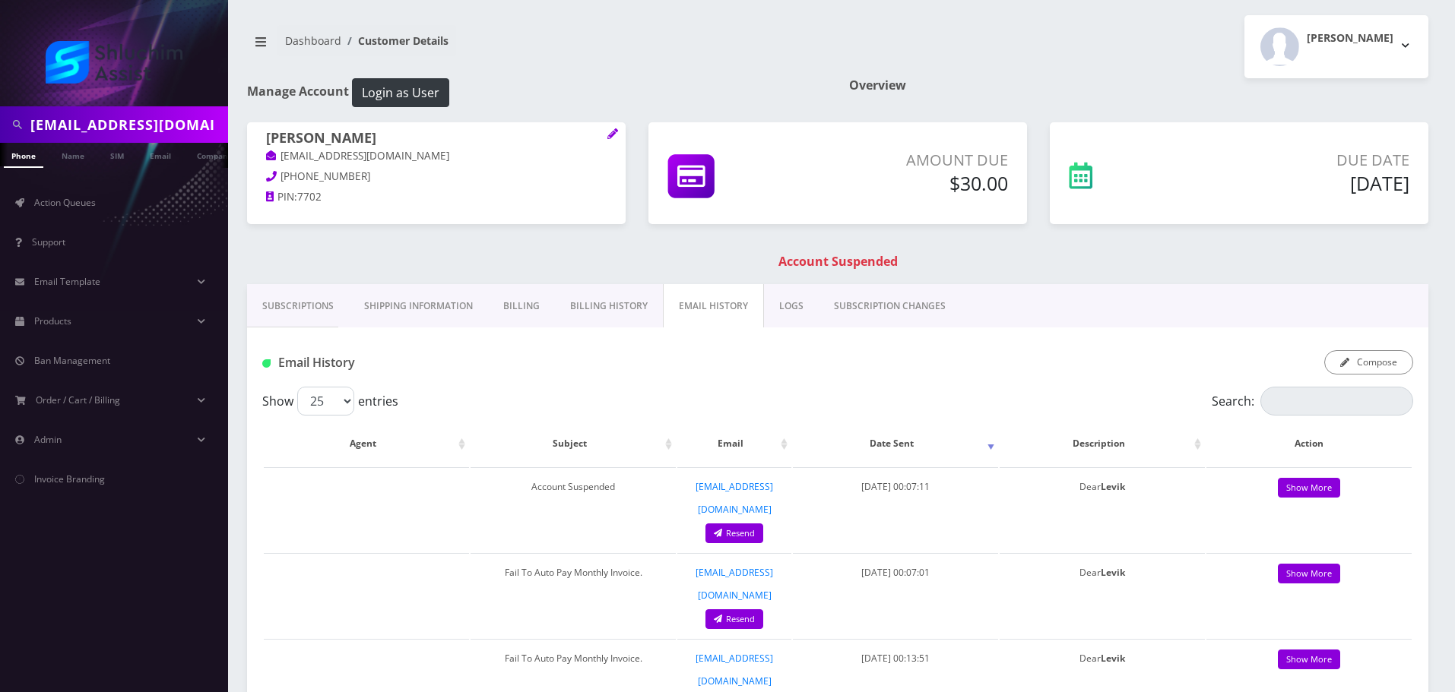
click at [603, 314] on link "Billing History" at bounding box center [609, 306] width 108 height 44
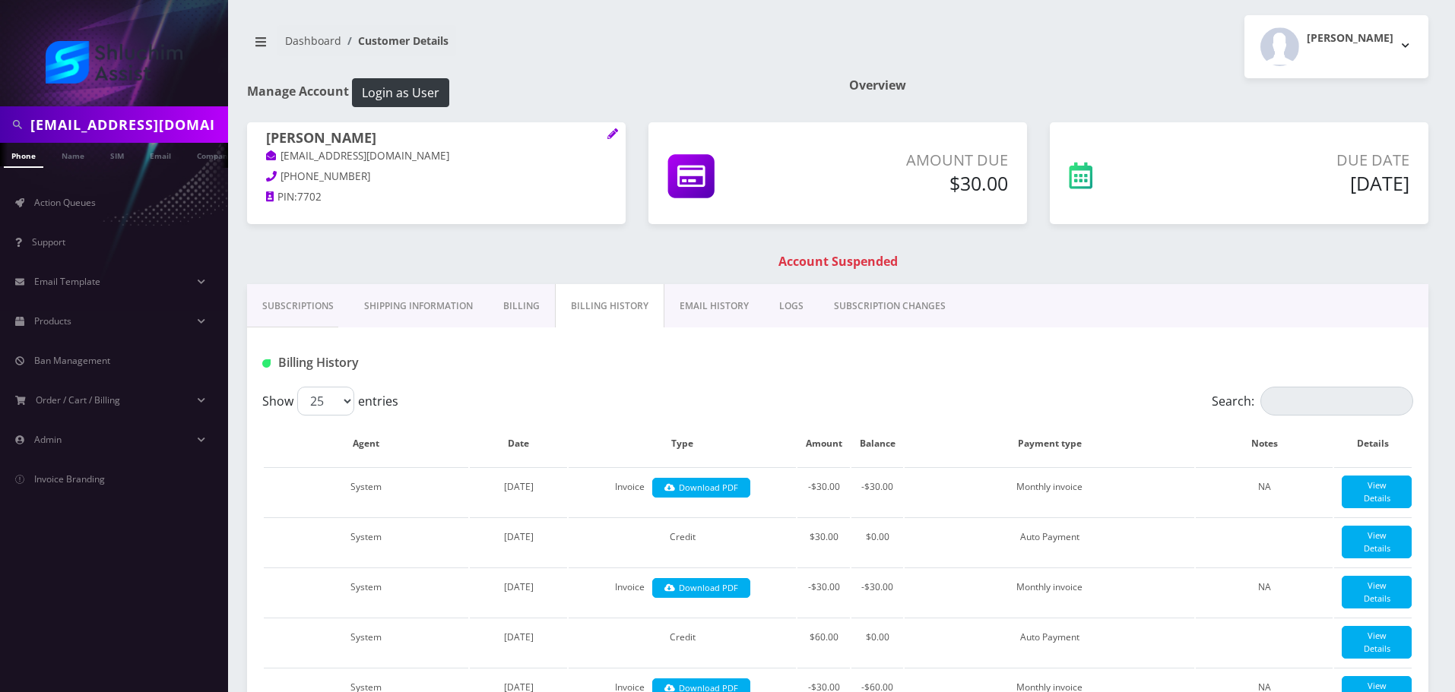
click at [685, 312] on link "EMAIL HISTORY" at bounding box center [714, 306] width 100 height 44
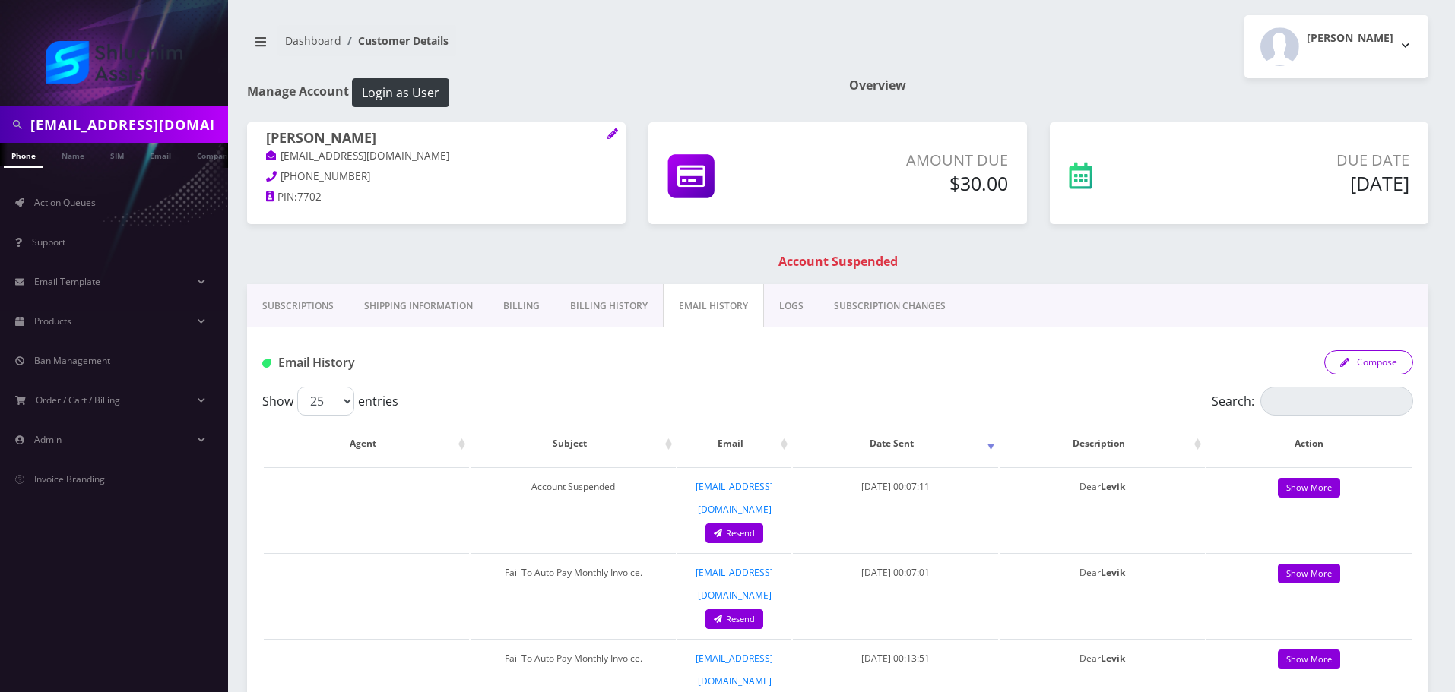
click at [1375, 364] on button "Compose" at bounding box center [1368, 362] width 89 height 24
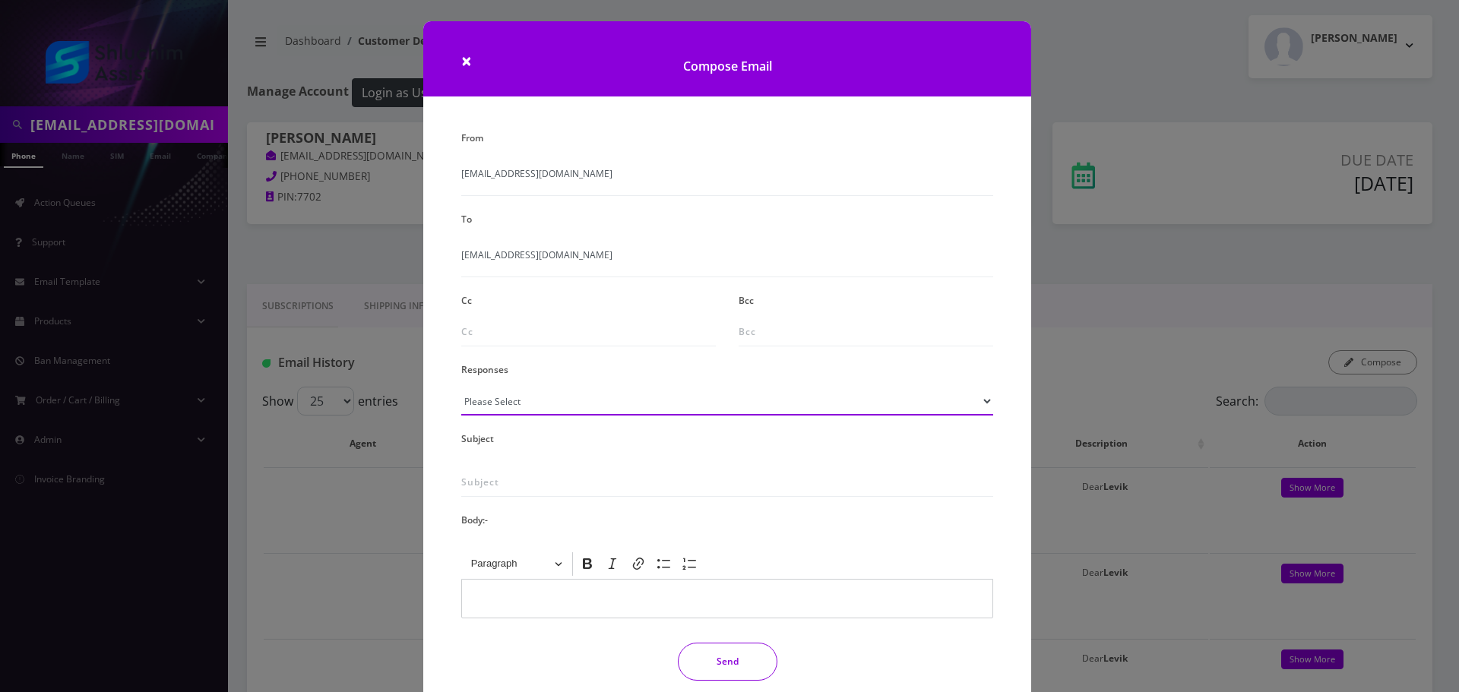
click at [615, 405] on select "Please Select TMobile port Unable to activate CH Pickup Past Due Pick up follow…" at bounding box center [727, 401] width 532 height 29
select select "29"
click at [461, 387] on select "Please Select TMobile port Unable to activate CH Pickup Past Due Pick up follow…" at bounding box center [727, 401] width 532 height 29
type input "Subject: URGENT Action Required: Past Due Payment for Shluchim Assist"
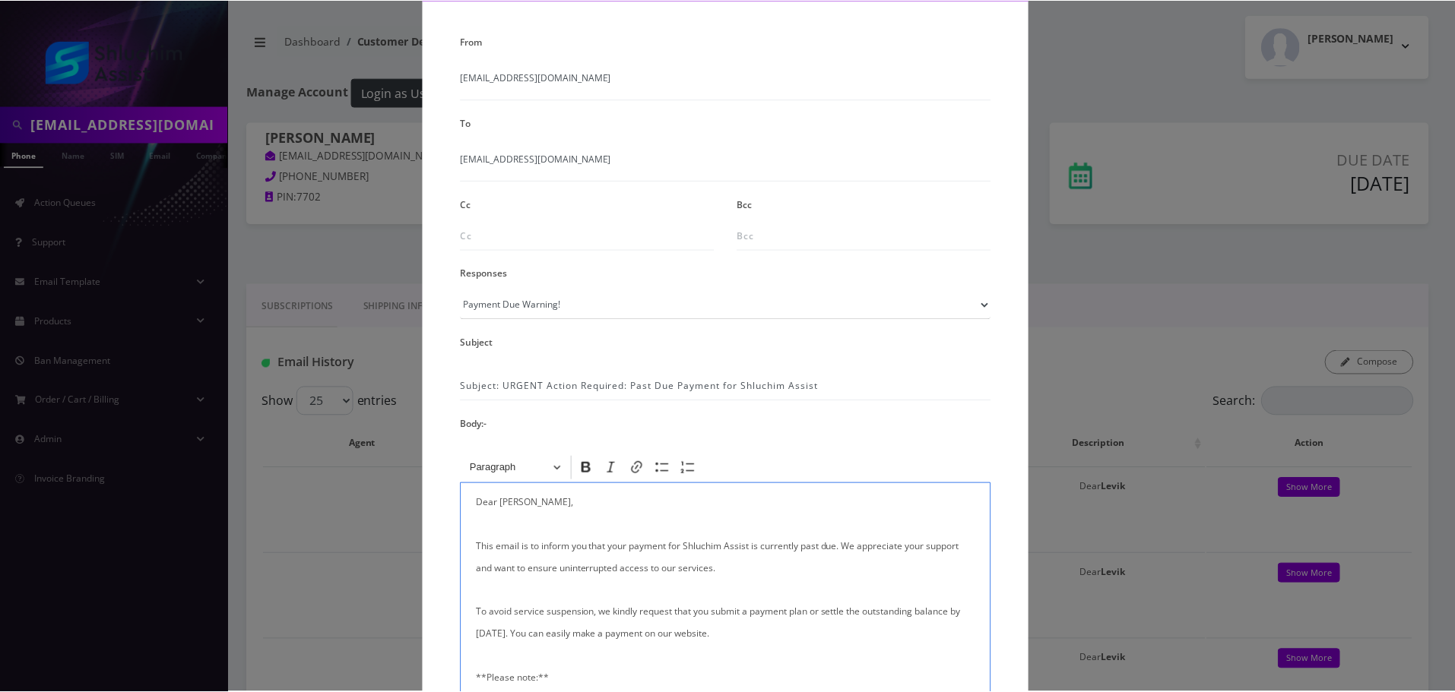
scroll to position [249, 0]
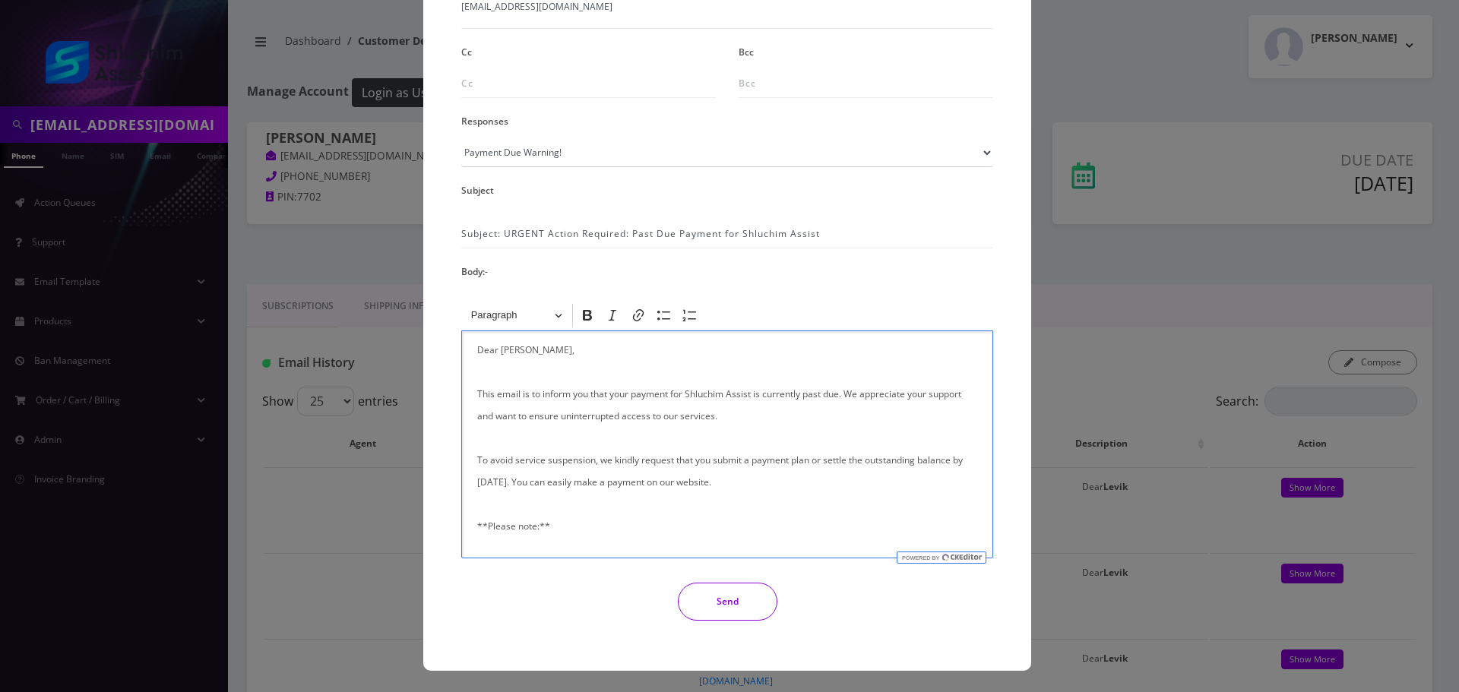
click at [709, 595] on button "Send" at bounding box center [728, 602] width 100 height 38
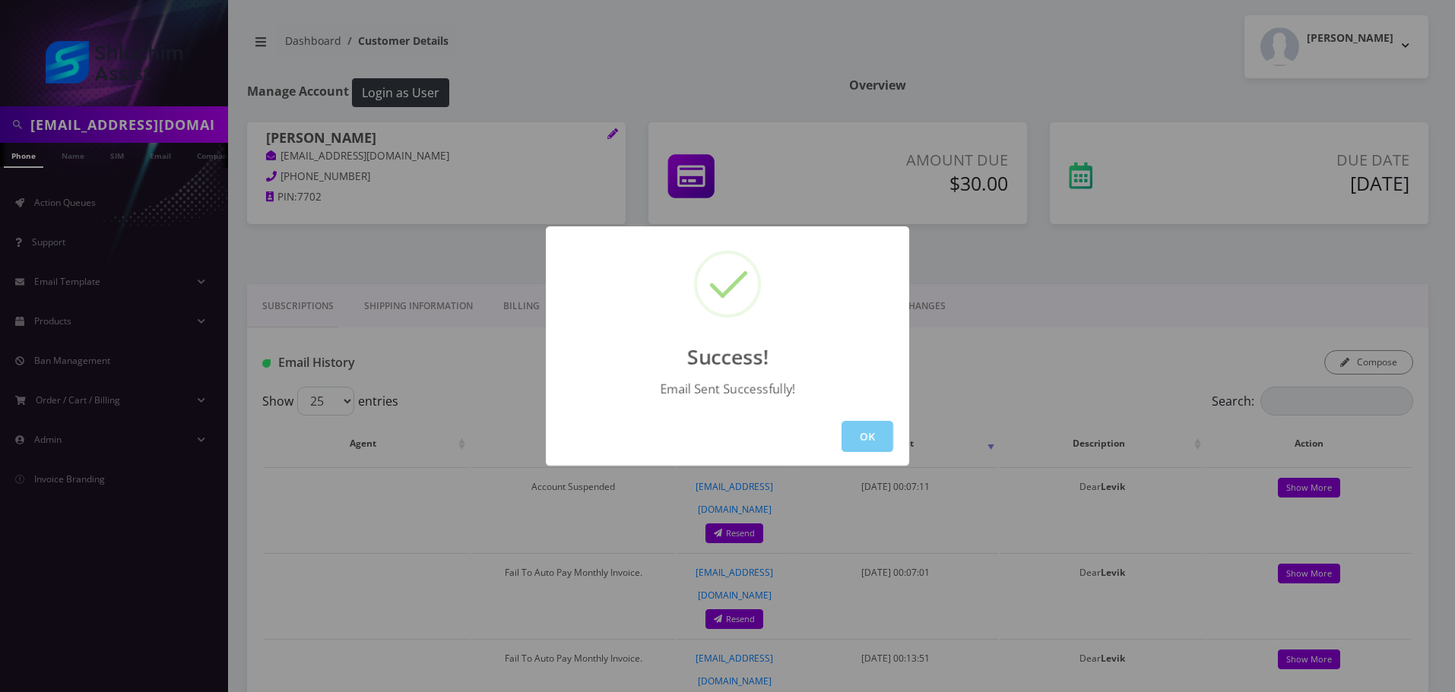
click at [856, 437] on button "OK" at bounding box center [867, 436] width 52 height 31
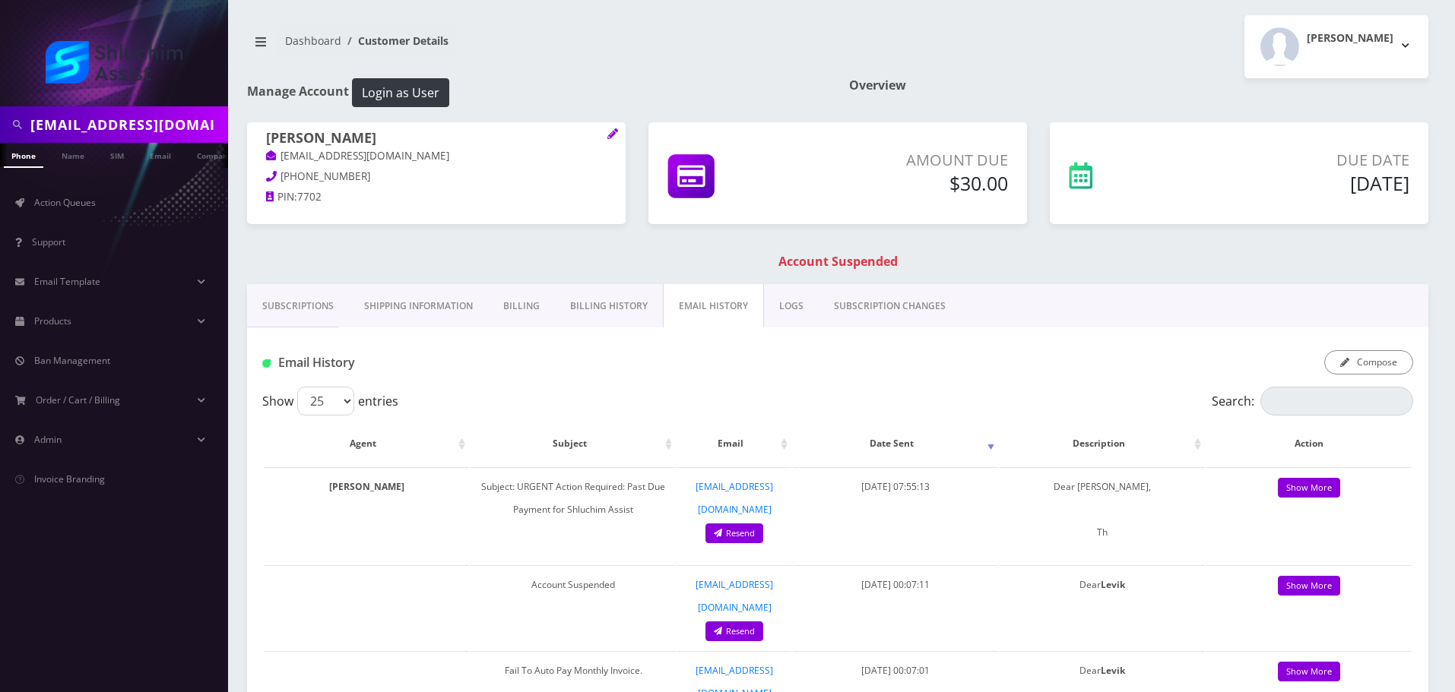
click at [304, 302] on link "Subscriptions" at bounding box center [298, 306] width 102 height 44
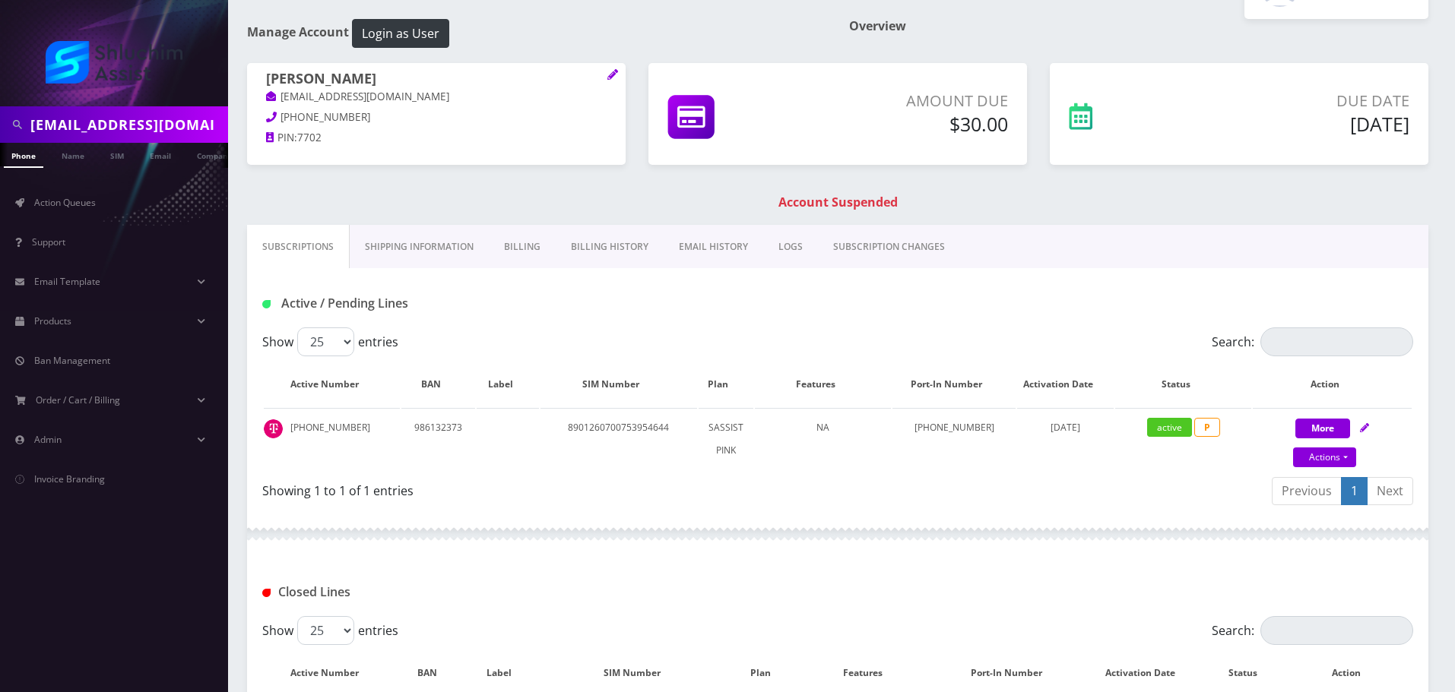
scroll to position [228, 0]
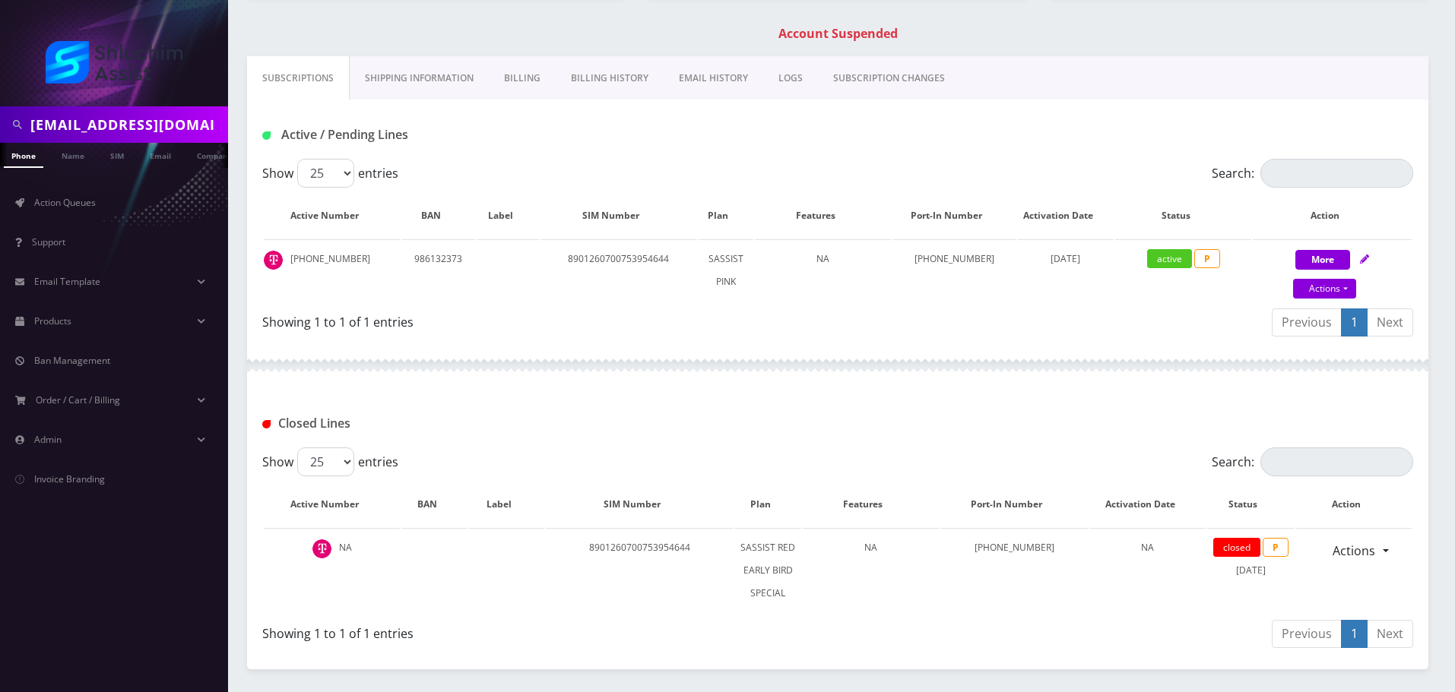
click at [180, 120] on input "[EMAIL_ADDRESS][DOMAIN_NAME]" at bounding box center [127, 124] width 194 height 29
paste input "[PHONE_NUMBER]"
click at [101, 123] on input "[PHONE_NUMBER]" at bounding box center [127, 124] width 194 height 29
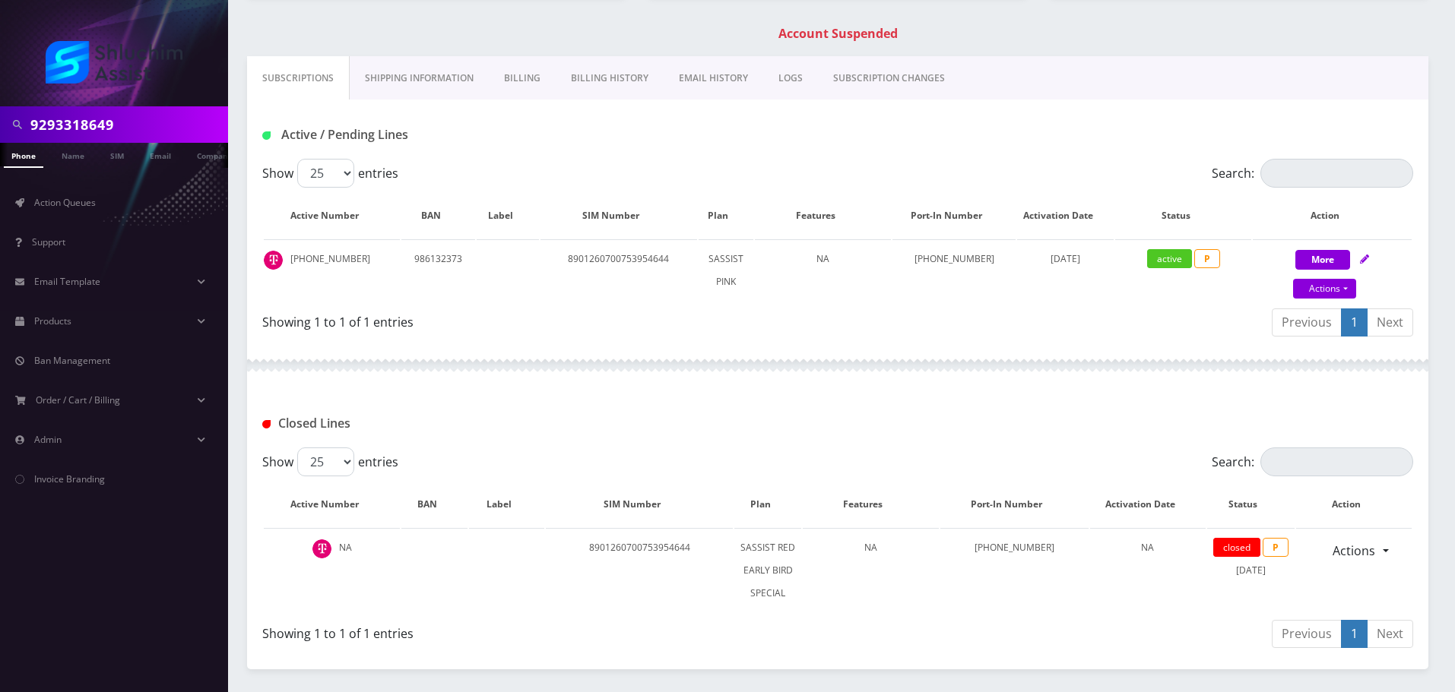
type input "9293318649"
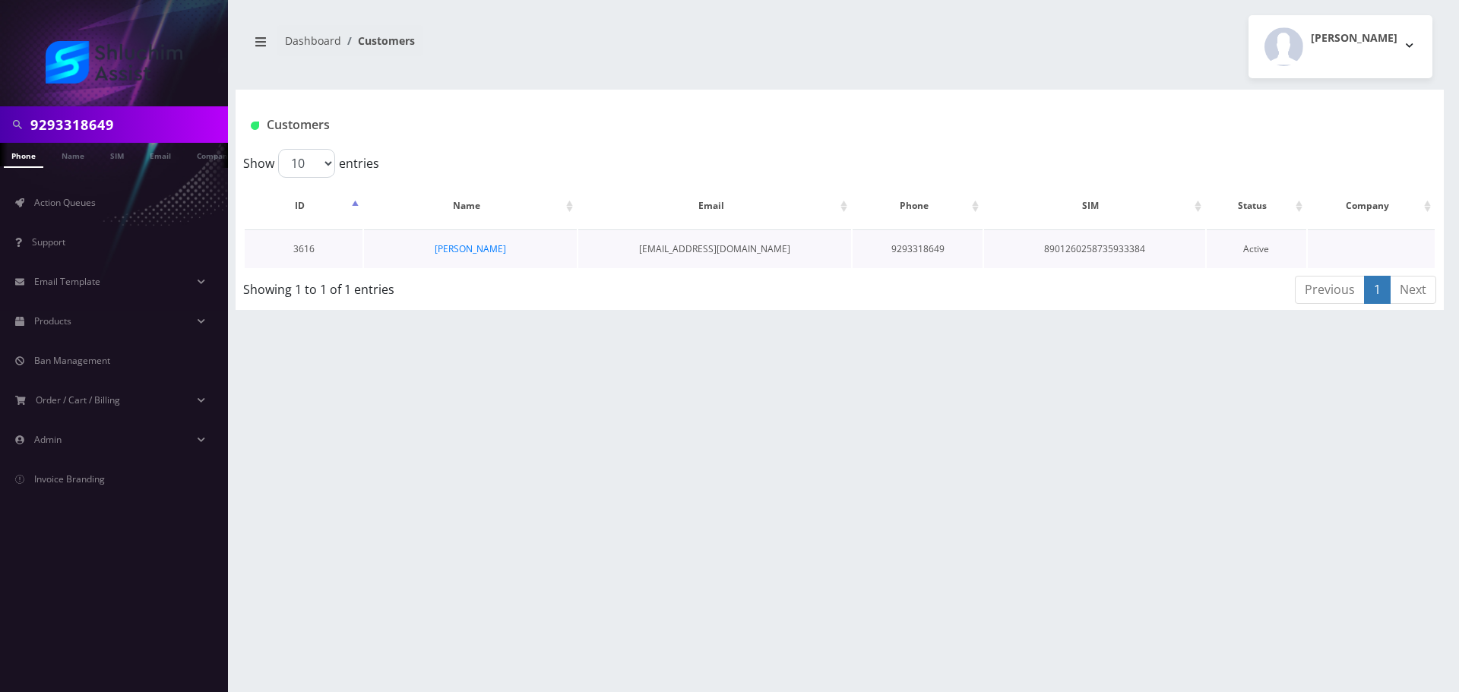
scroll to position [0, 15]
click at [506, 252] on link "Menachem tiefenbrun" at bounding box center [470, 248] width 71 height 13
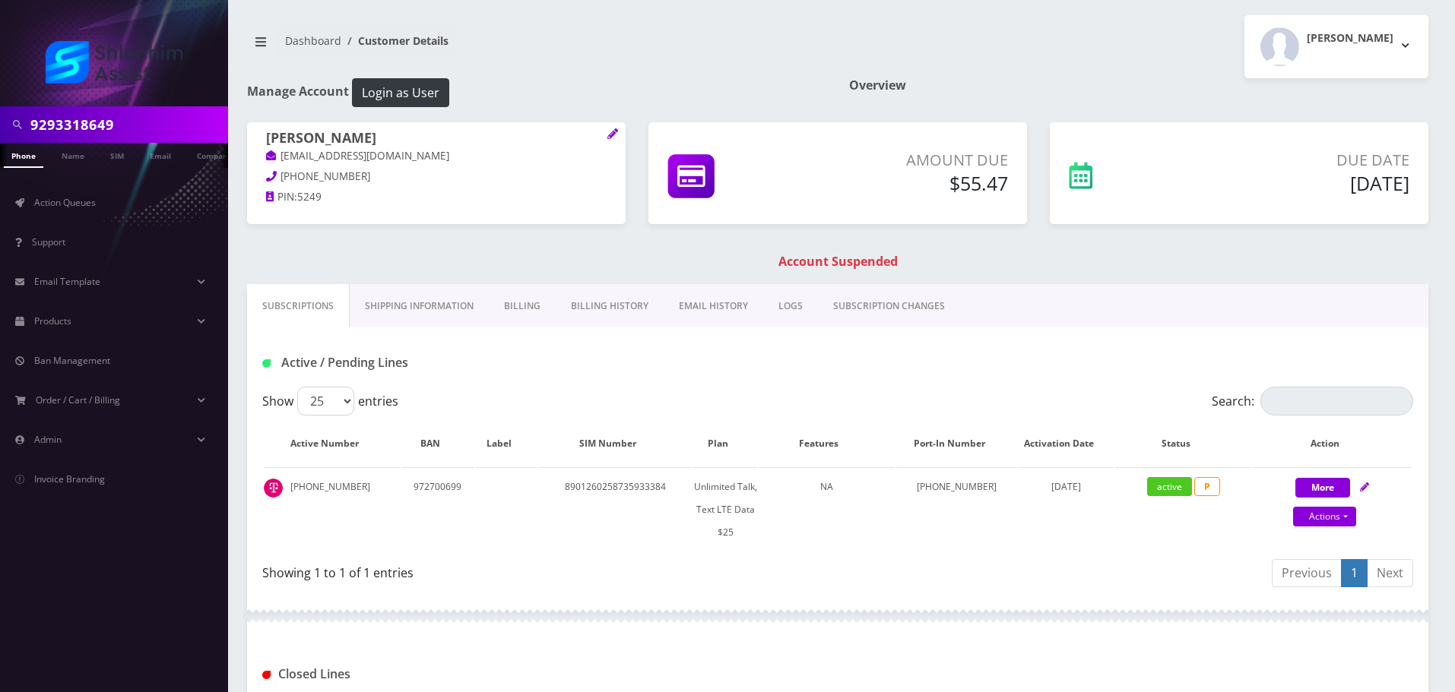
click at [688, 312] on link "EMAIL HISTORY" at bounding box center [713, 306] width 100 height 44
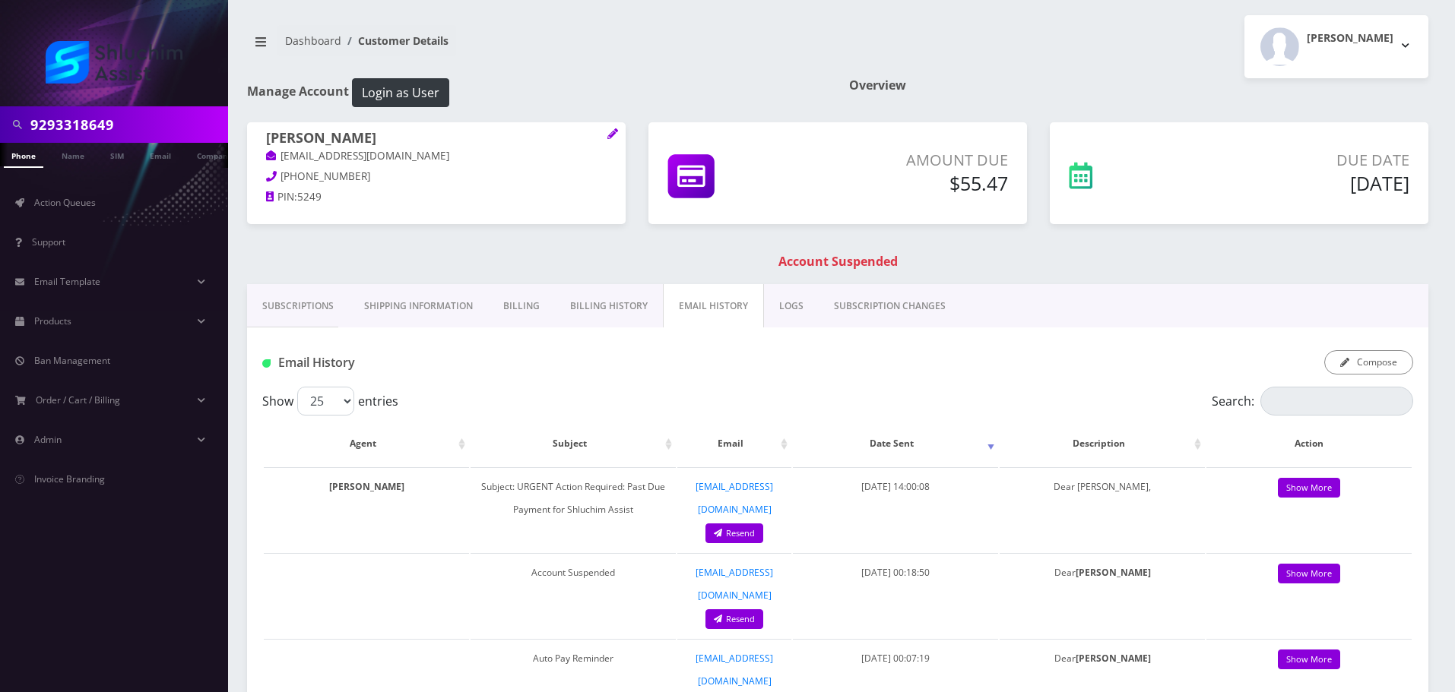
click at [337, 307] on link "Subscriptions" at bounding box center [298, 306] width 102 height 44
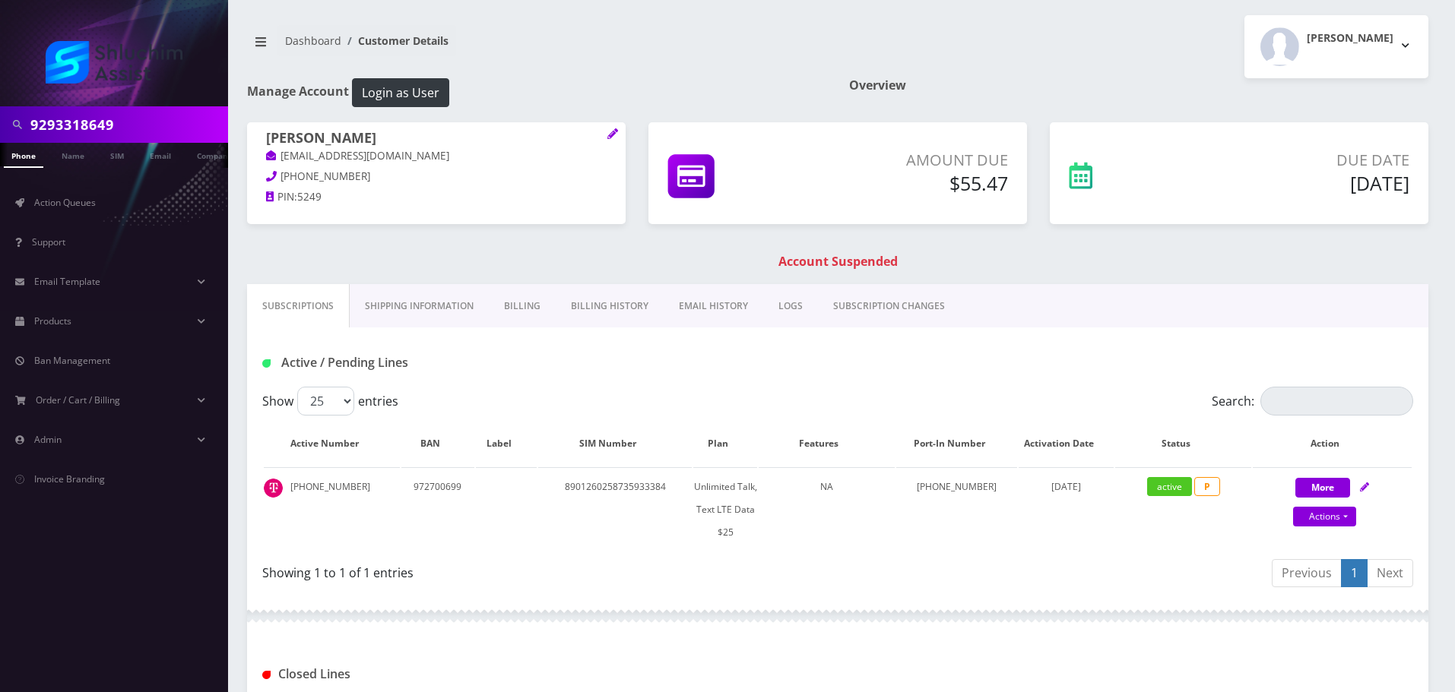
click at [570, 296] on link "Billing History" at bounding box center [610, 306] width 108 height 44
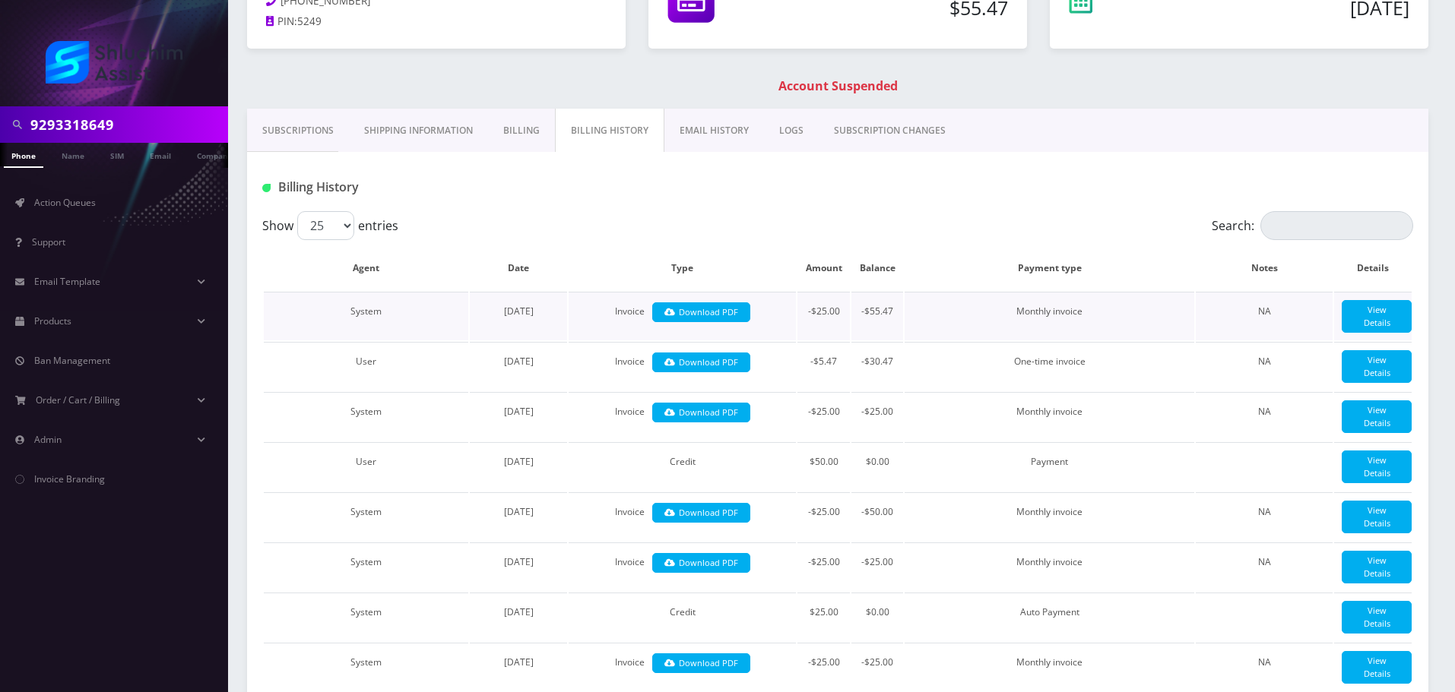
scroll to position [154, 0]
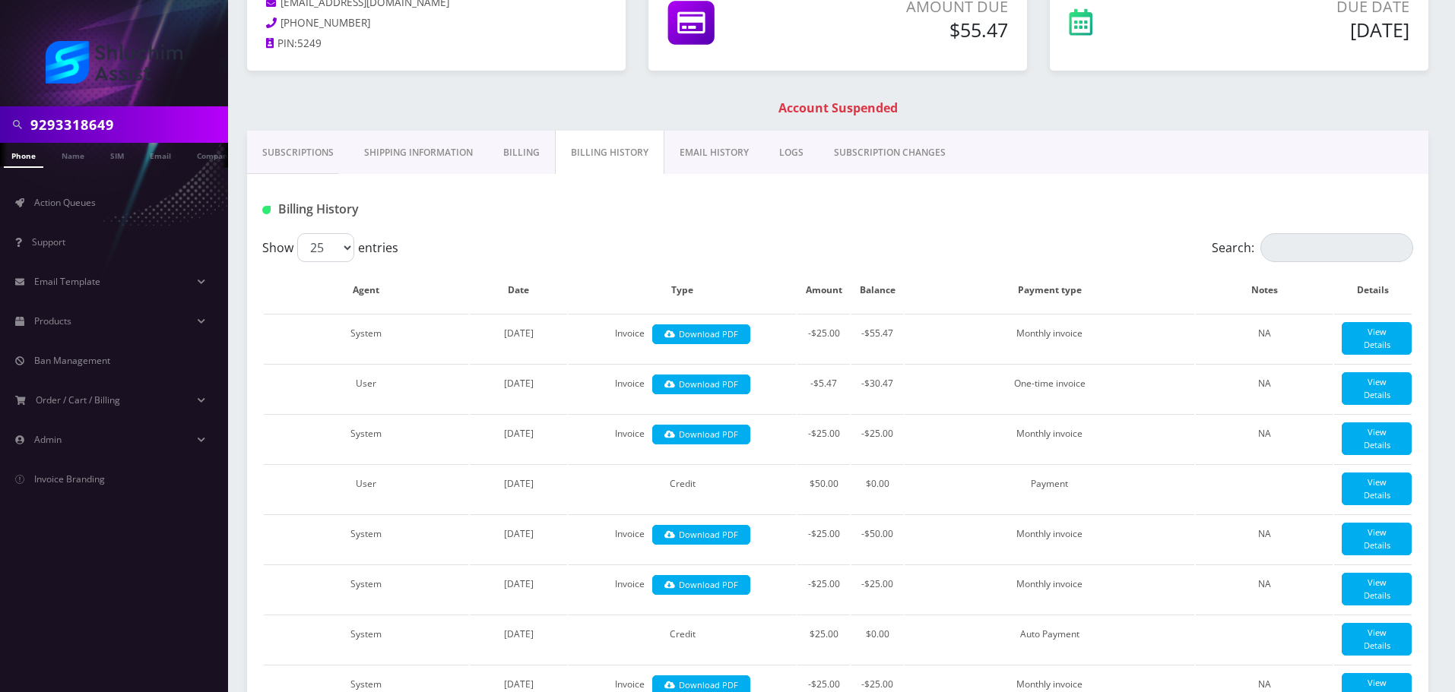
click at [533, 123] on div "Menachem tiefenbrun mendytiefenbrun@gmail.com 929-331-8649 PIN: 5249 Amount Due…" at bounding box center [838, 50] width 1204 height 162
click at [532, 165] on link "Billing" at bounding box center [521, 153] width 67 height 44
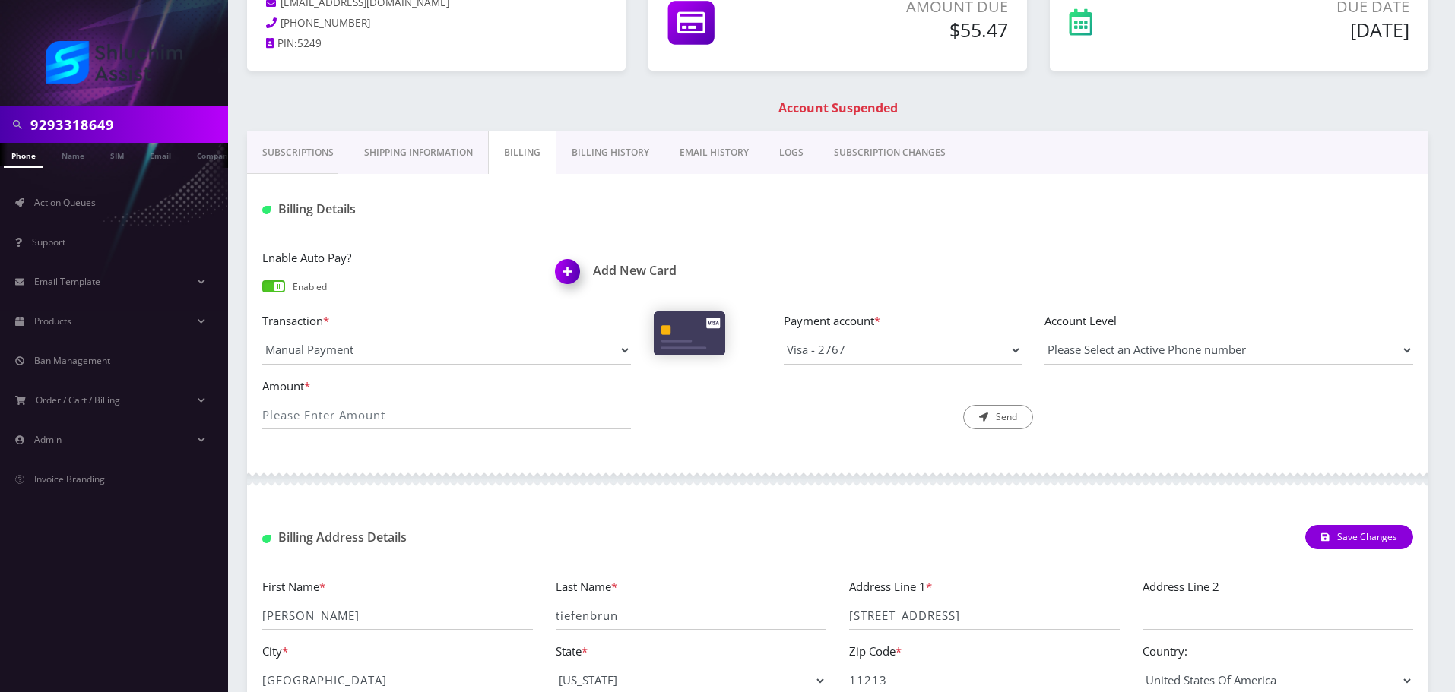
click at [600, 154] on link "Billing History" at bounding box center [610, 153] width 108 height 44
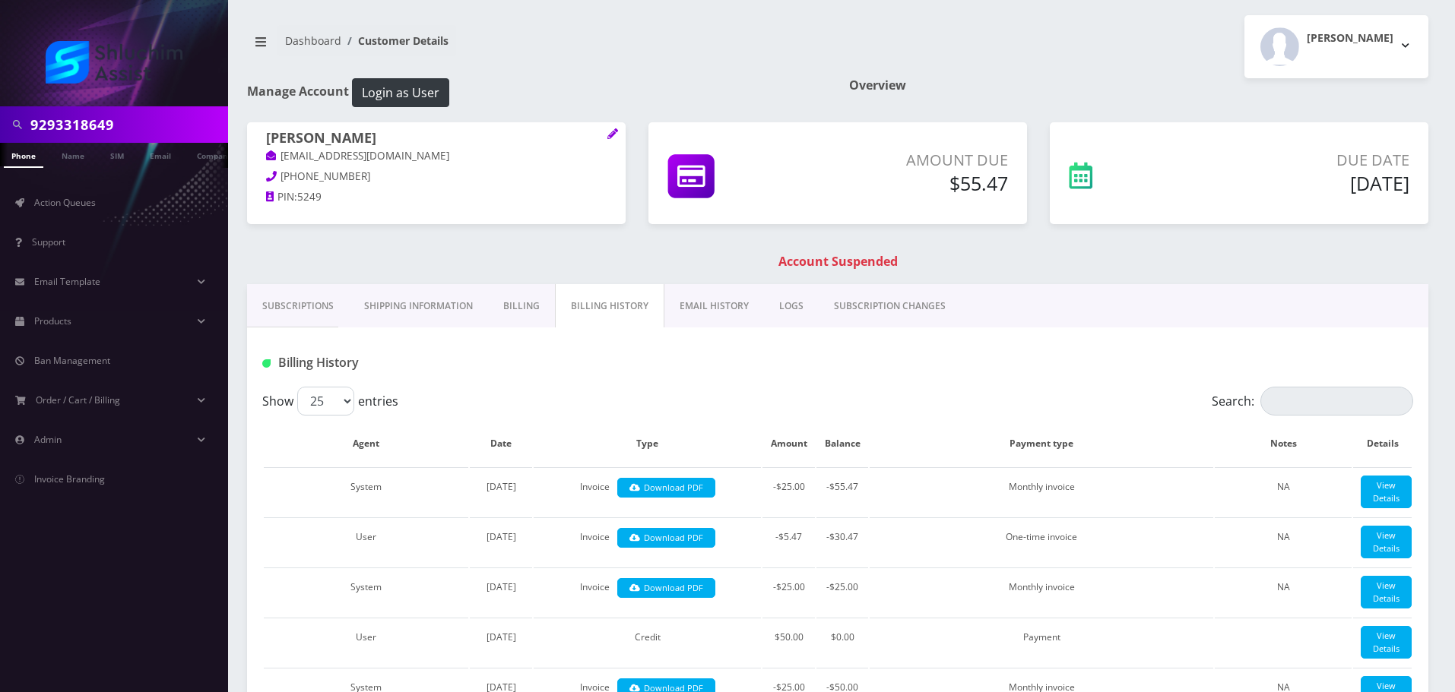
click at [314, 302] on link "Subscriptions" at bounding box center [298, 306] width 102 height 44
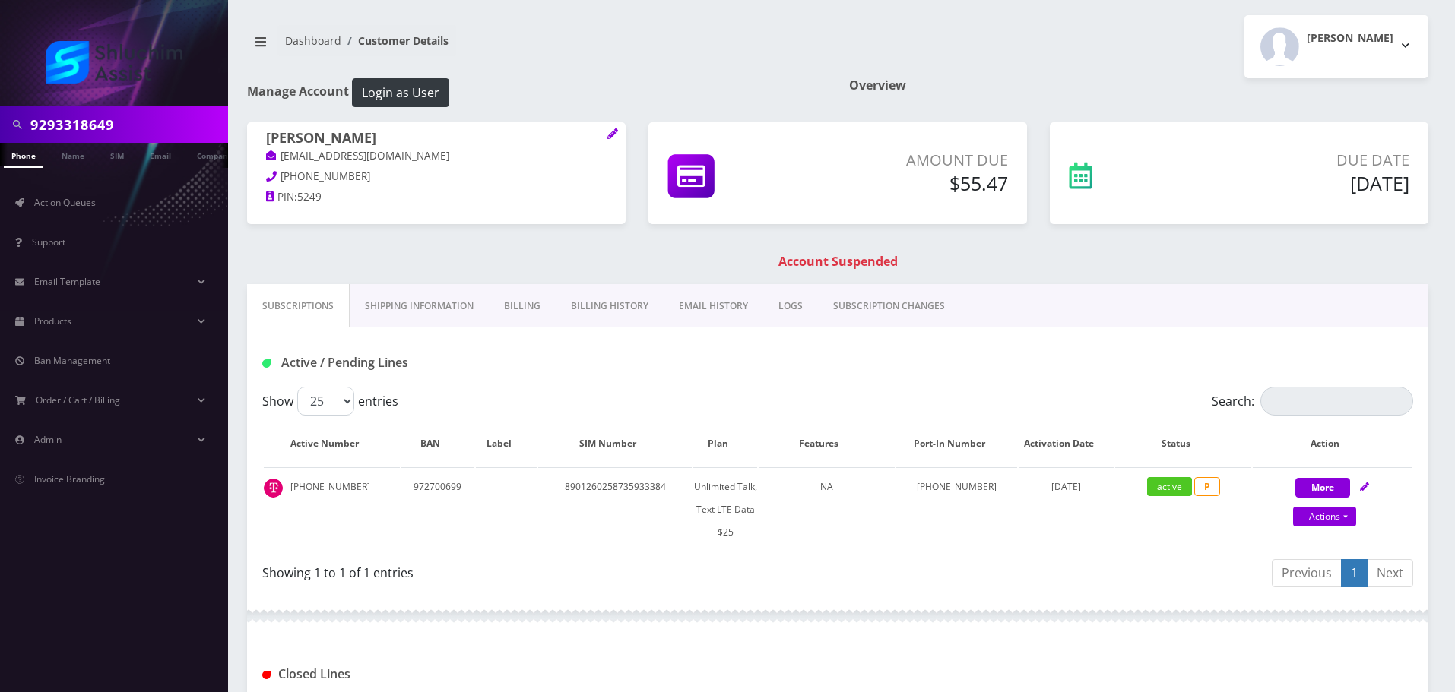
click at [535, 312] on link "Billing" at bounding box center [522, 306] width 67 height 44
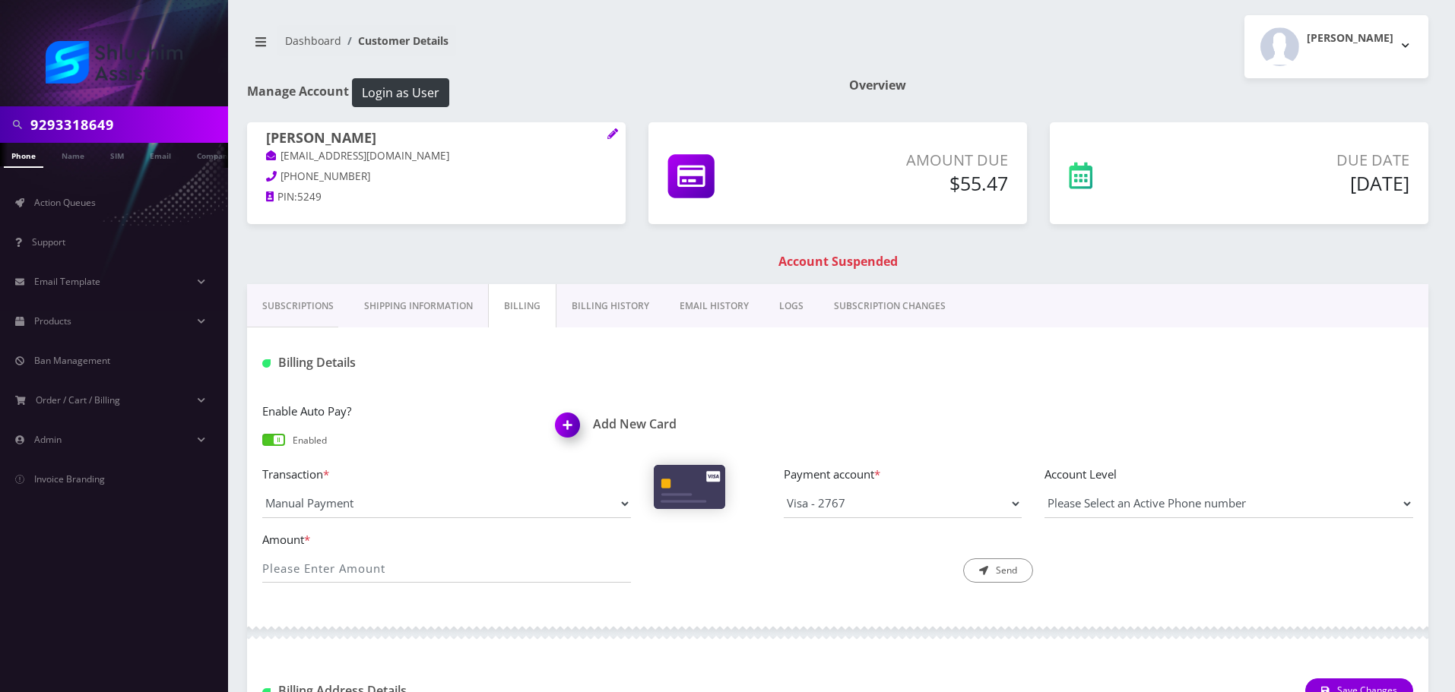
click at [617, 312] on link "Billing History" at bounding box center [610, 306] width 108 height 44
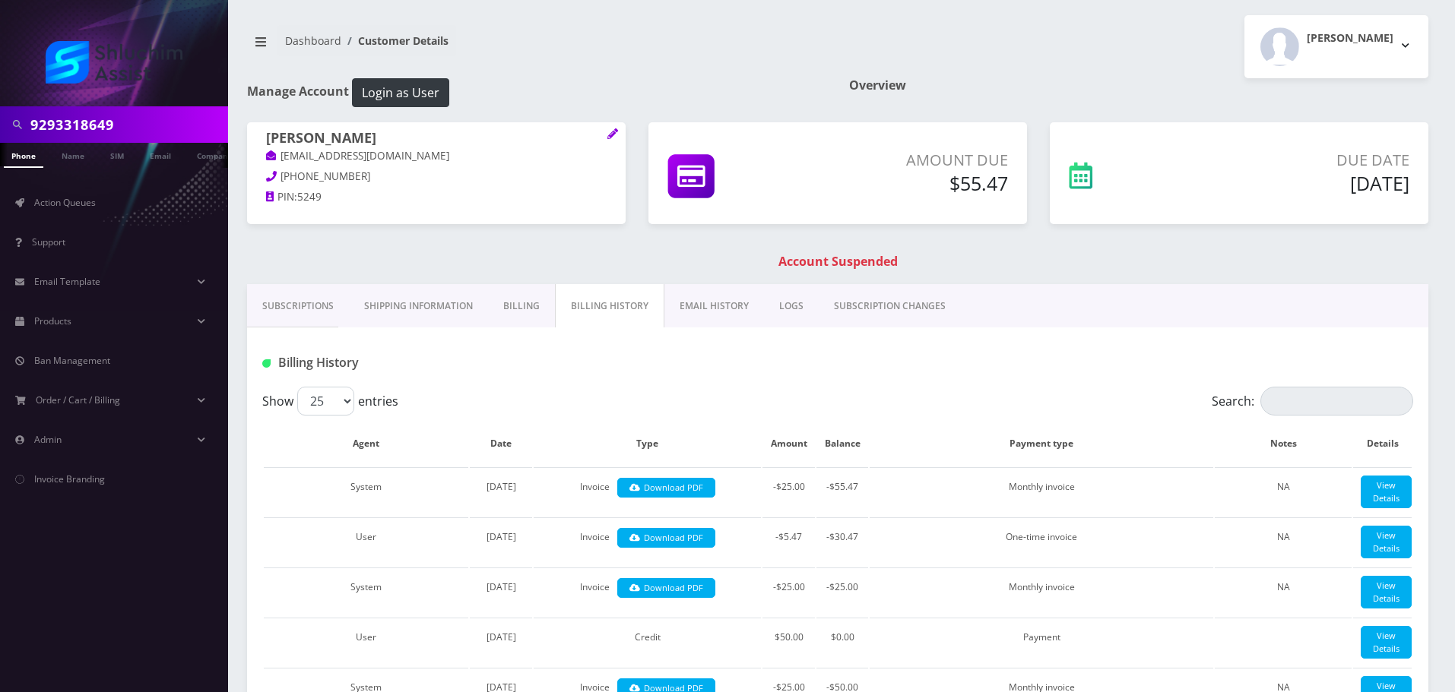
click at [311, 308] on link "Subscriptions" at bounding box center [298, 306] width 102 height 44
